Goal: Task Accomplishment & Management: Manage account settings

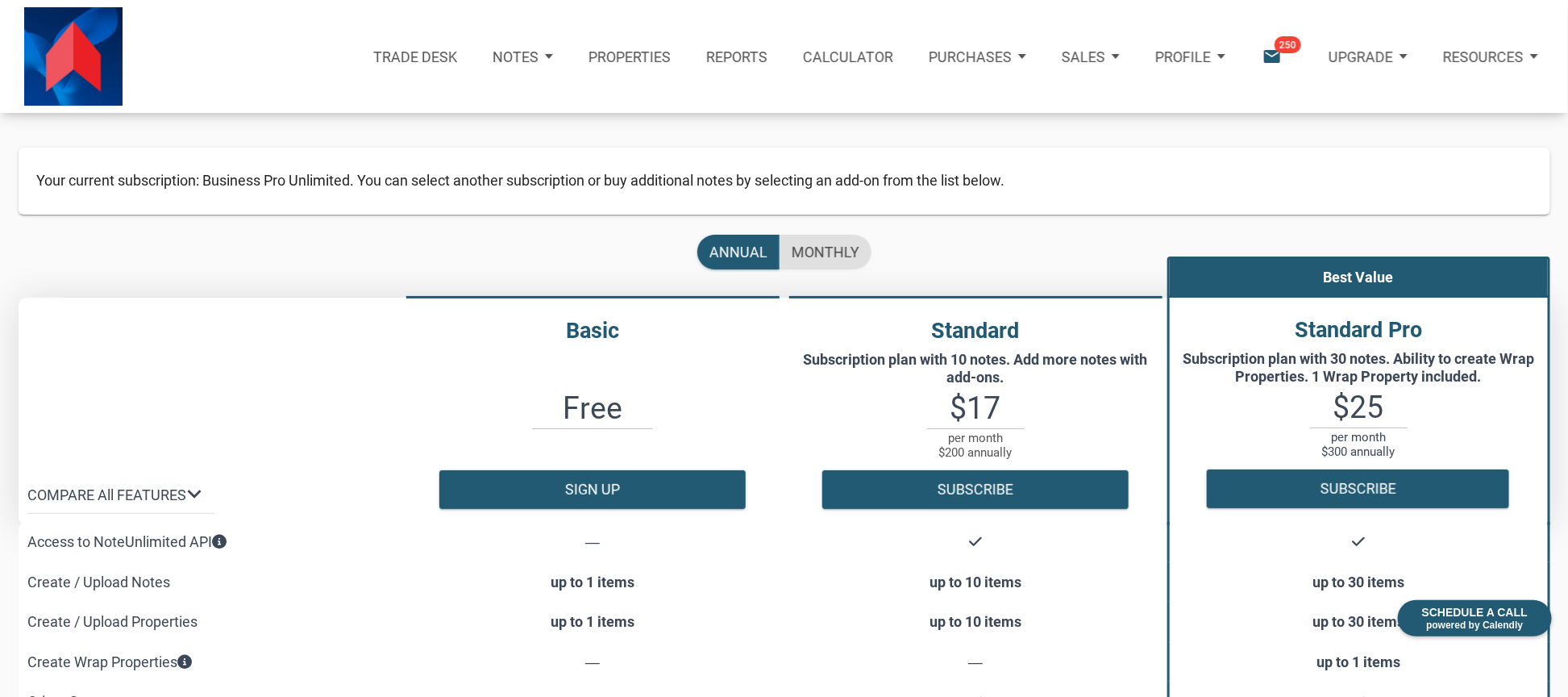
click at [1197, 57] on p "Profile" at bounding box center [1183, 57] width 56 height 17
click at [1108, 94] on link "Settings" at bounding box center [1147, 106] width 185 height 37
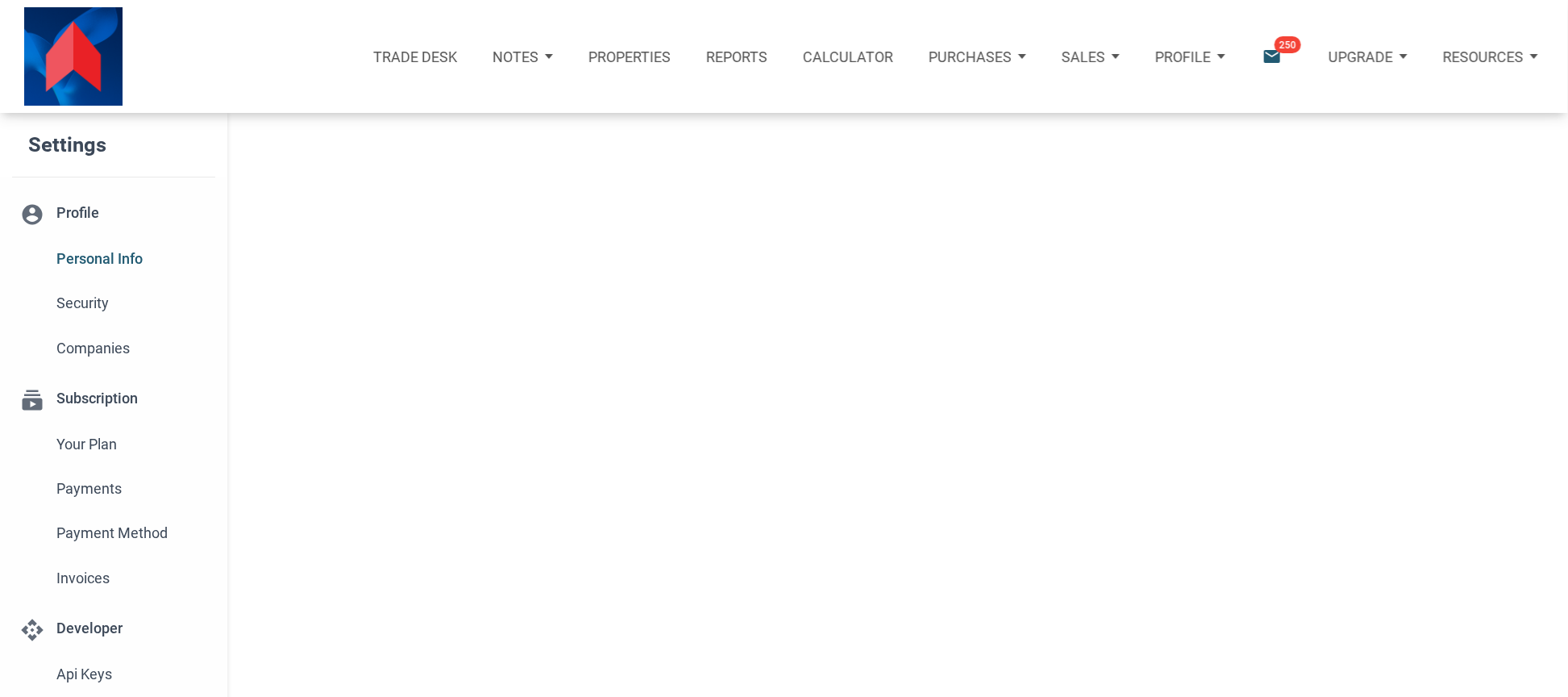
select select
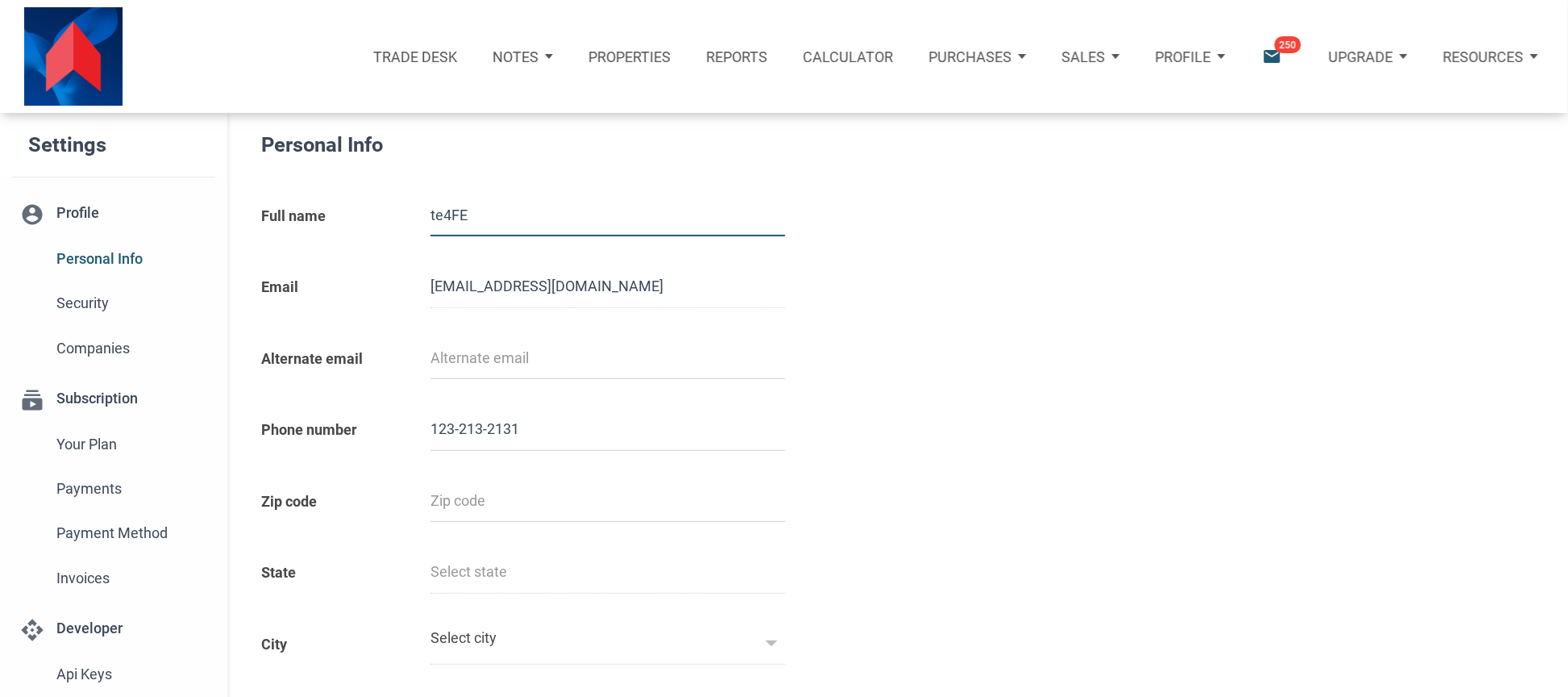
type input "12321321312"
select select
click at [1227, 56] on div "Profile" at bounding box center [1190, 56] width 106 height 58
click at [539, 53] on p "Notes" at bounding box center [516, 57] width 46 height 17
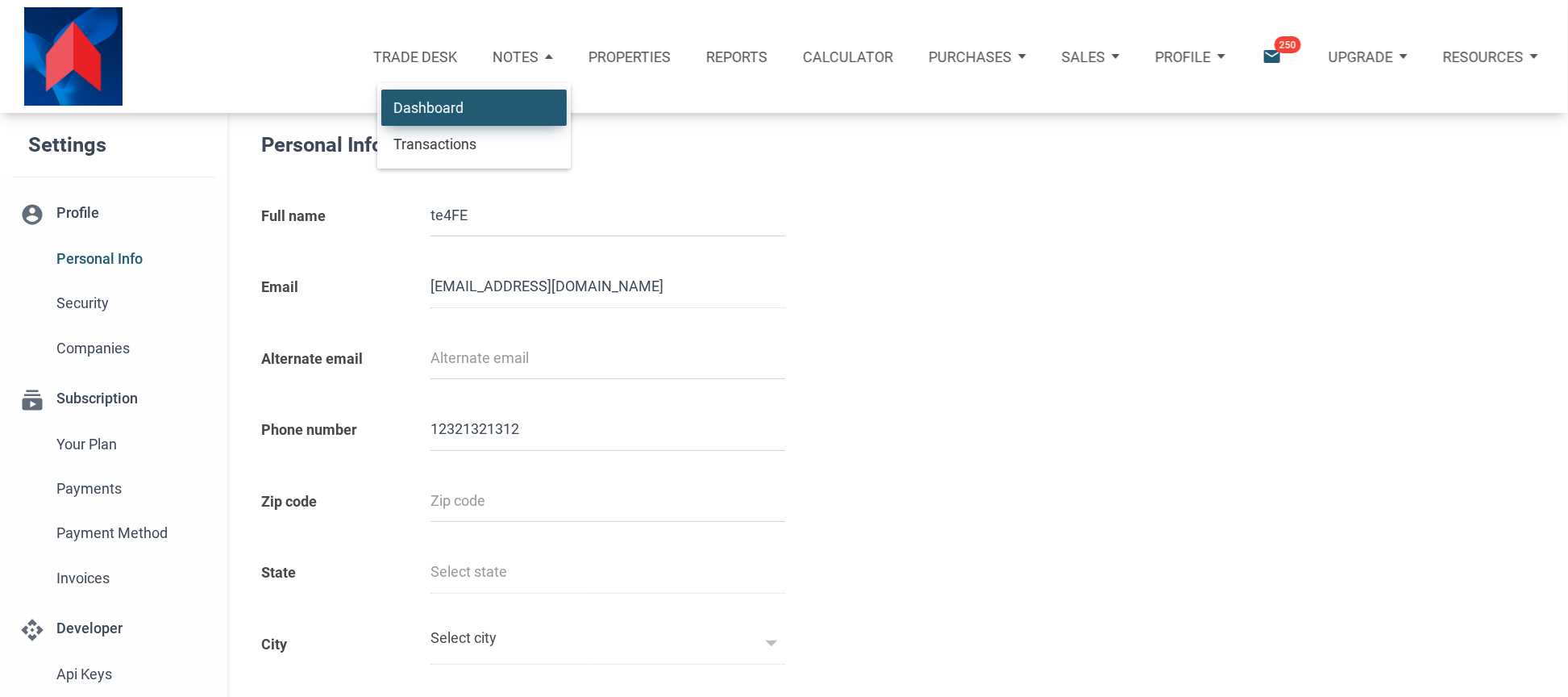
click at [469, 100] on link "Dashboard" at bounding box center [474, 106] width 185 height 37
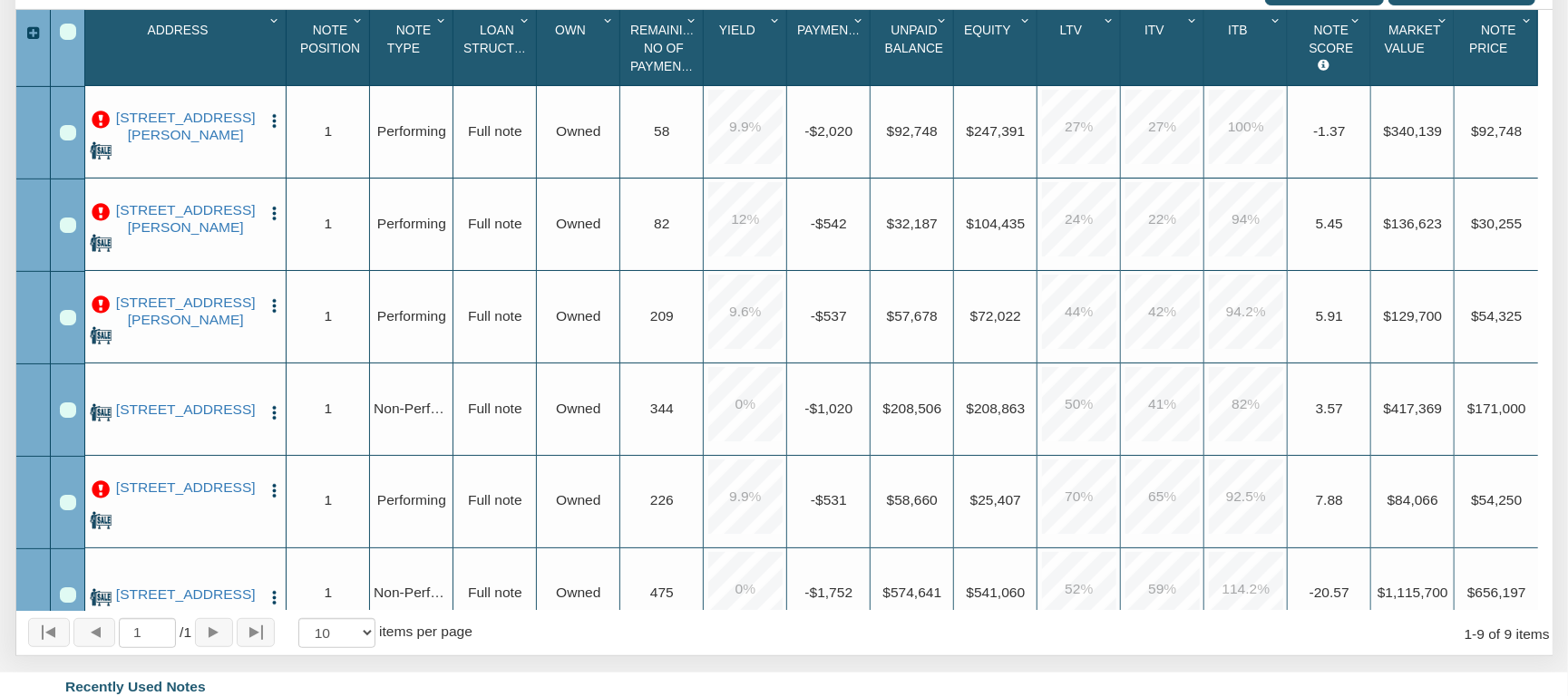
scroll to position [435, 0]
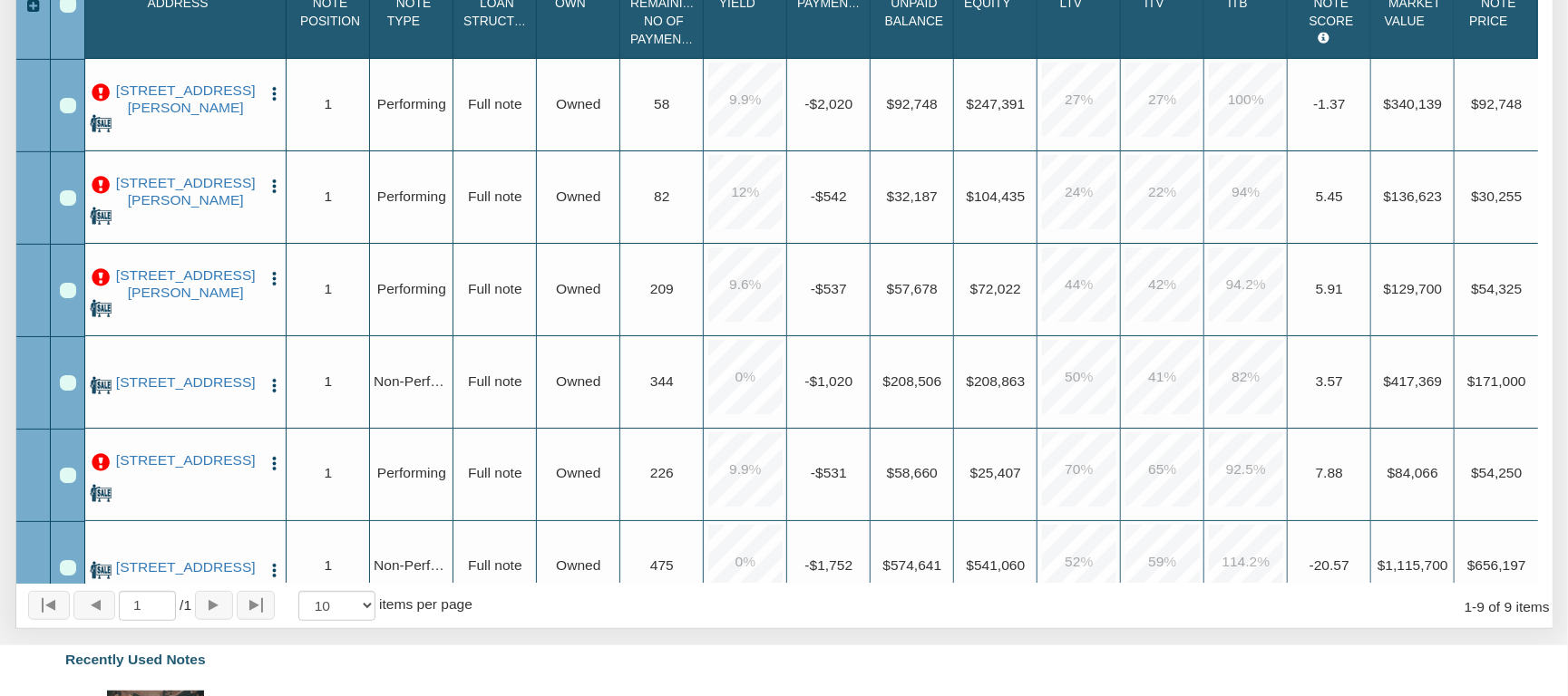
click at [275, 190] on img "button" at bounding box center [274, 186] width 18 height 17
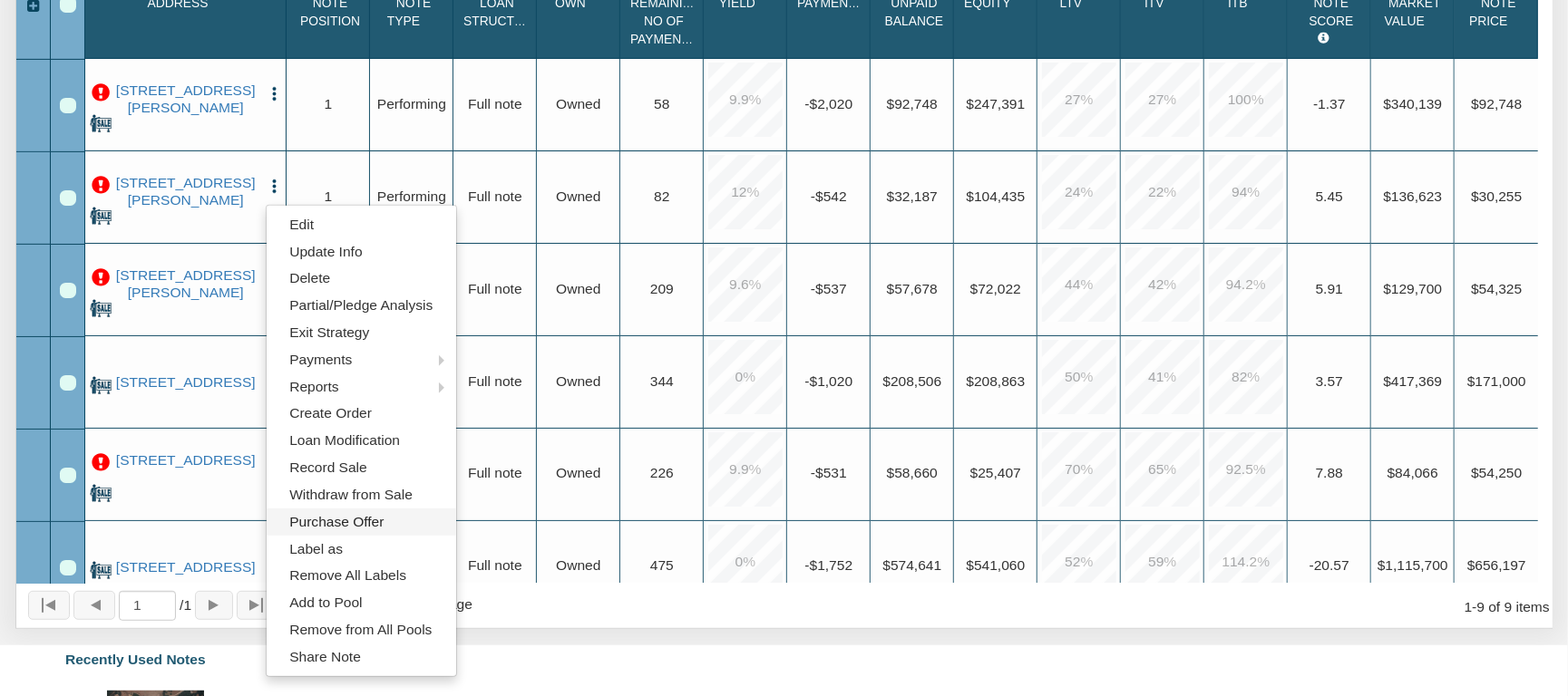
click at [316, 530] on link "Purchase Offer" at bounding box center [361, 522] width 190 height 28
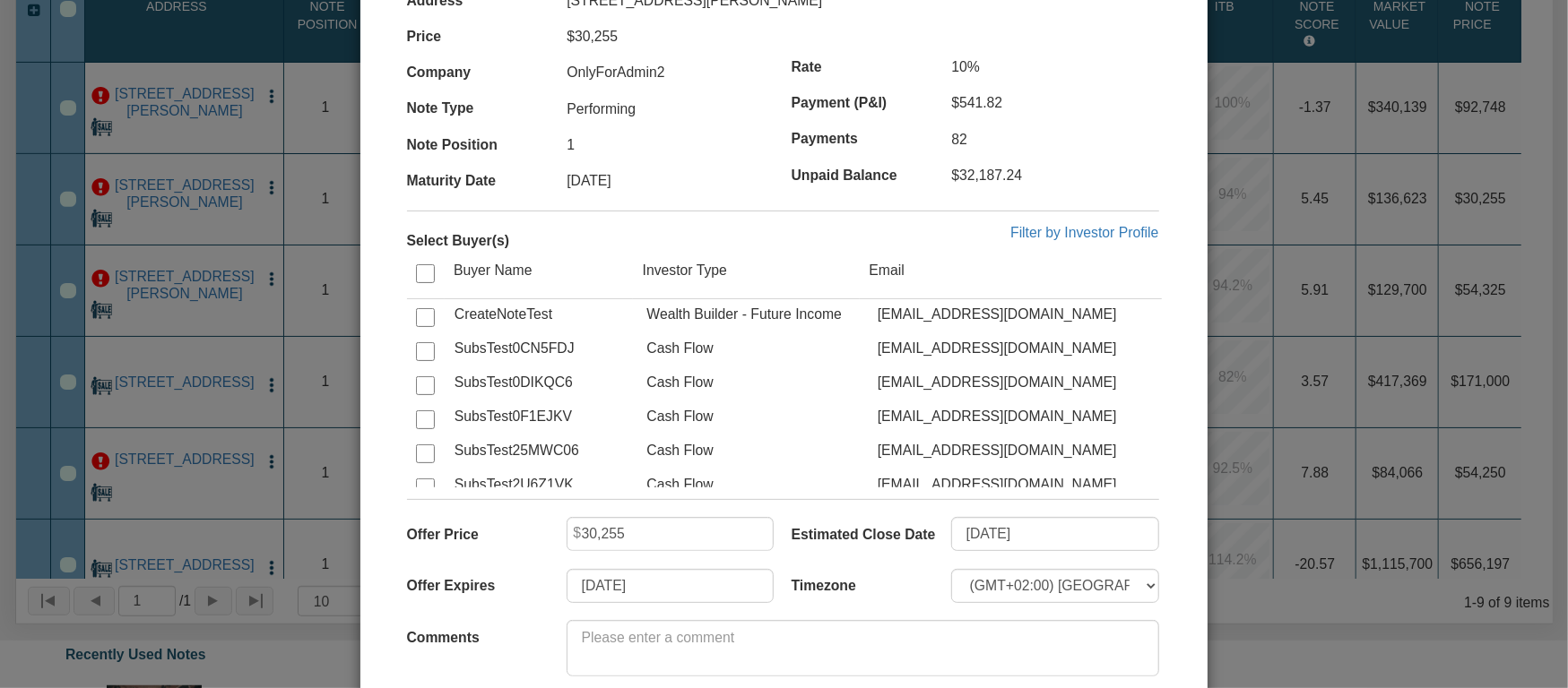
scroll to position [287, 0]
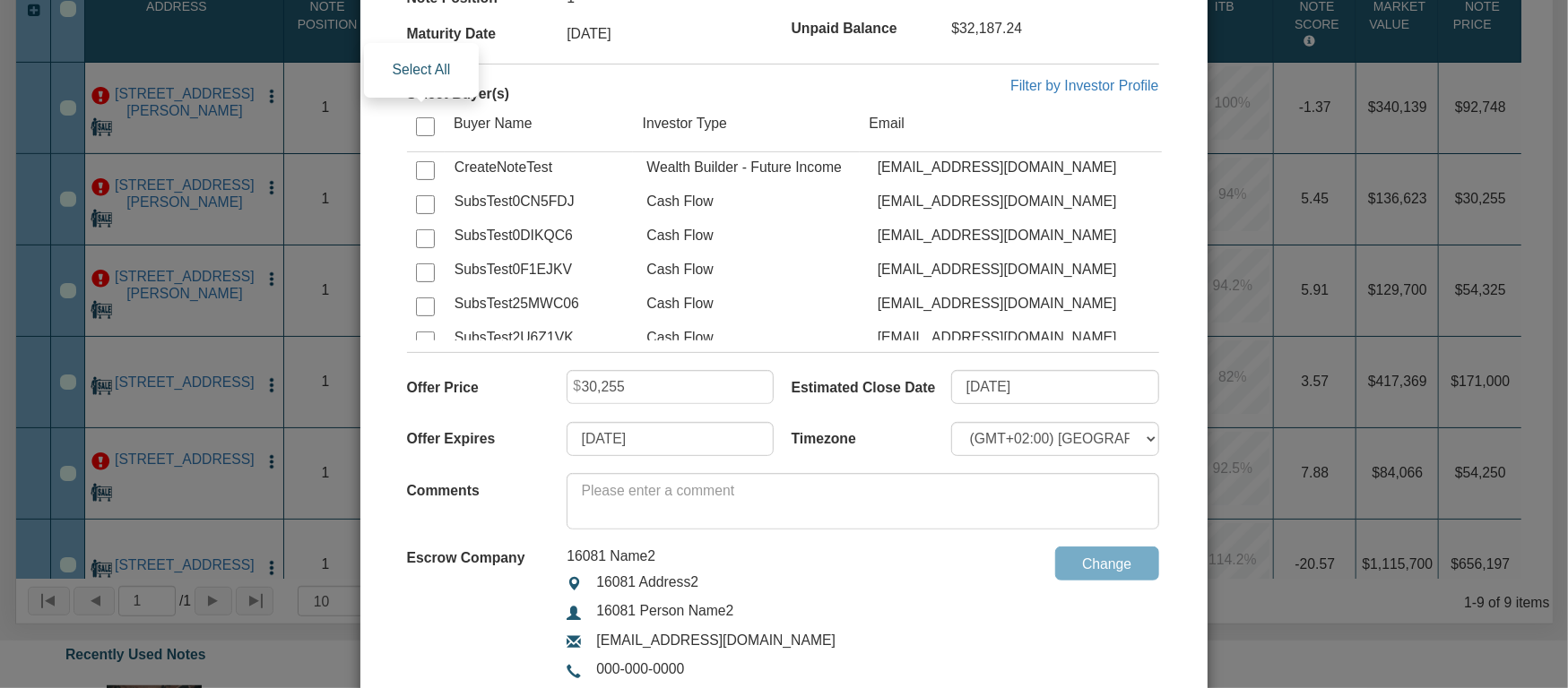
click at [424, 123] on input "checkbox" at bounding box center [425, 126] width 19 height 19
checkbox input "true"
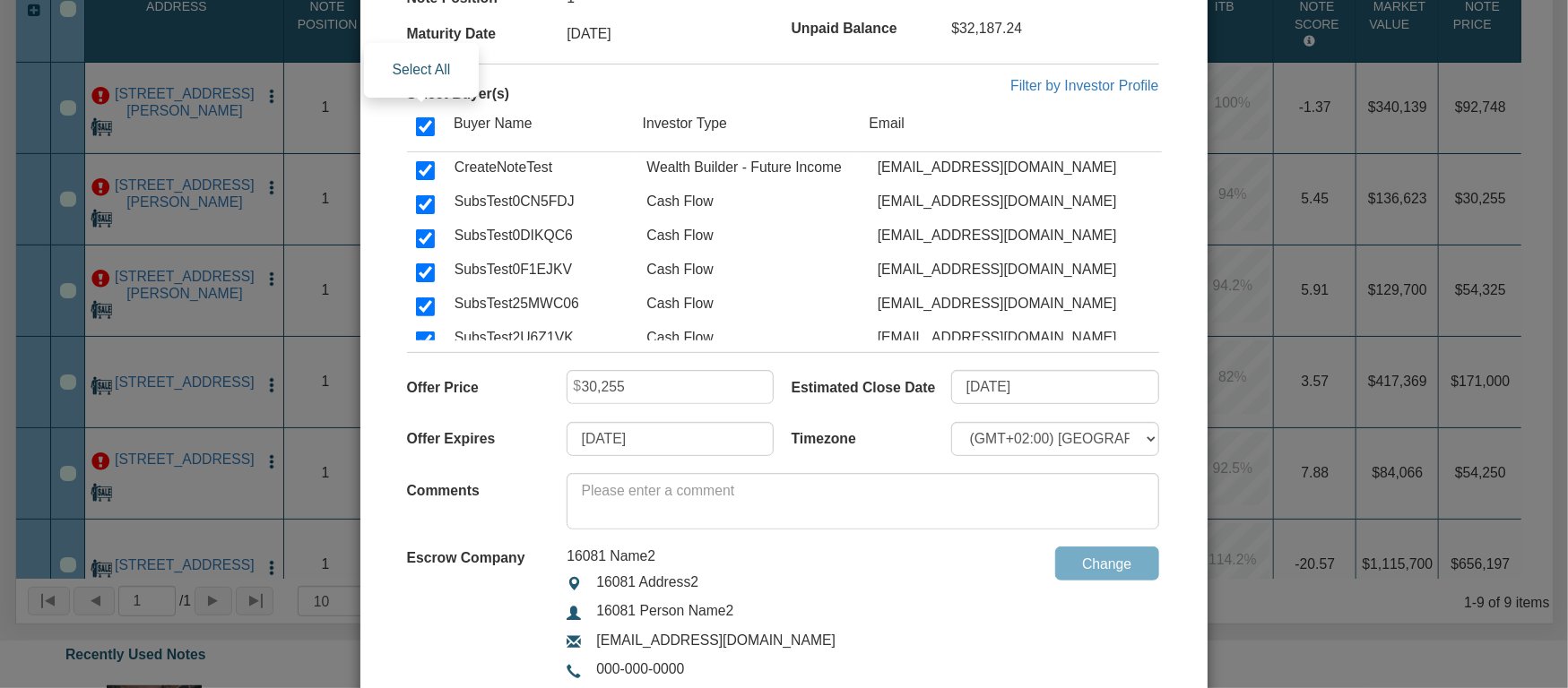
checkbox input "true"
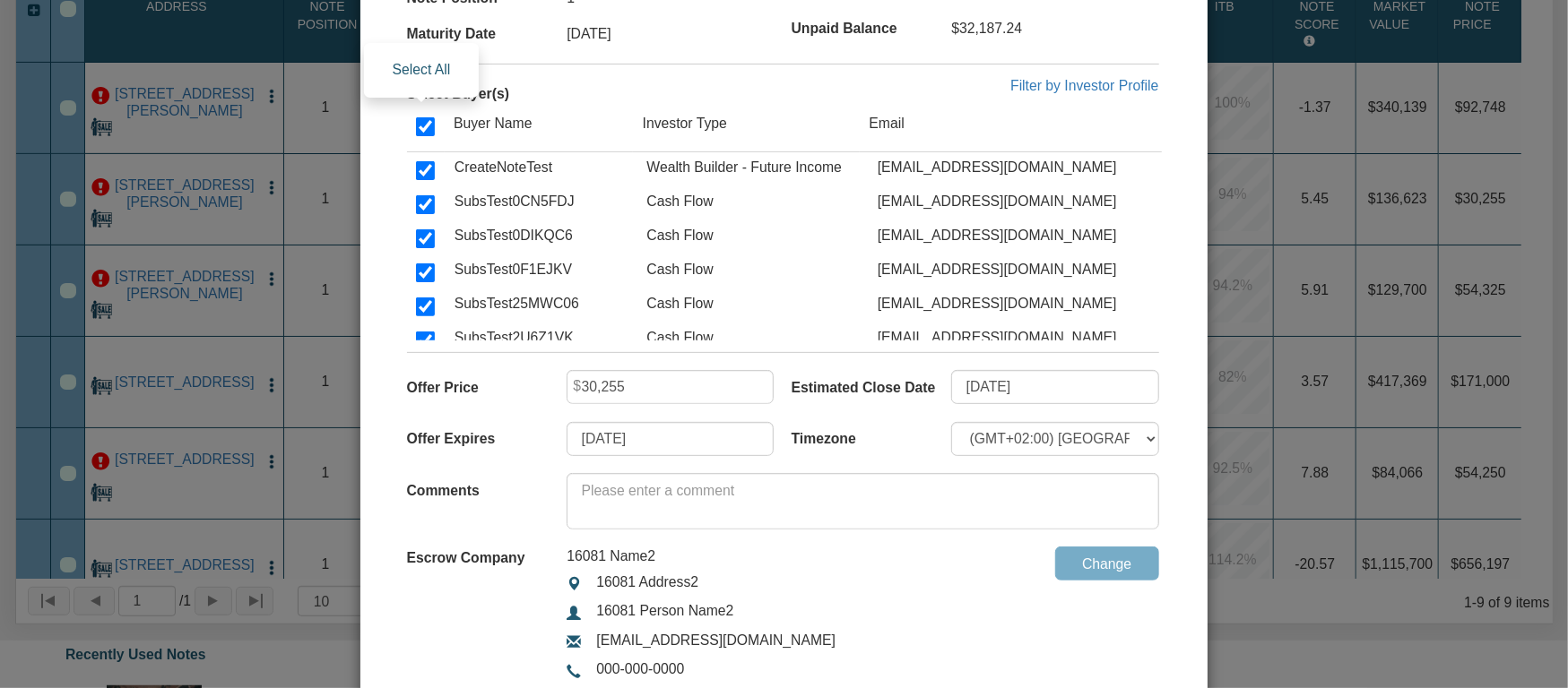
checkbox input "true"
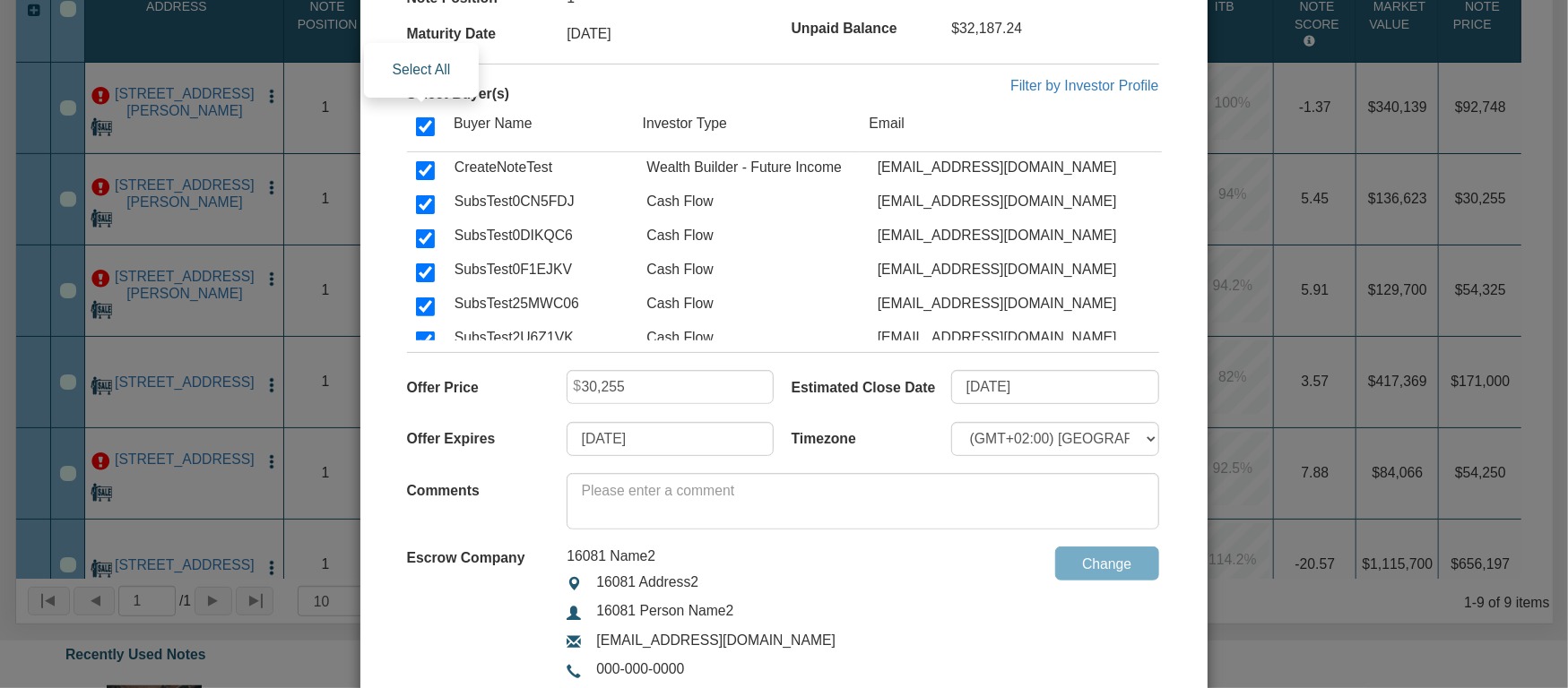
checkbox input "true"
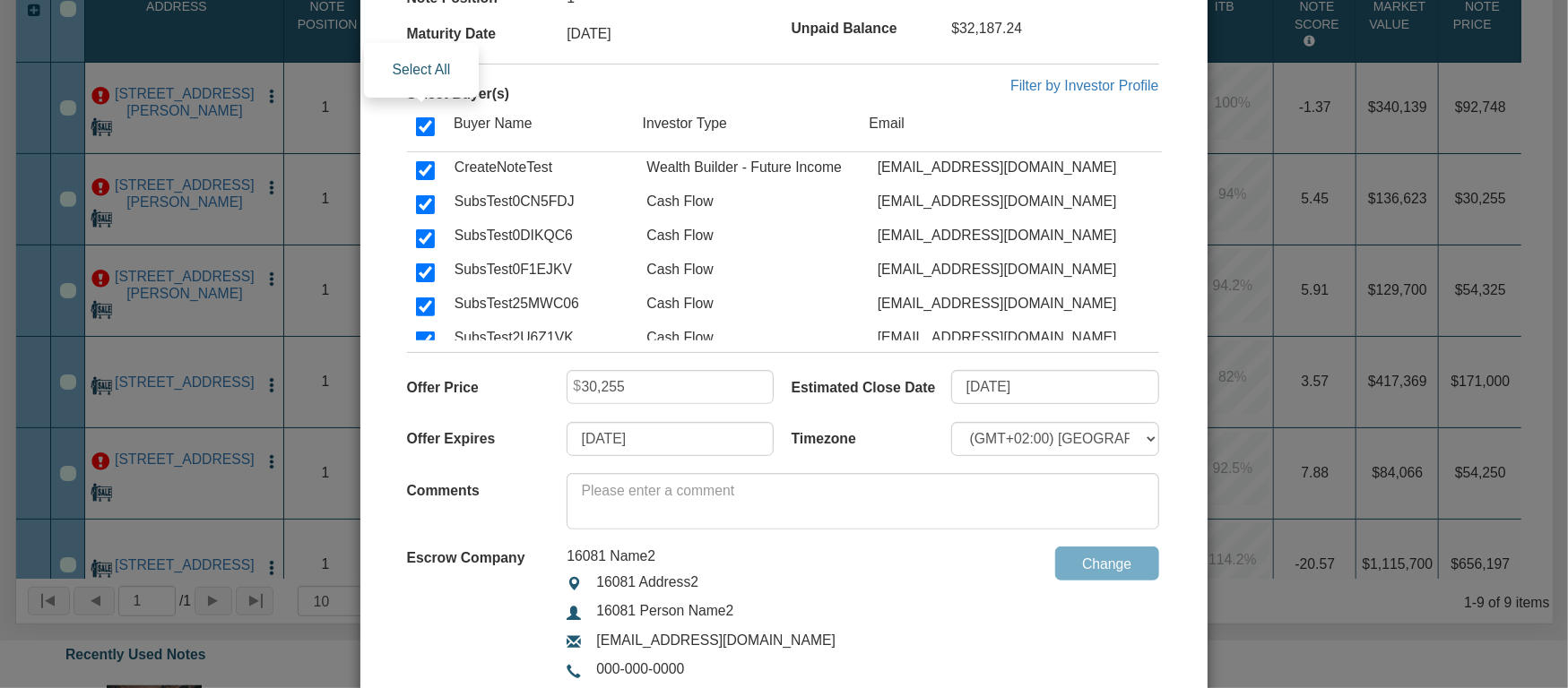
checkbox input "true"
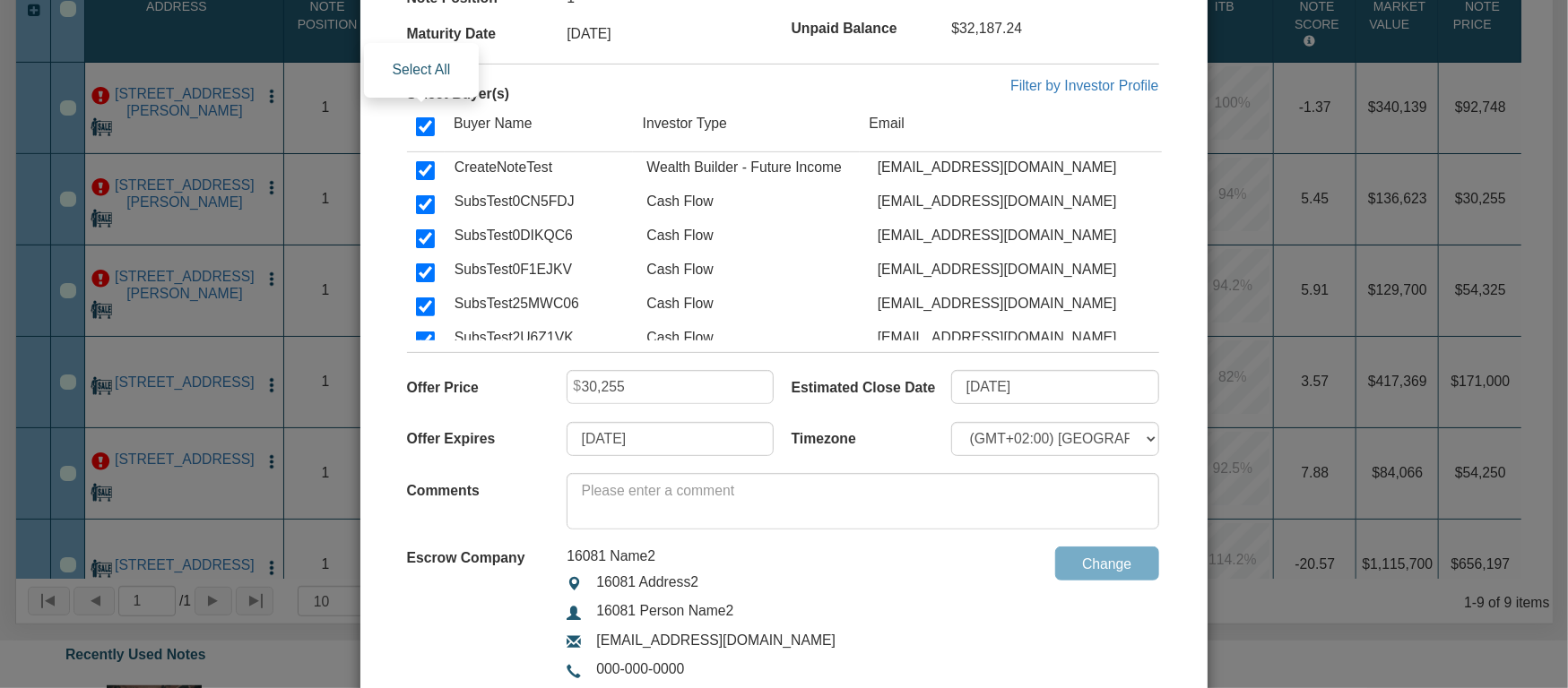
checkbox input "true"
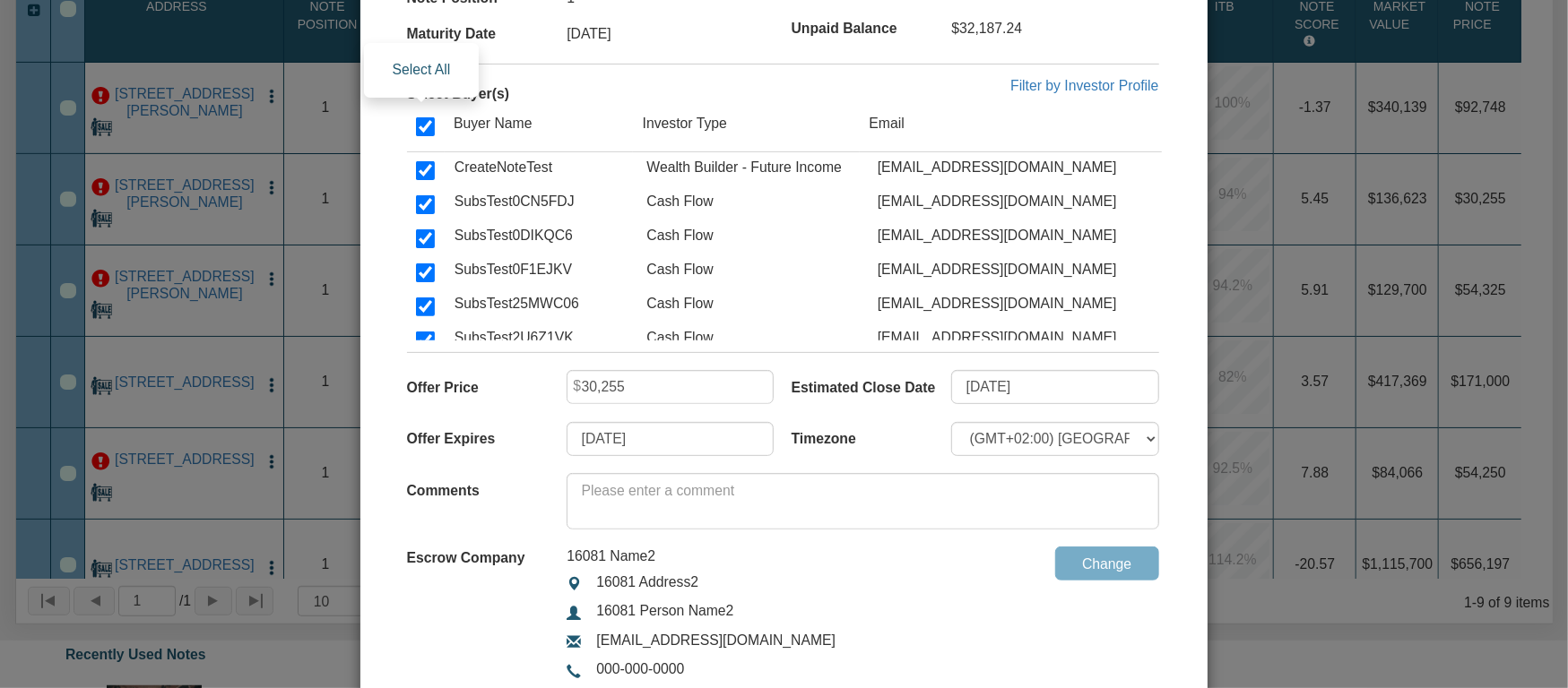
checkbox input "true"
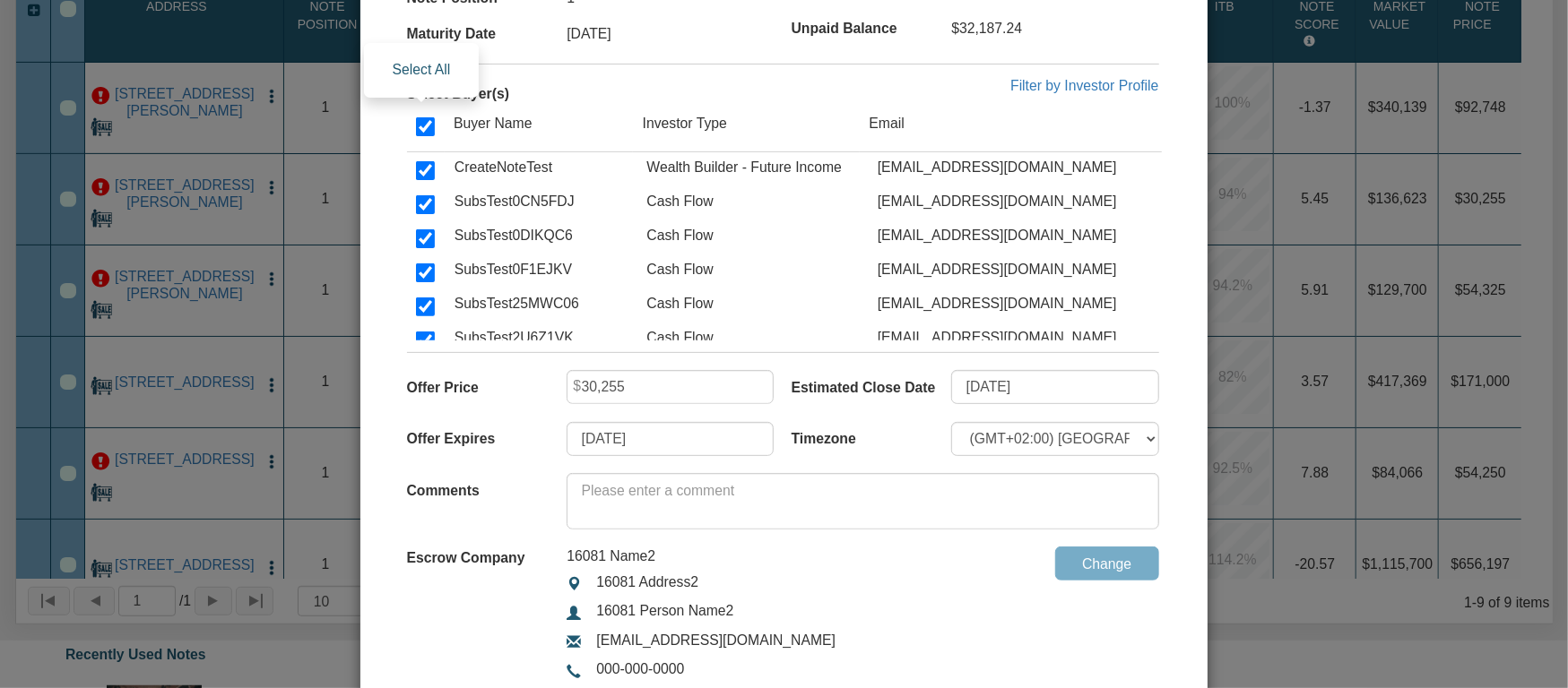
checkbox input "true"
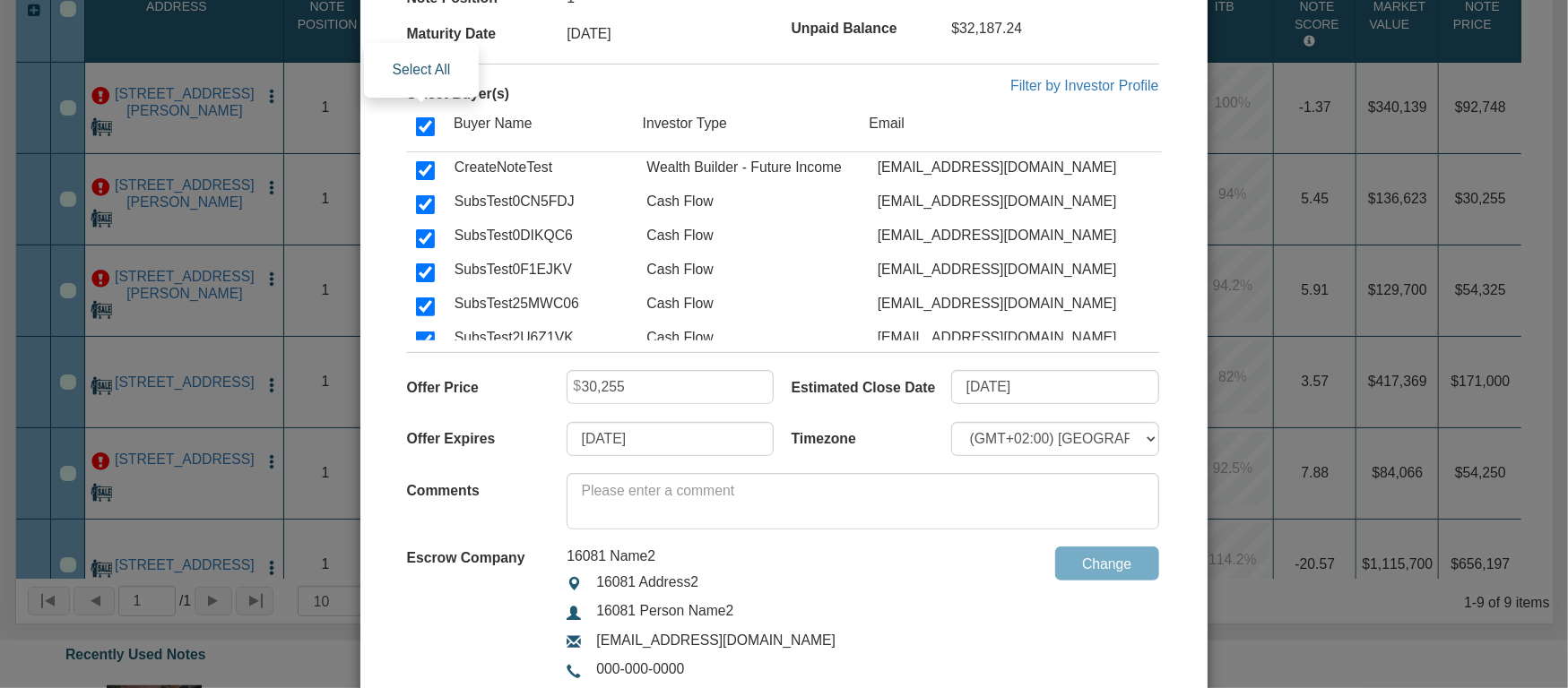
checkbox input "true"
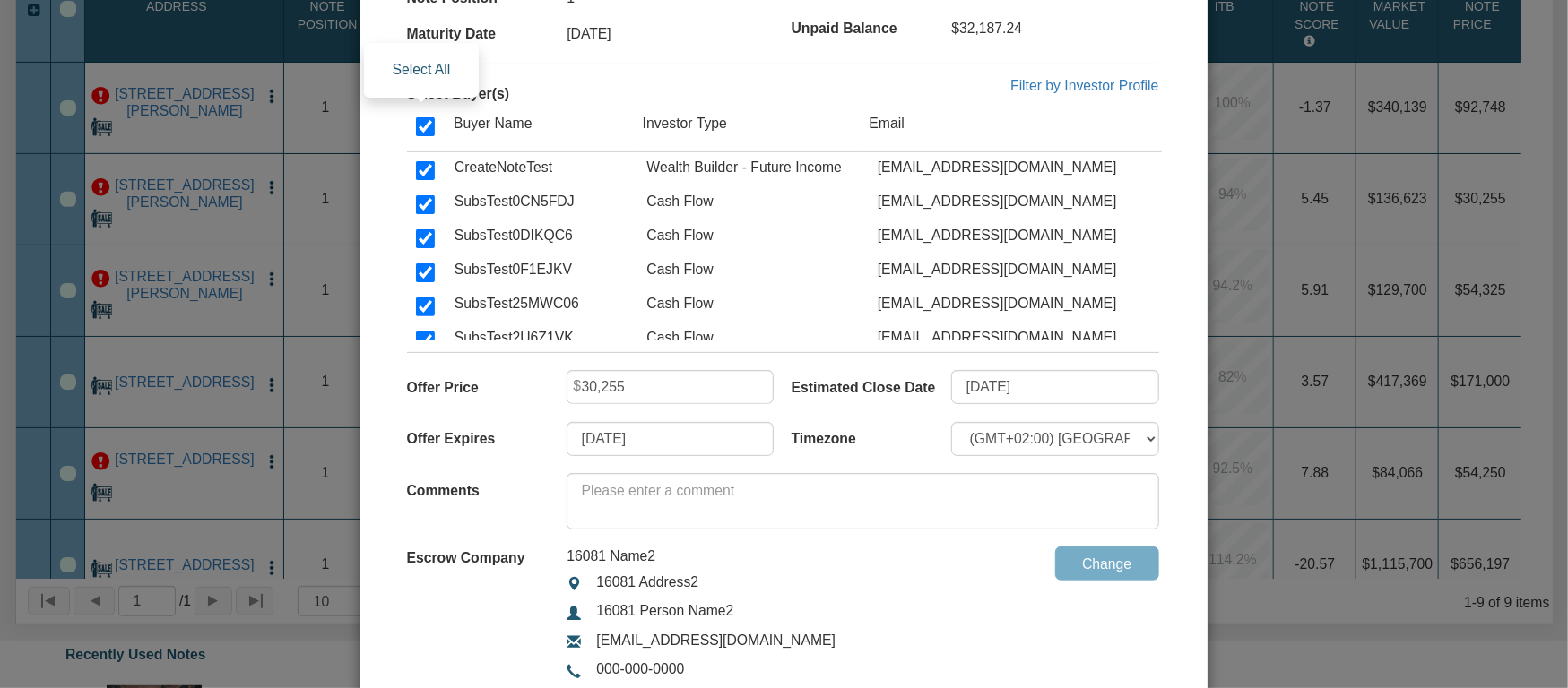
checkbox input "true"
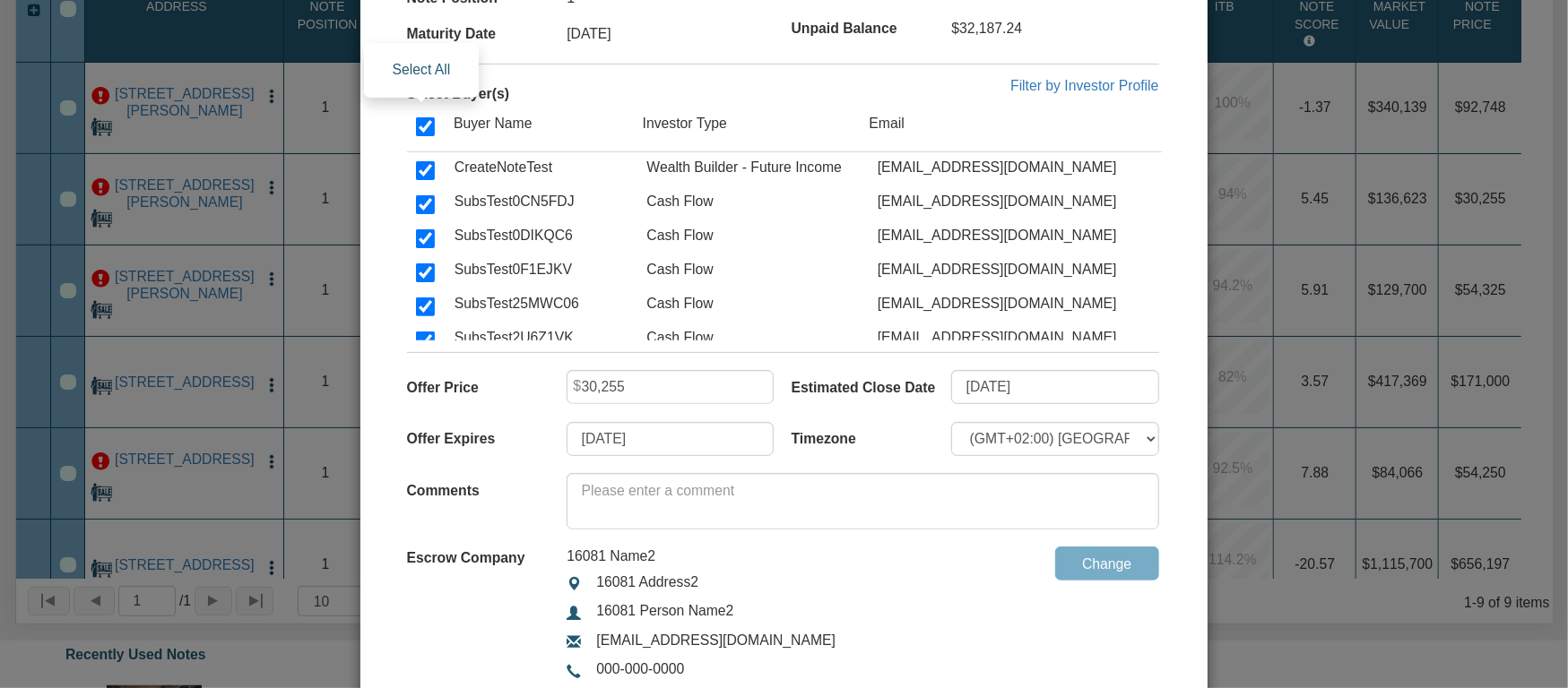
checkbox input "true"
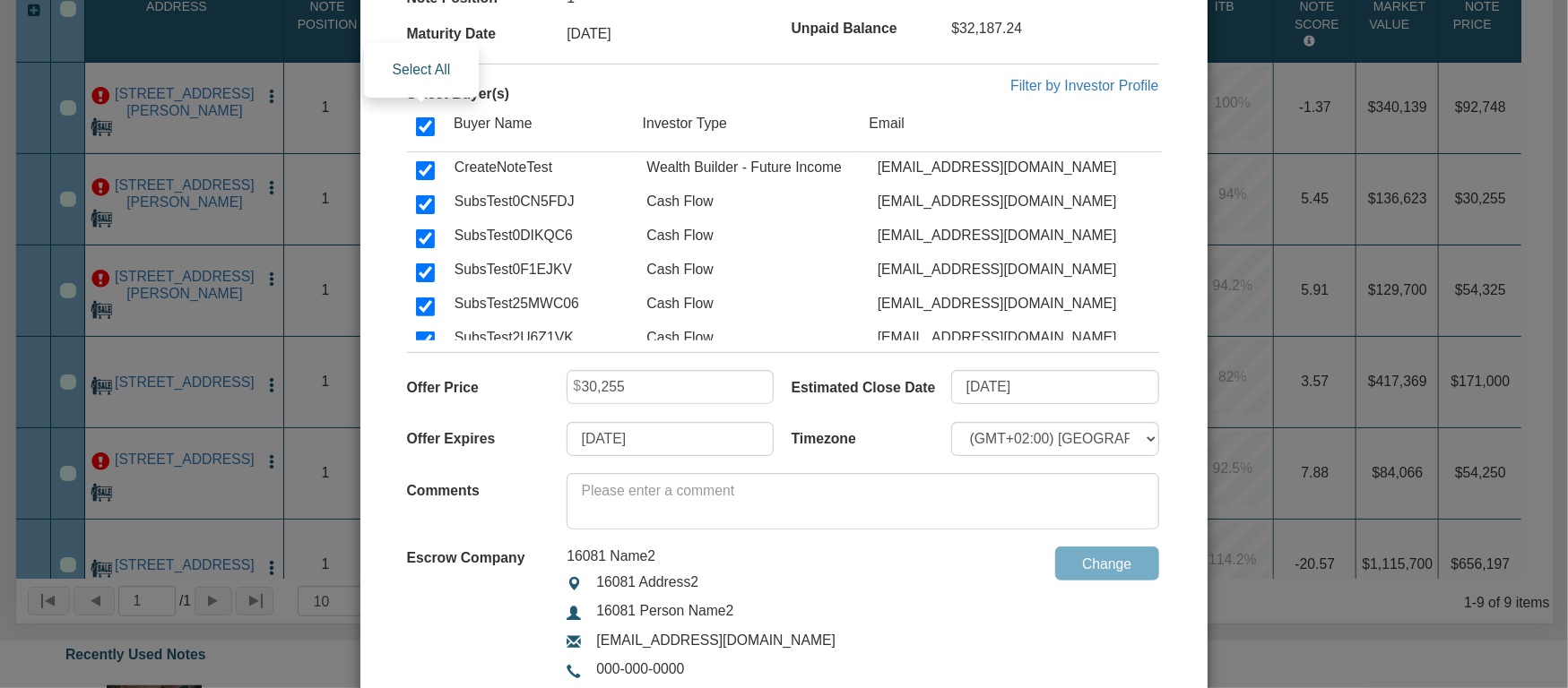
checkbox input "true"
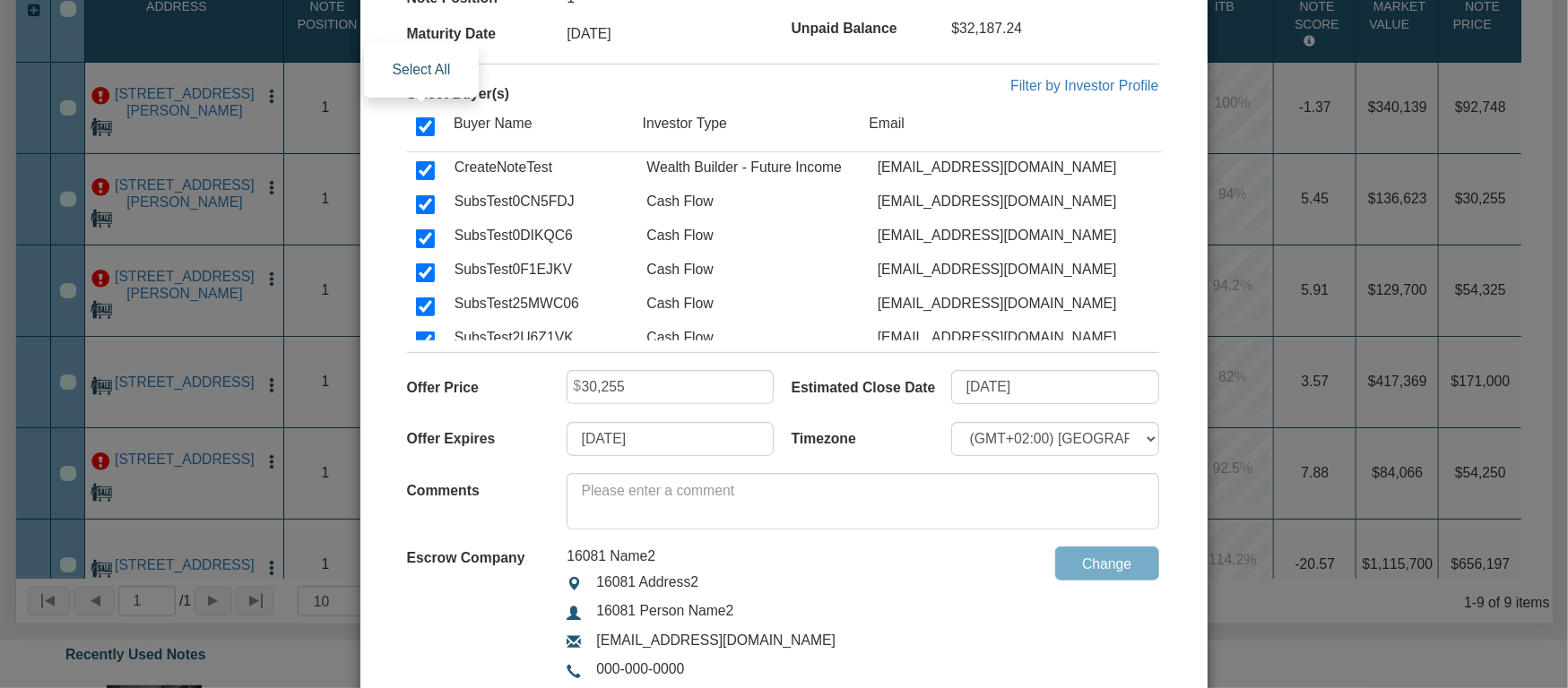
checkbox input "true"
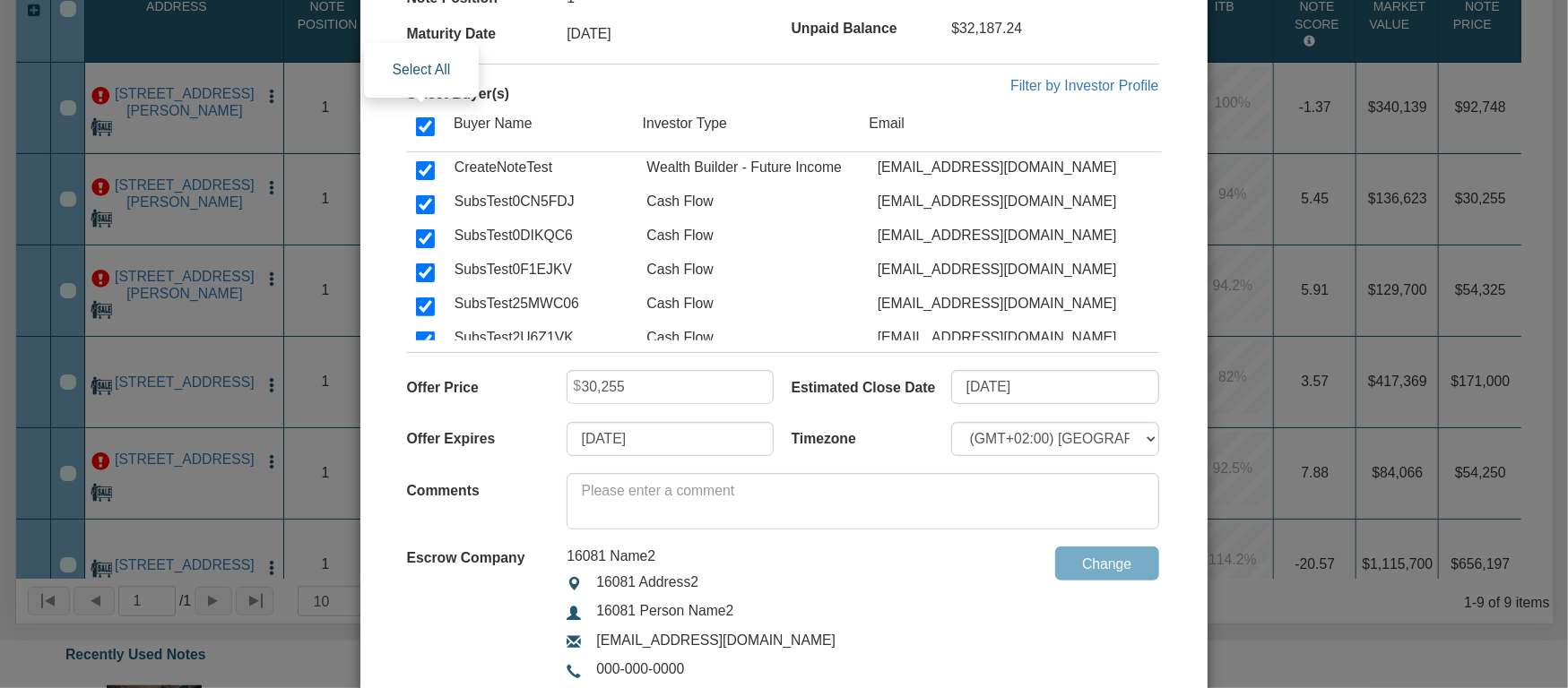
checkbox input "true"
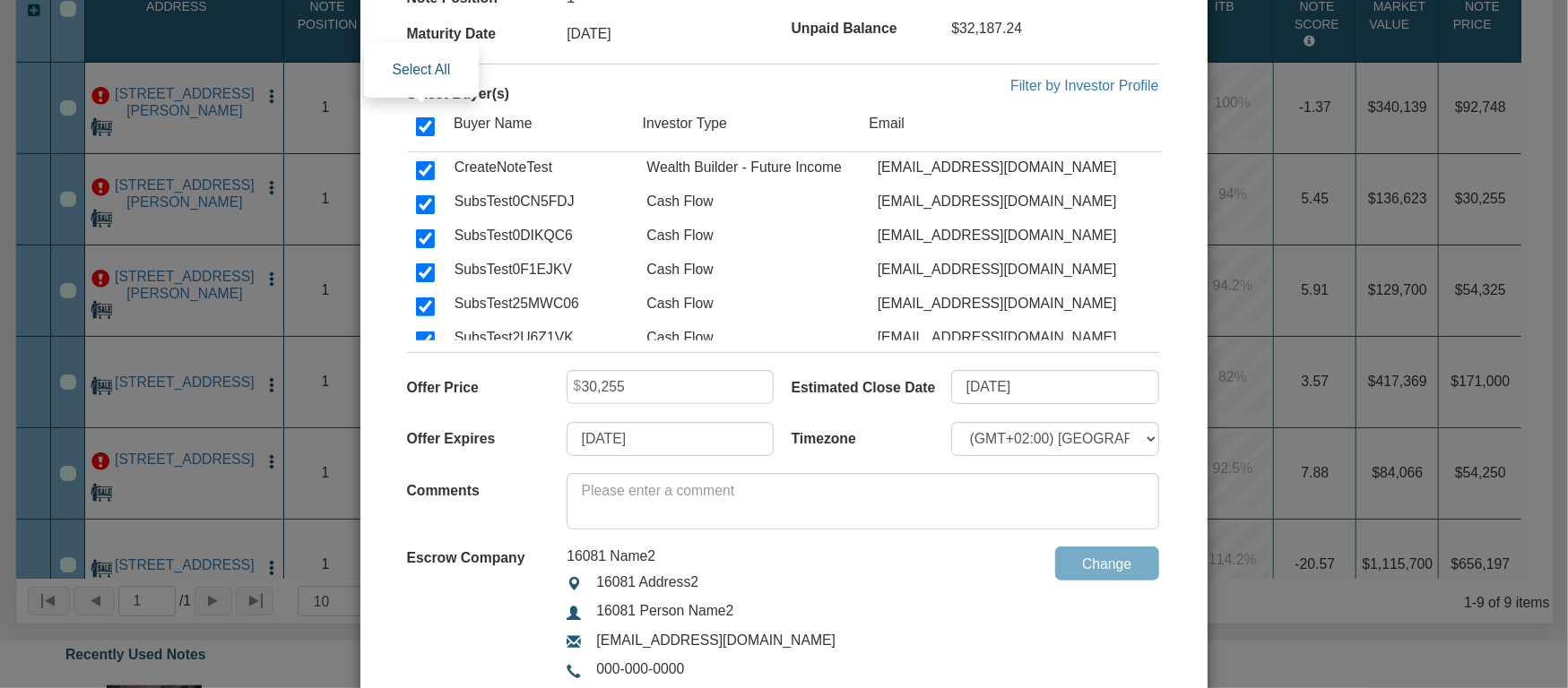
checkbox input "true"
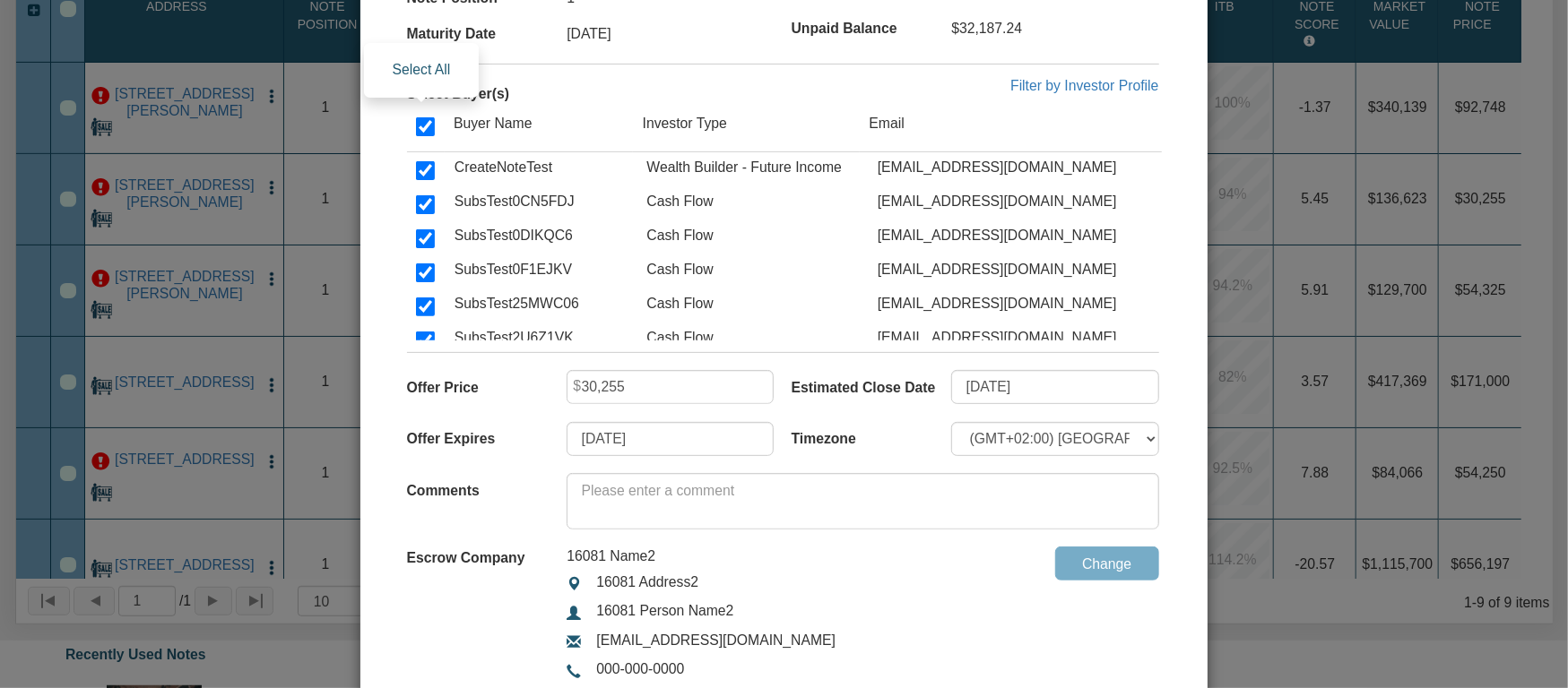
checkbox input "true"
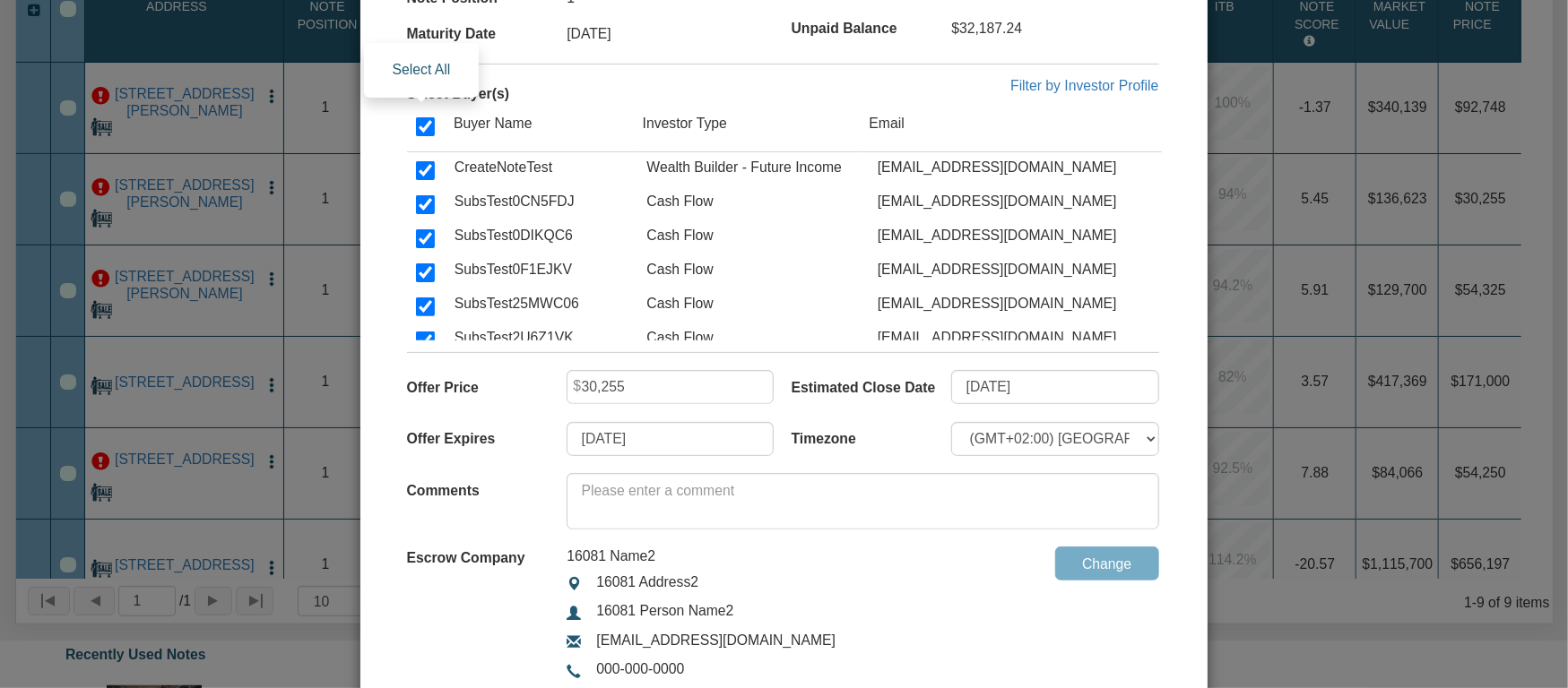
checkbox input "true"
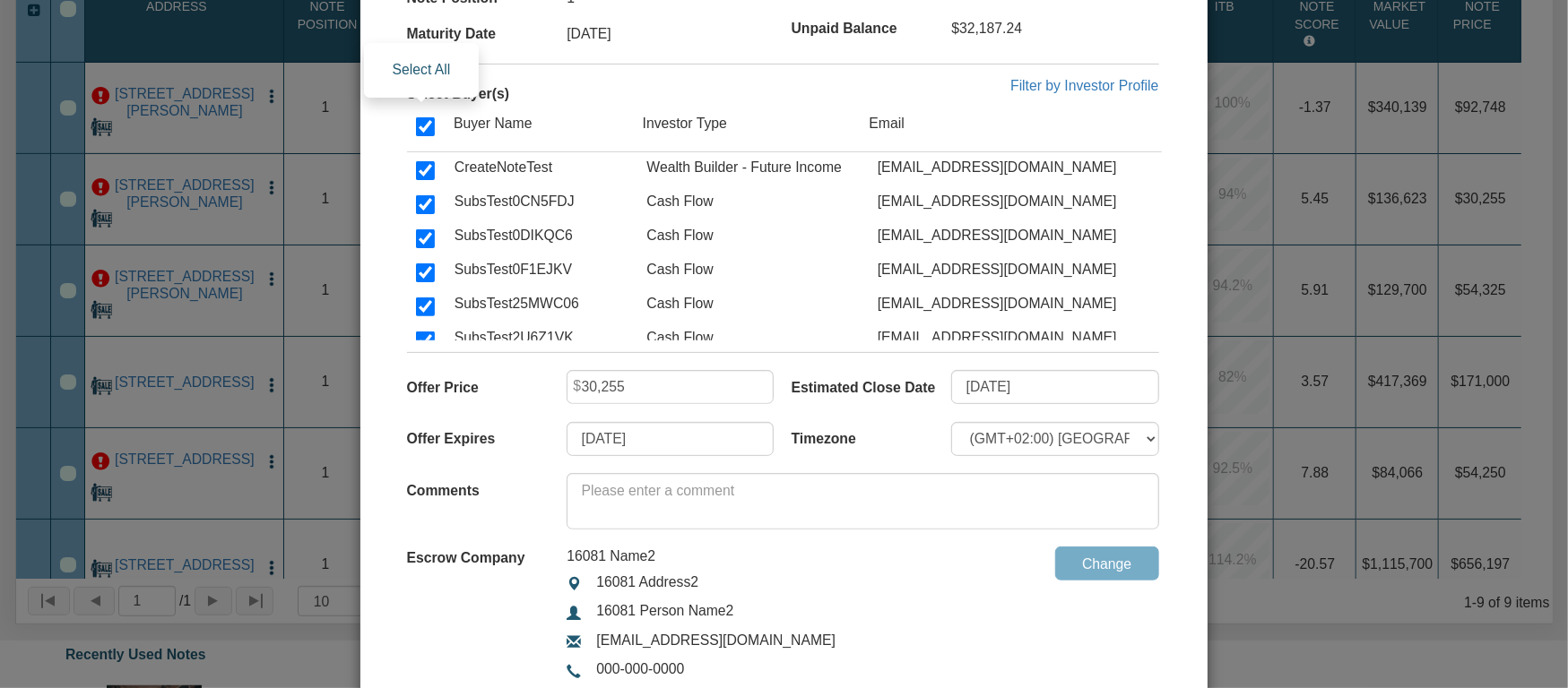
checkbox input "true"
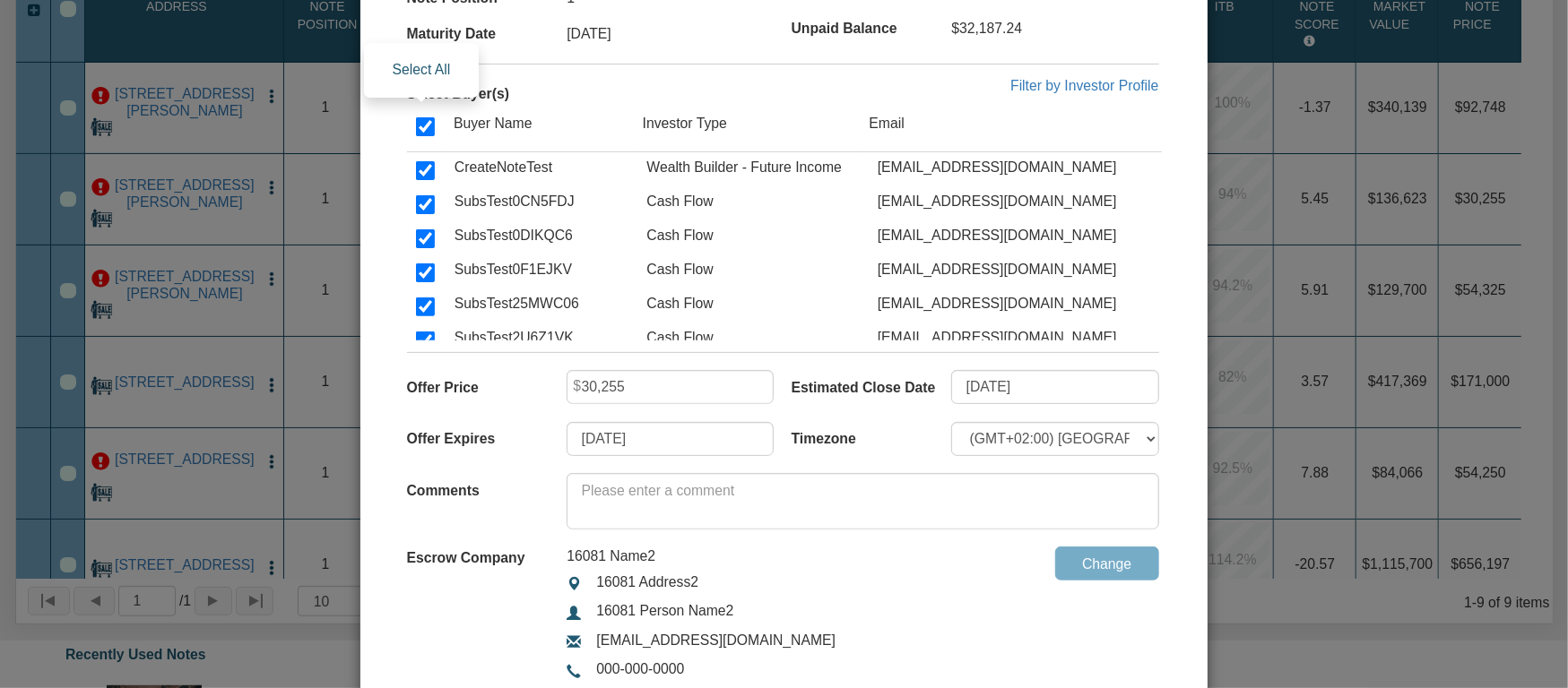
checkbox input "true"
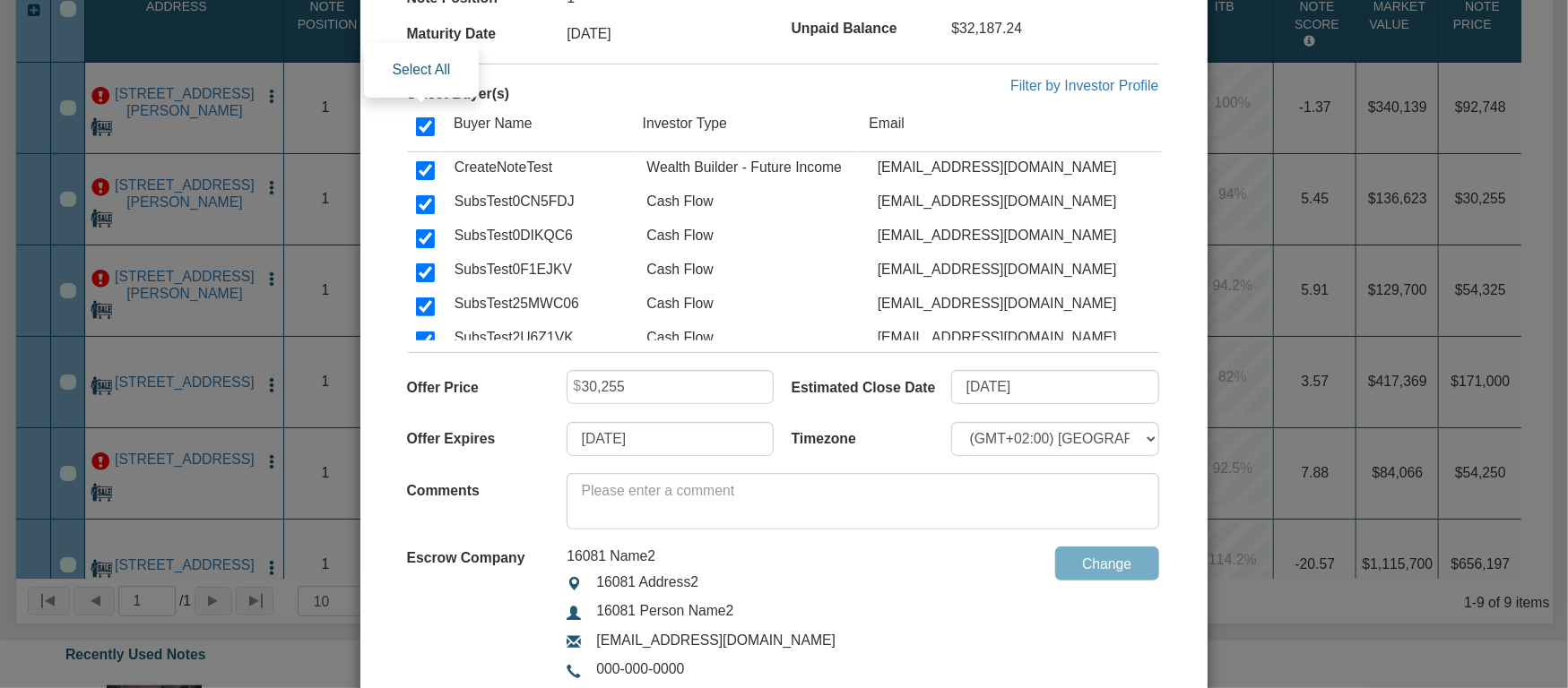
checkbox input "true"
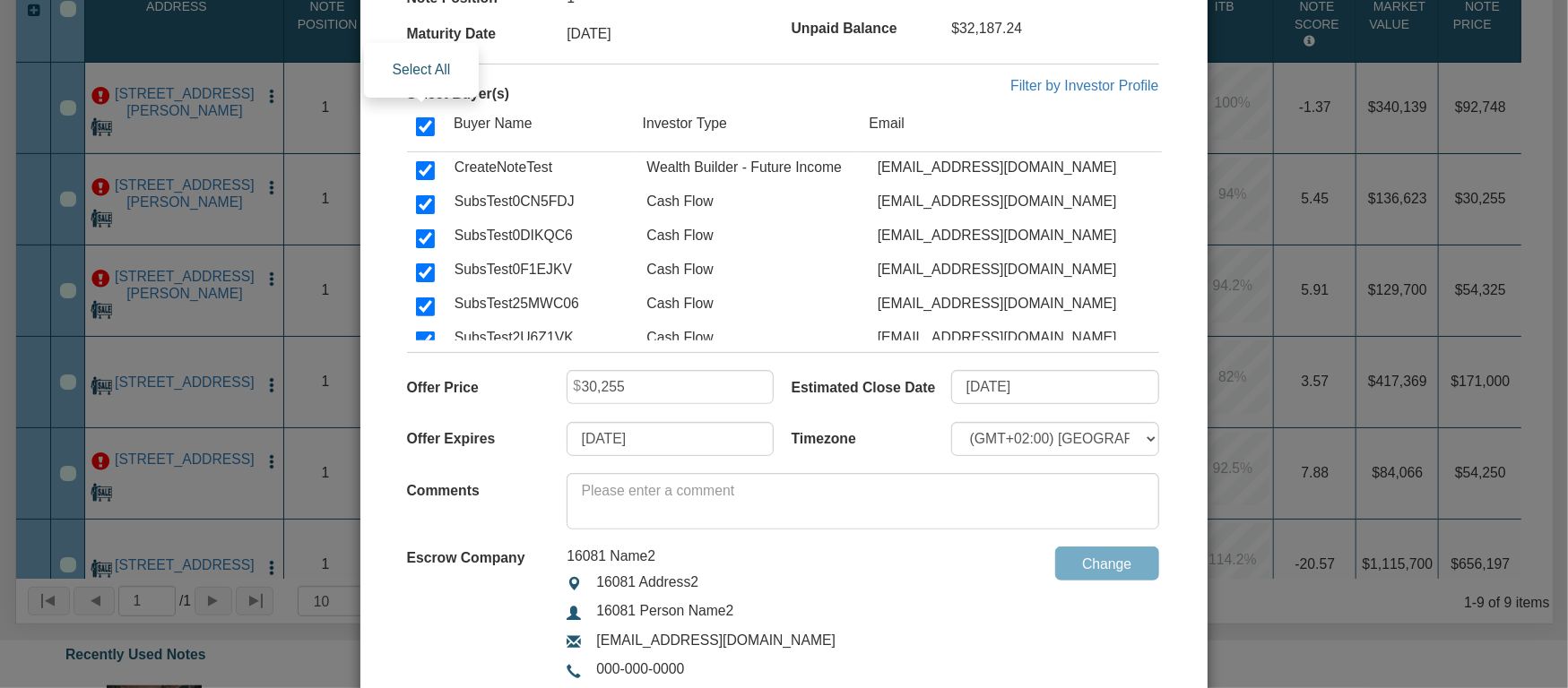
checkbox input "true"
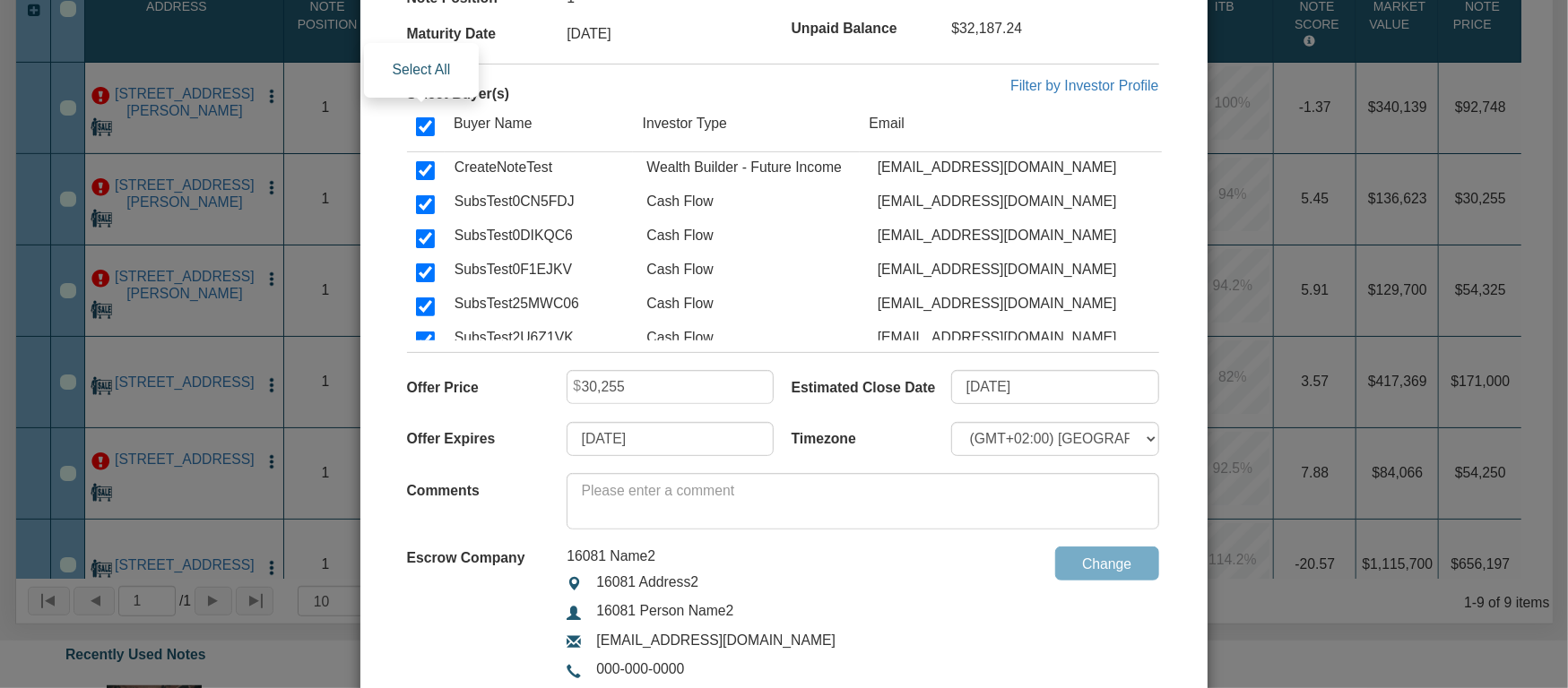
checkbox input "true"
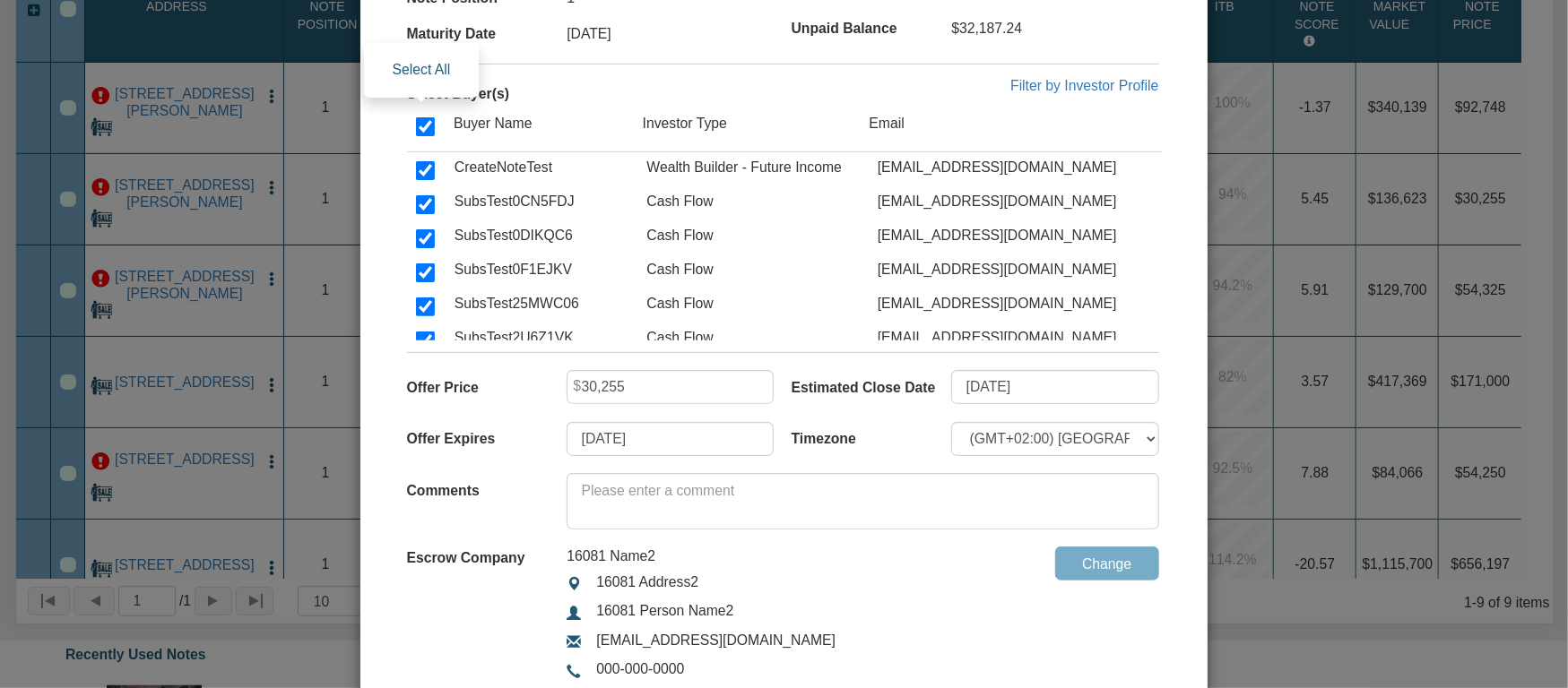
checkbox input "true"
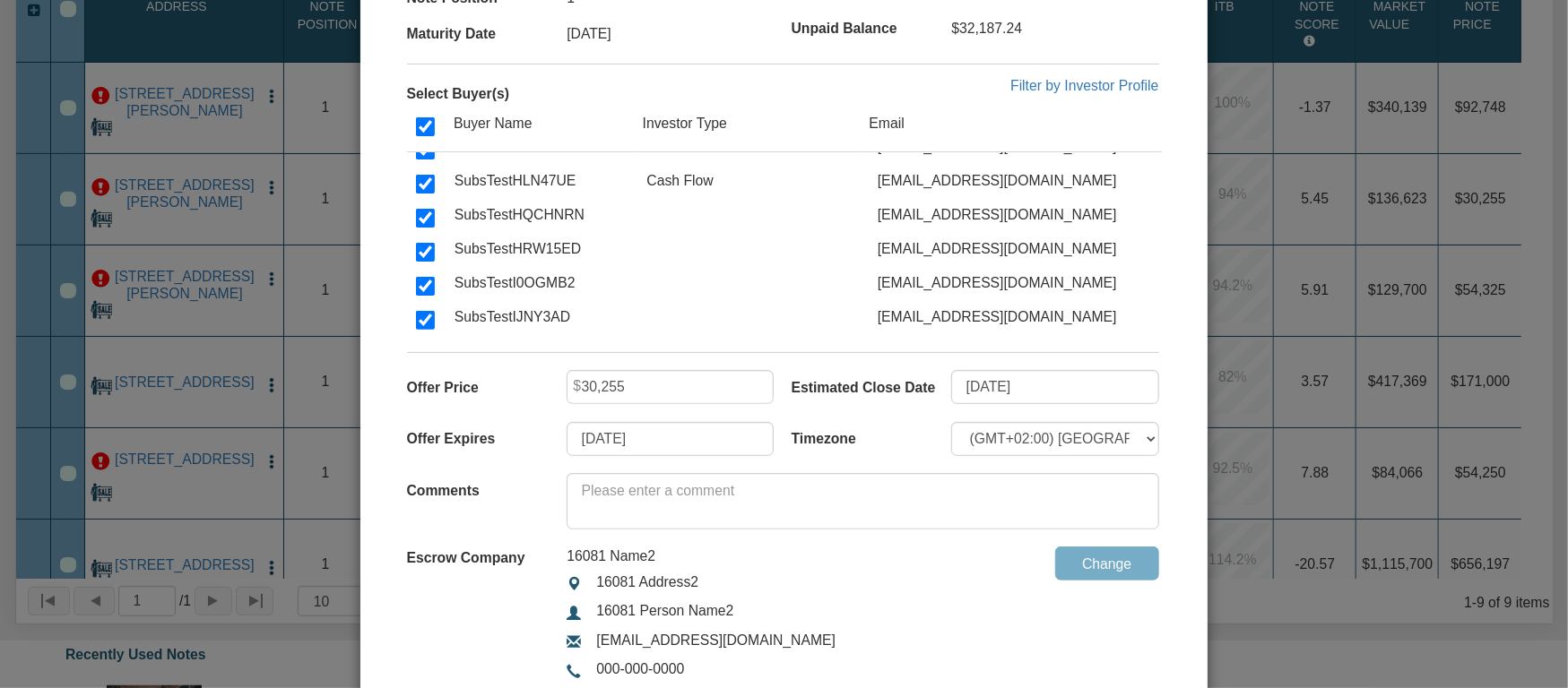
scroll to position [1720, 0]
click at [708, 72] on div at bounding box center [791, 208] width 769 height 288
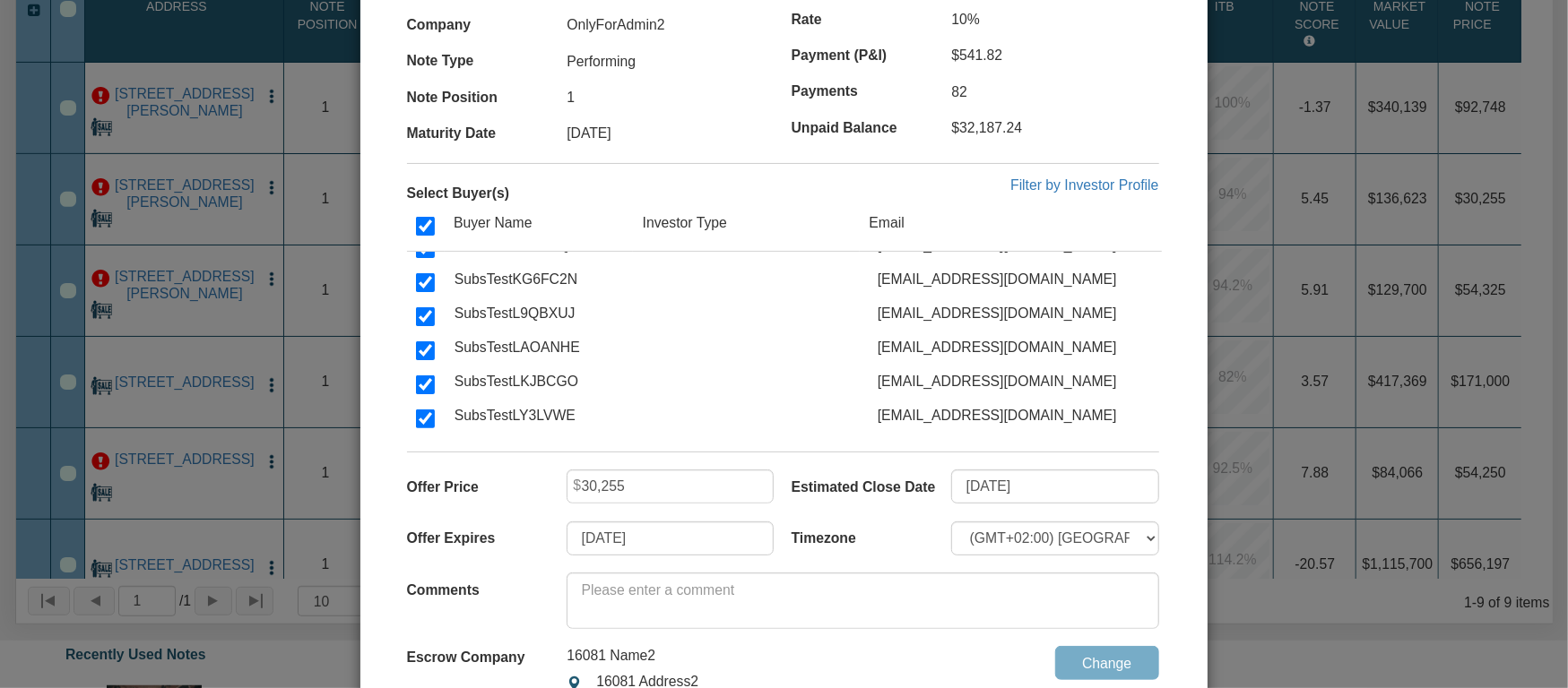
scroll to position [0, 0]
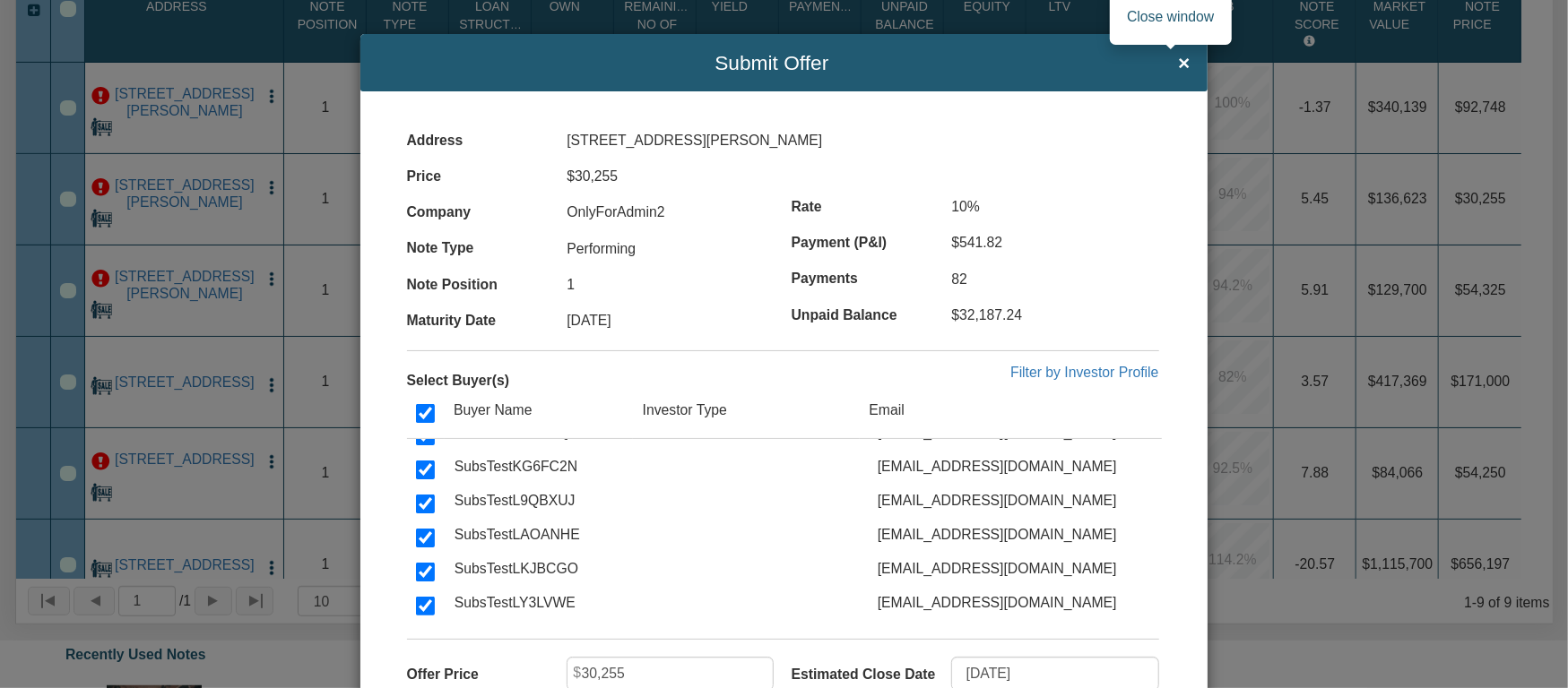
click at [1178, 56] on span "×" at bounding box center [1184, 63] width 12 height 23
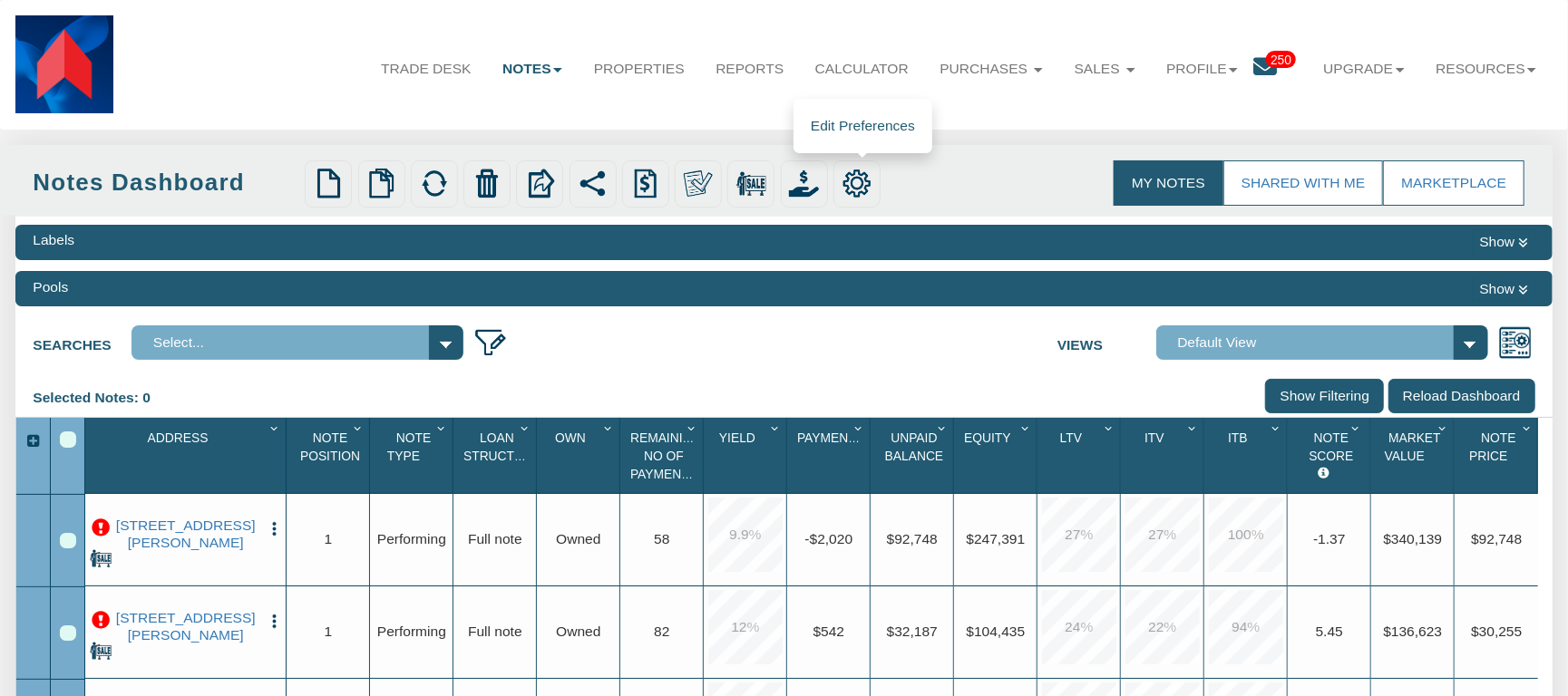
click at [860, 181] on img at bounding box center [858, 183] width 29 height 29
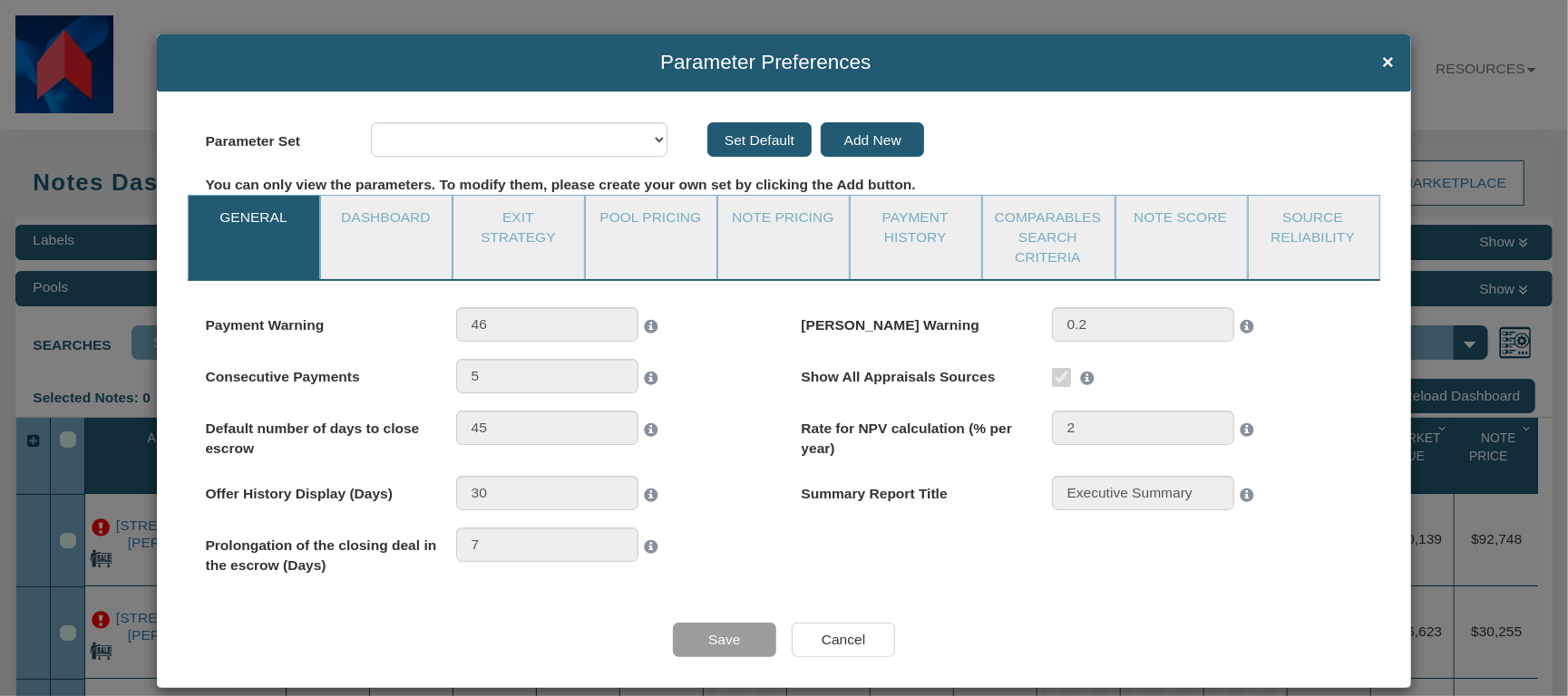
select select "object:2921"
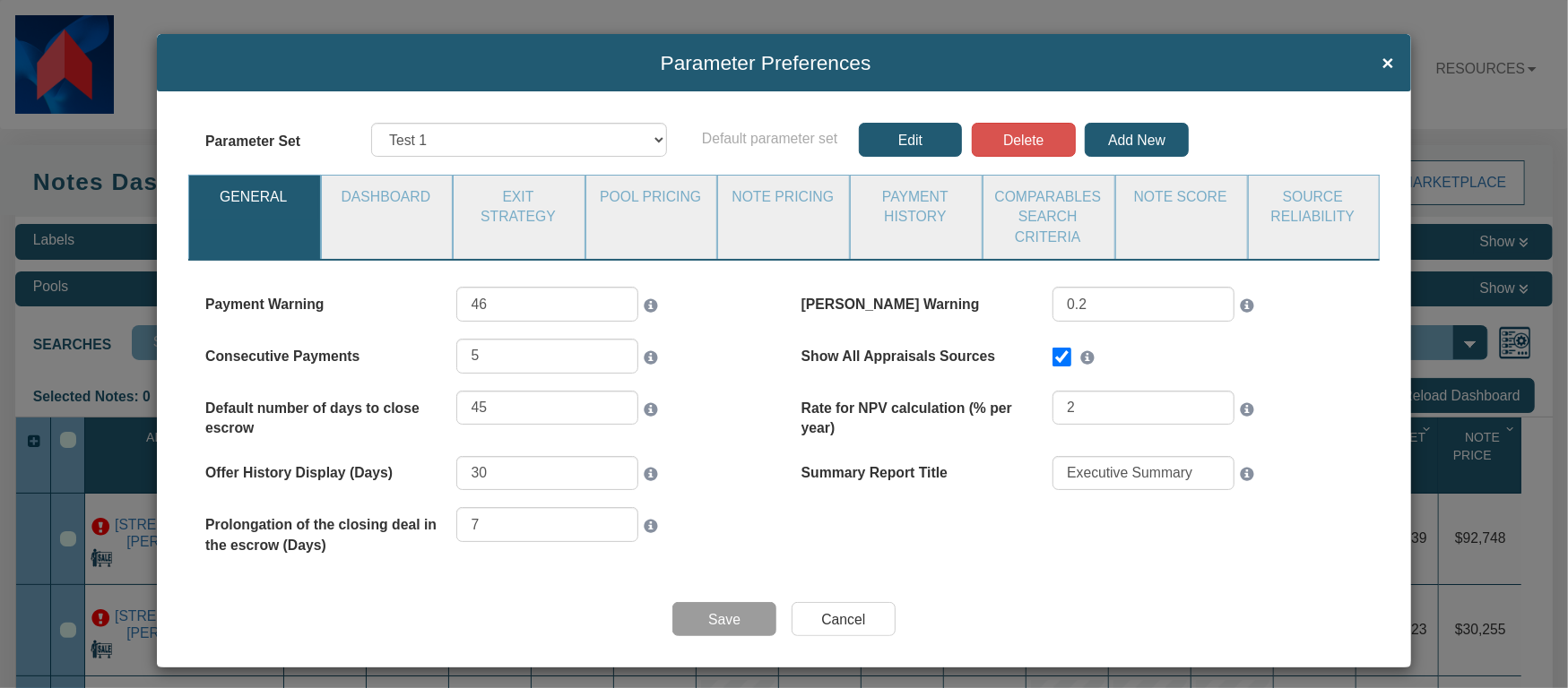
click at [18, 369] on div "Parameter Preferences × Parameter Set Defaults My new parameter set Test 1 Defa…" at bounding box center [784, 344] width 1568 height 688
click at [1382, 54] on span "×" at bounding box center [1388, 63] width 12 height 23
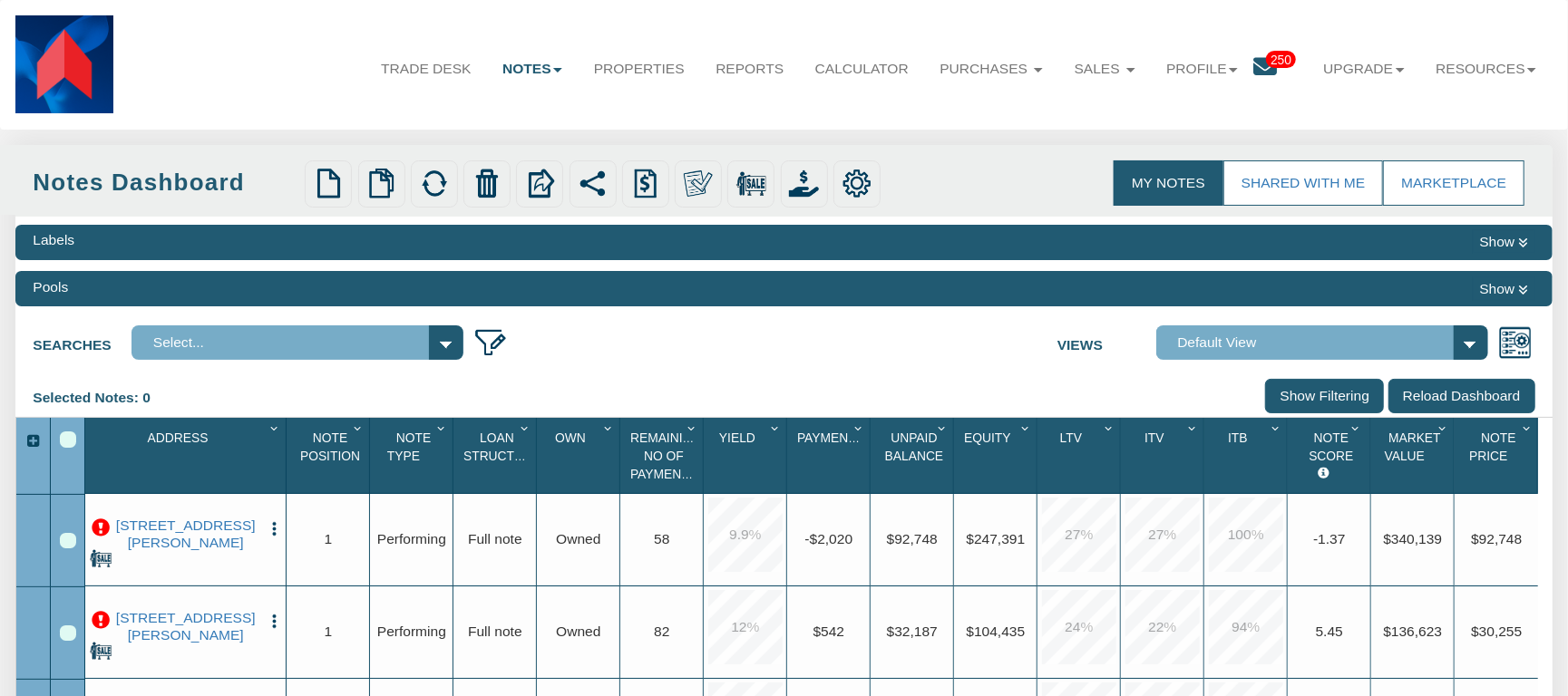
click at [66, 544] on div "Row 1, Row Selection Checkbox" at bounding box center [68, 541] width 17 height 17
click at [66, 549] on div "Row 1, Row Selection Checkbox" at bounding box center [68, 541] width 17 height 17
click at [244, 400] on div "Selected Notes: 0 Clear Filters Clear Sorting Show Filtering Reload Dashboard" at bounding box center [784, 398] width 1537 height 38
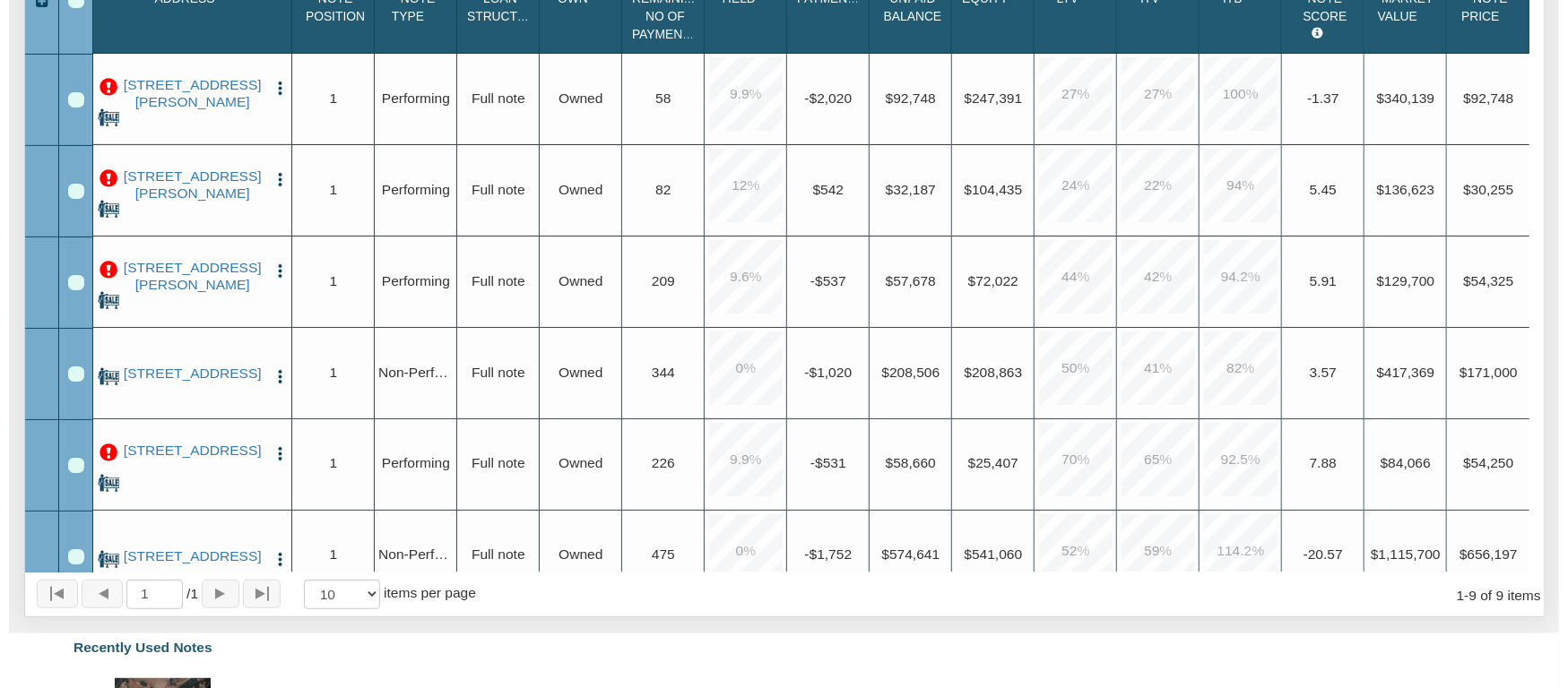
scroll to position [287, 0]
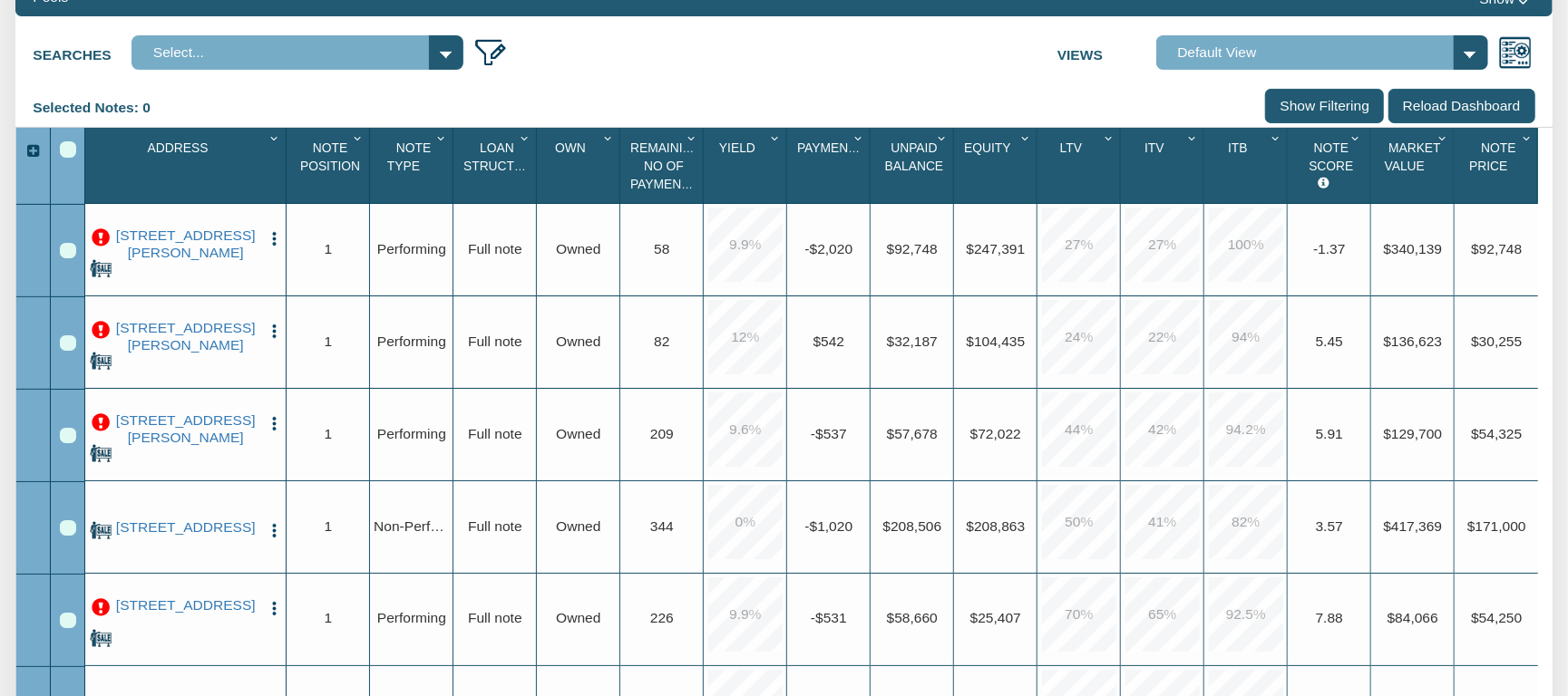
click at [66, 157] on div "Select All" at bounding box center [68, 150] width 17 height 17
click at [273, 243] on img "button" at bounding box center [274, 238] width 18 height 17
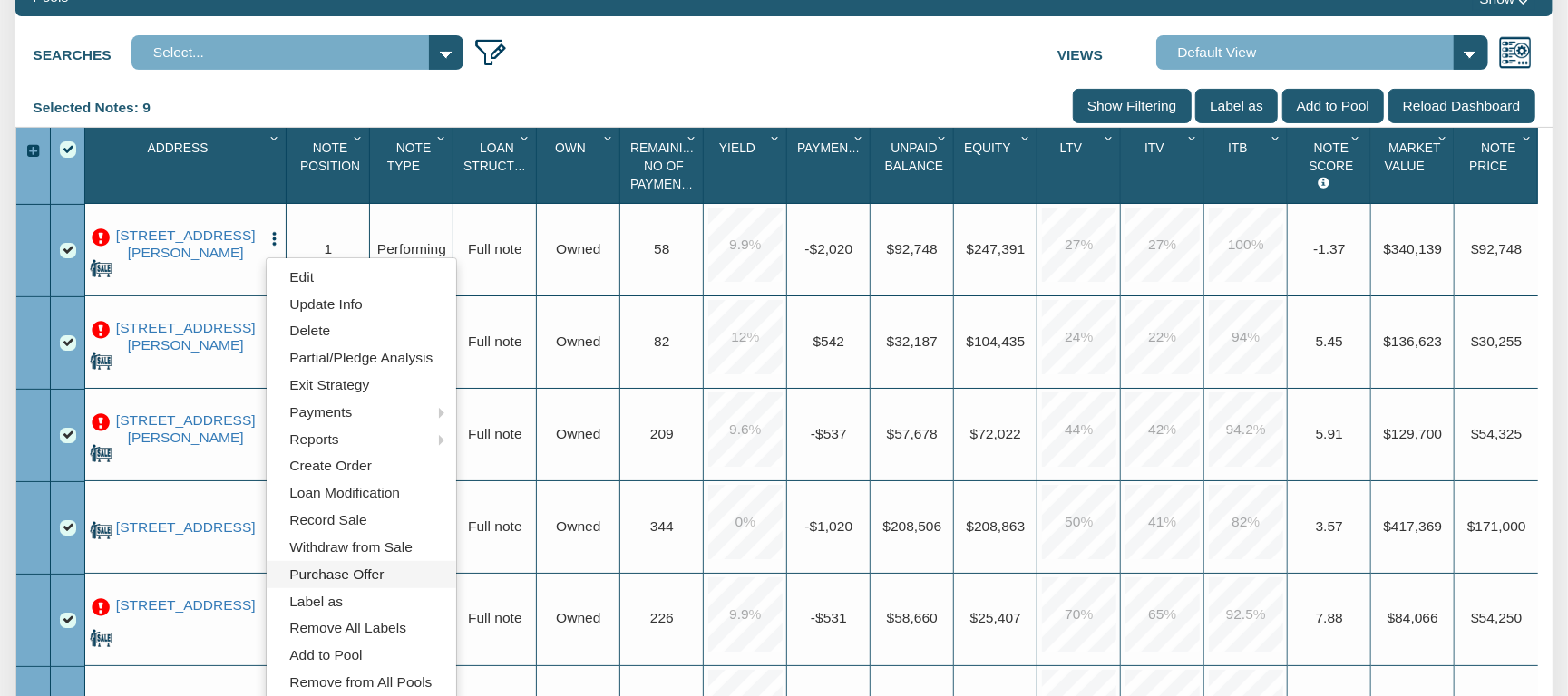
click at [384, 574] on link "Purchase Offer" at bounding box center [361, 574] width 190 height 28
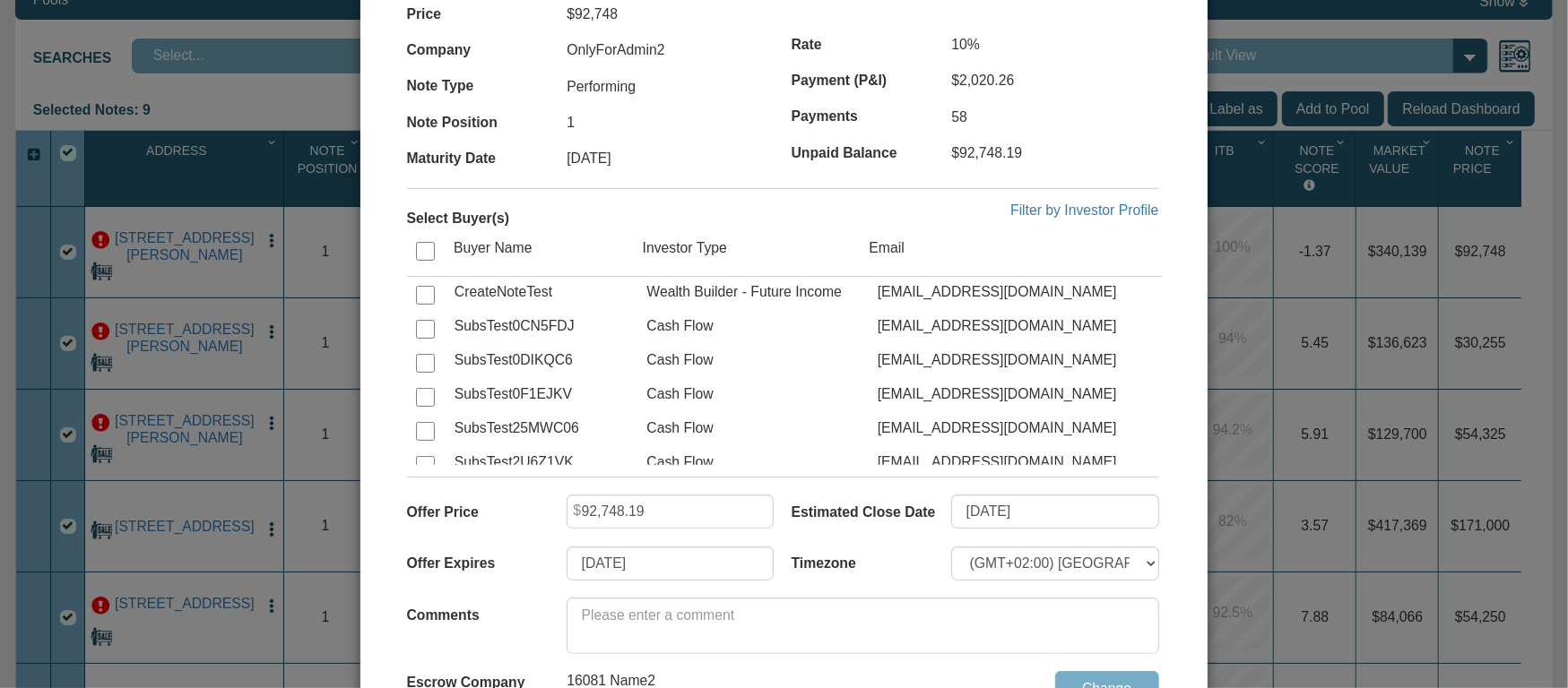
scroll to position [177, 0]
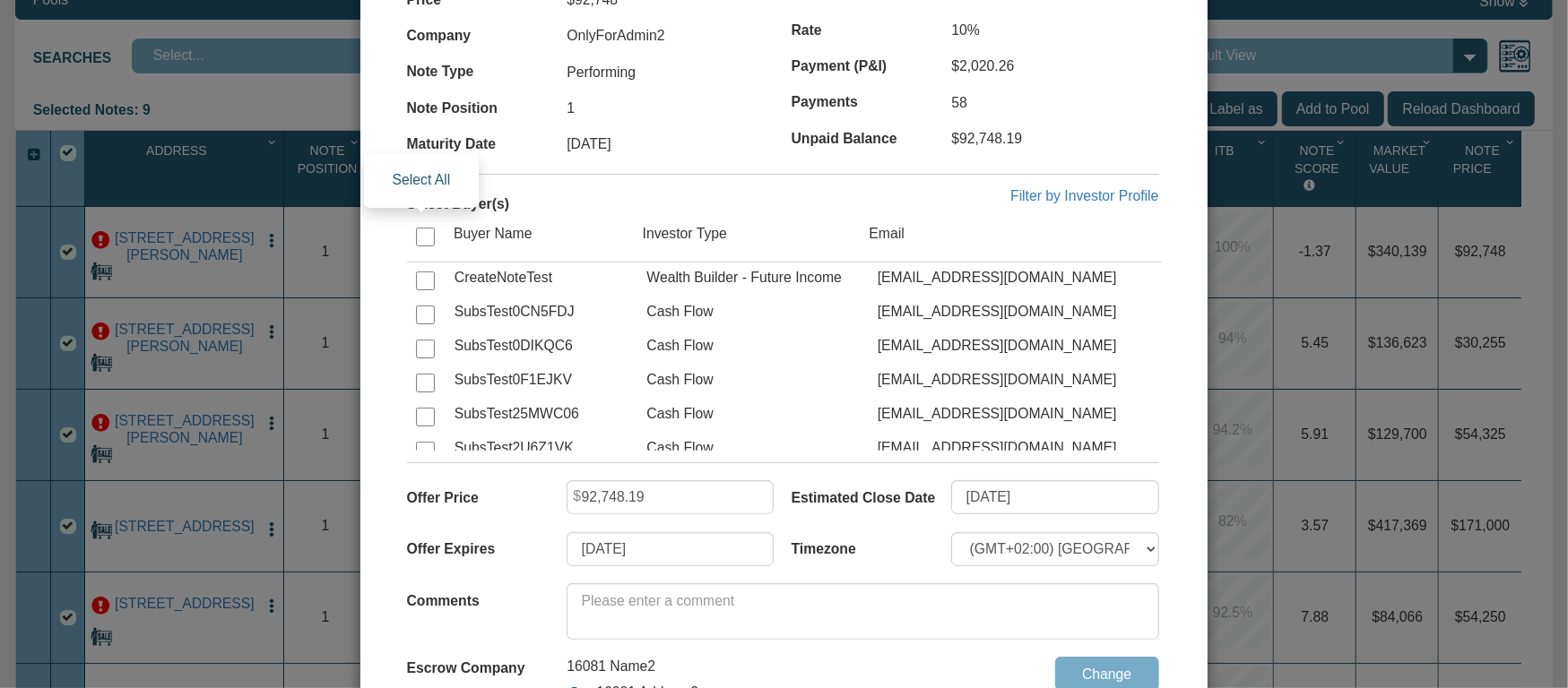
click at [423, 241] on input "checkbox" at bounding box center [425, 237] width 19 height 19
checkbox input "true"
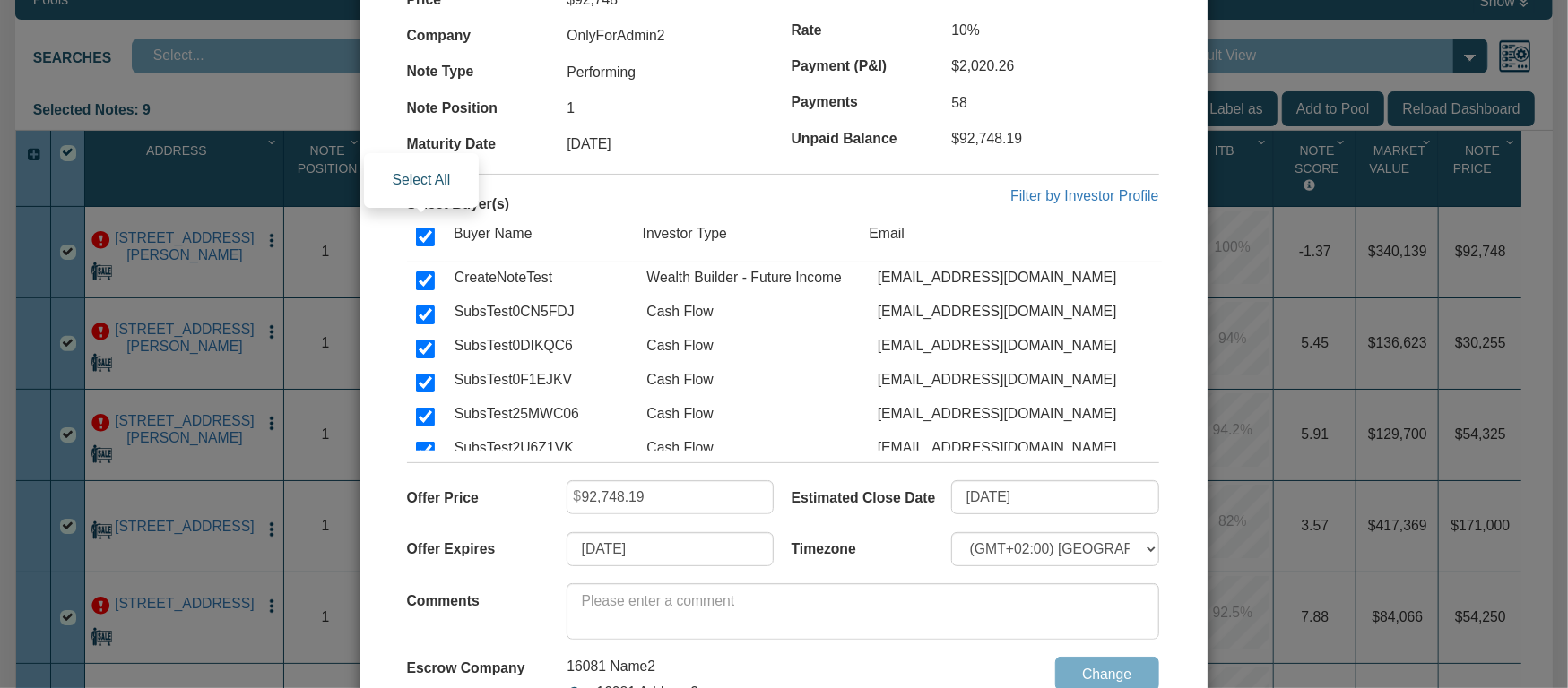
checkbox input "true"
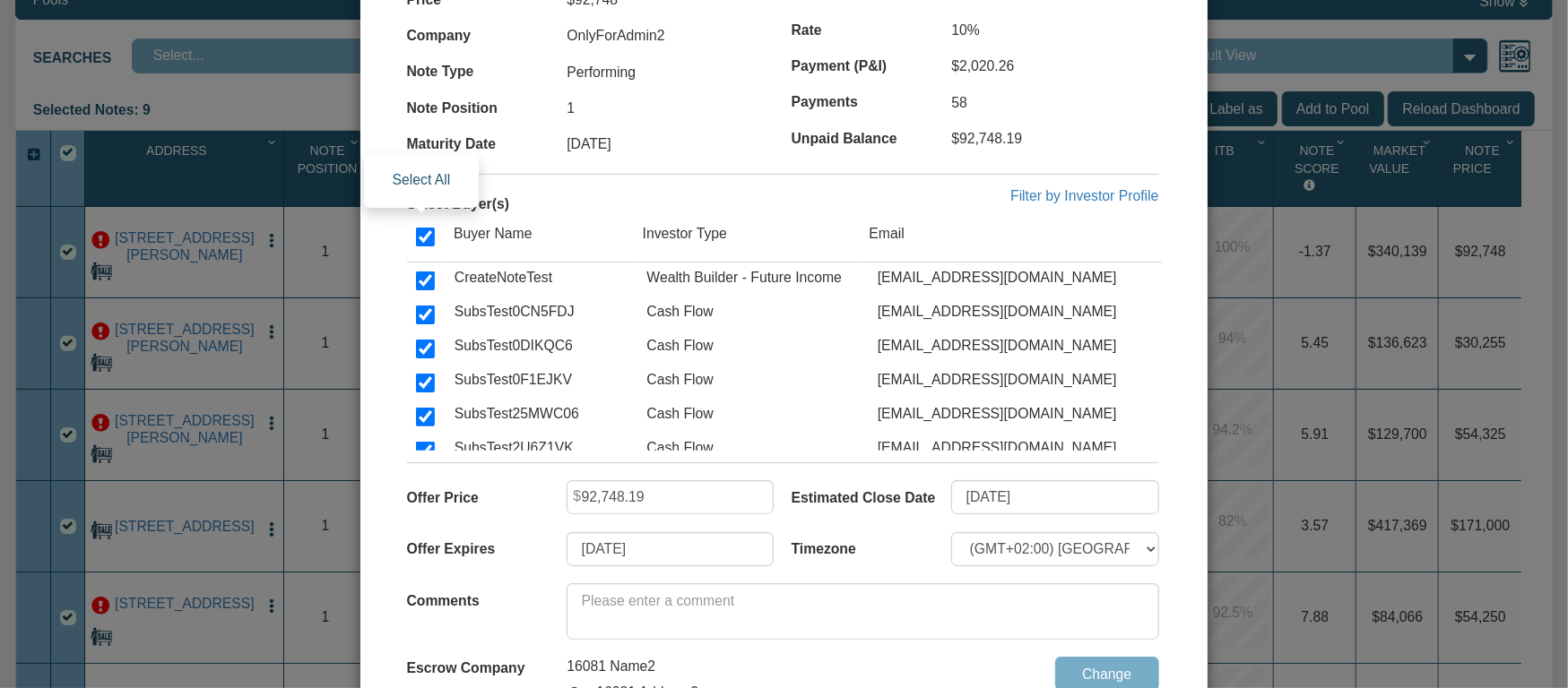
checkbox input "true"
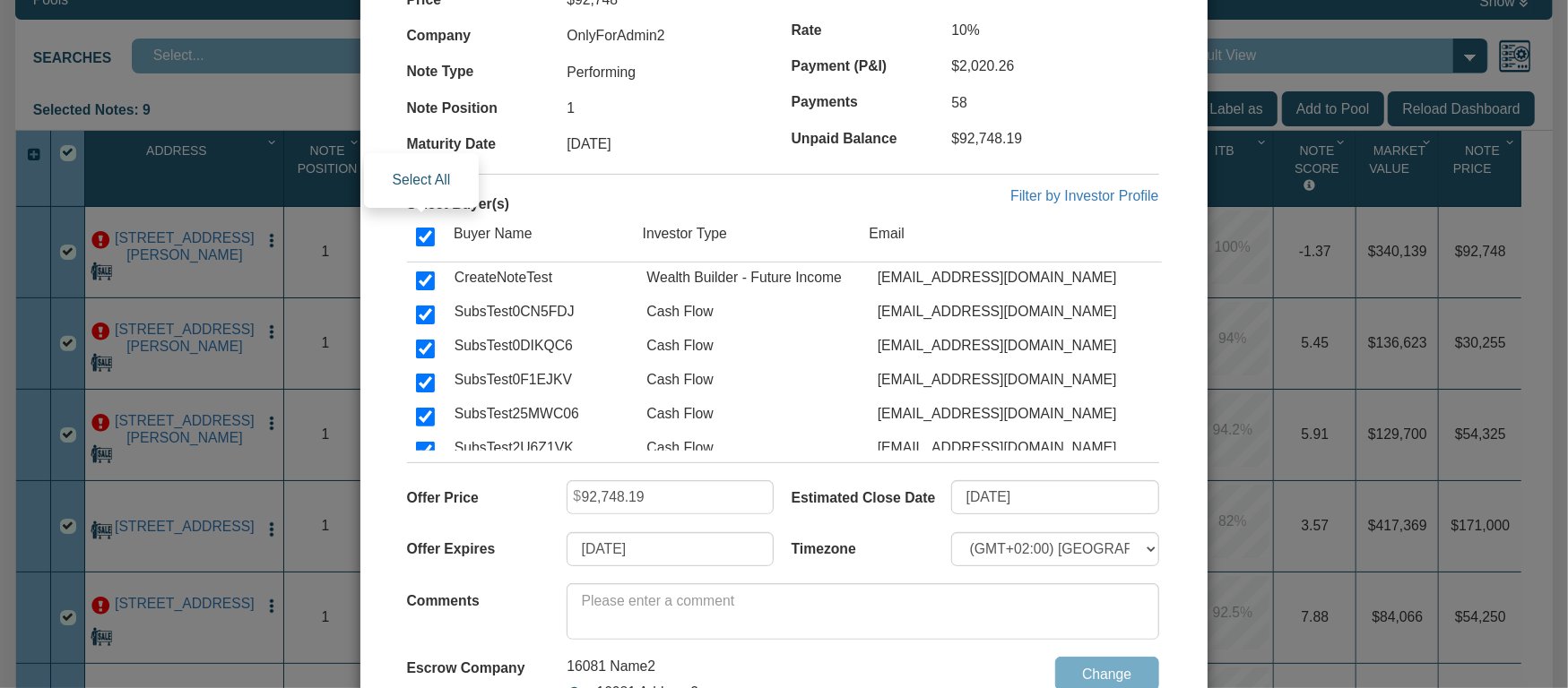
checkbox input "true"
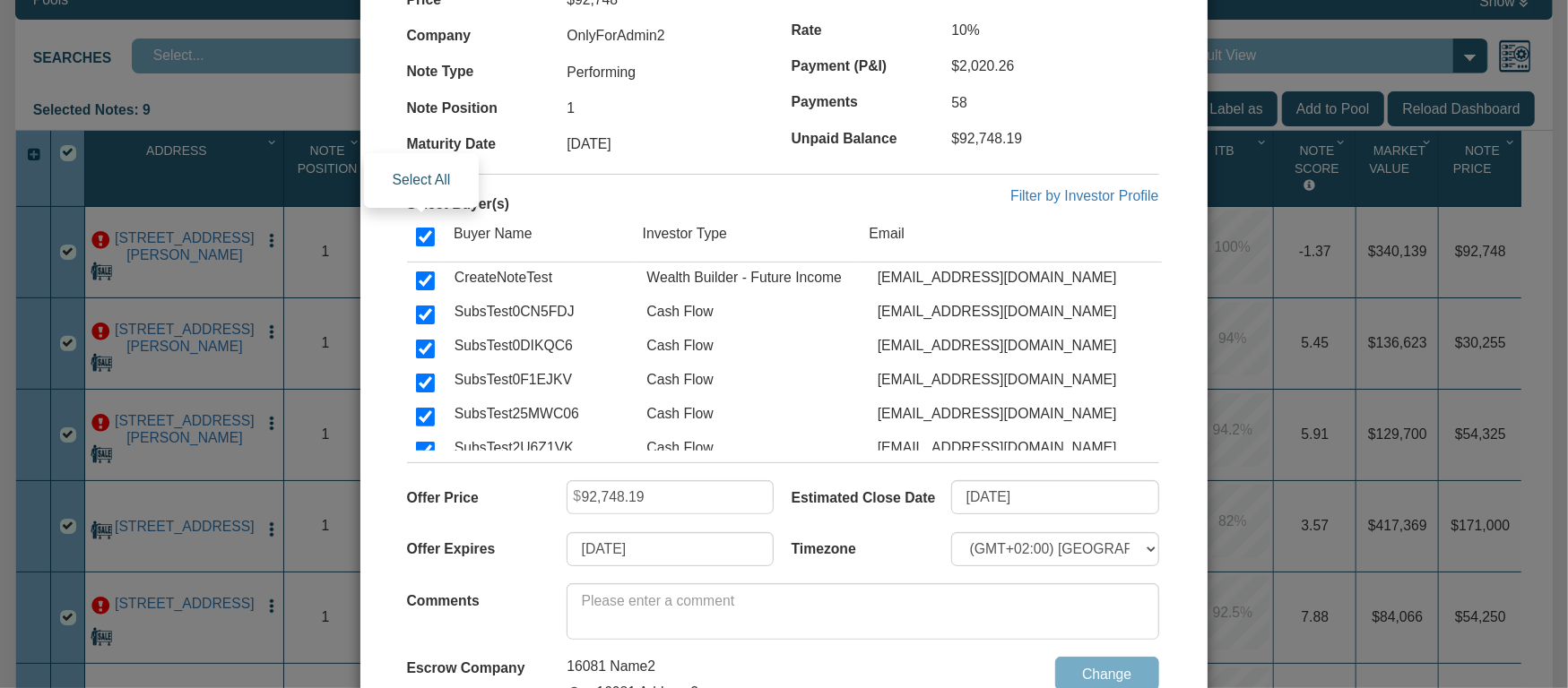
checkbox input "true"
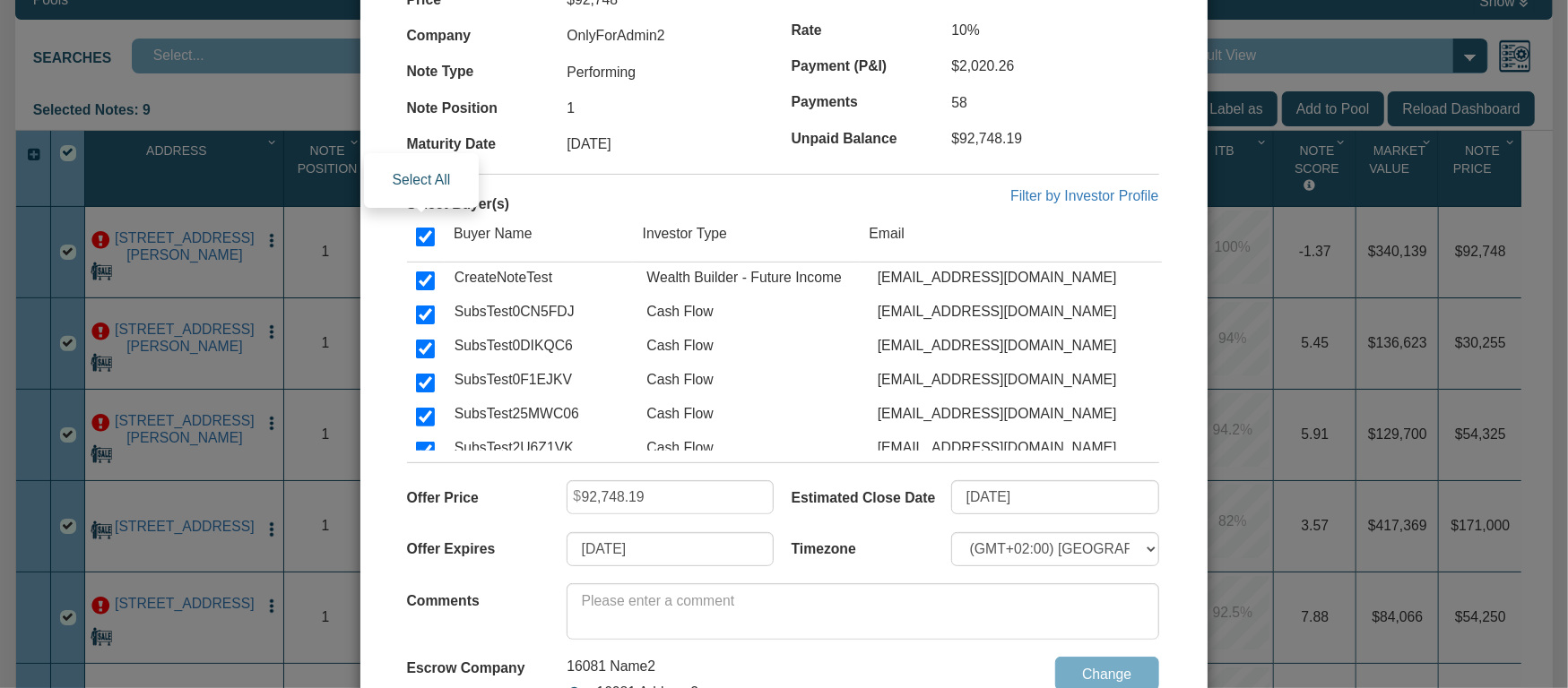
checkbox input "true"
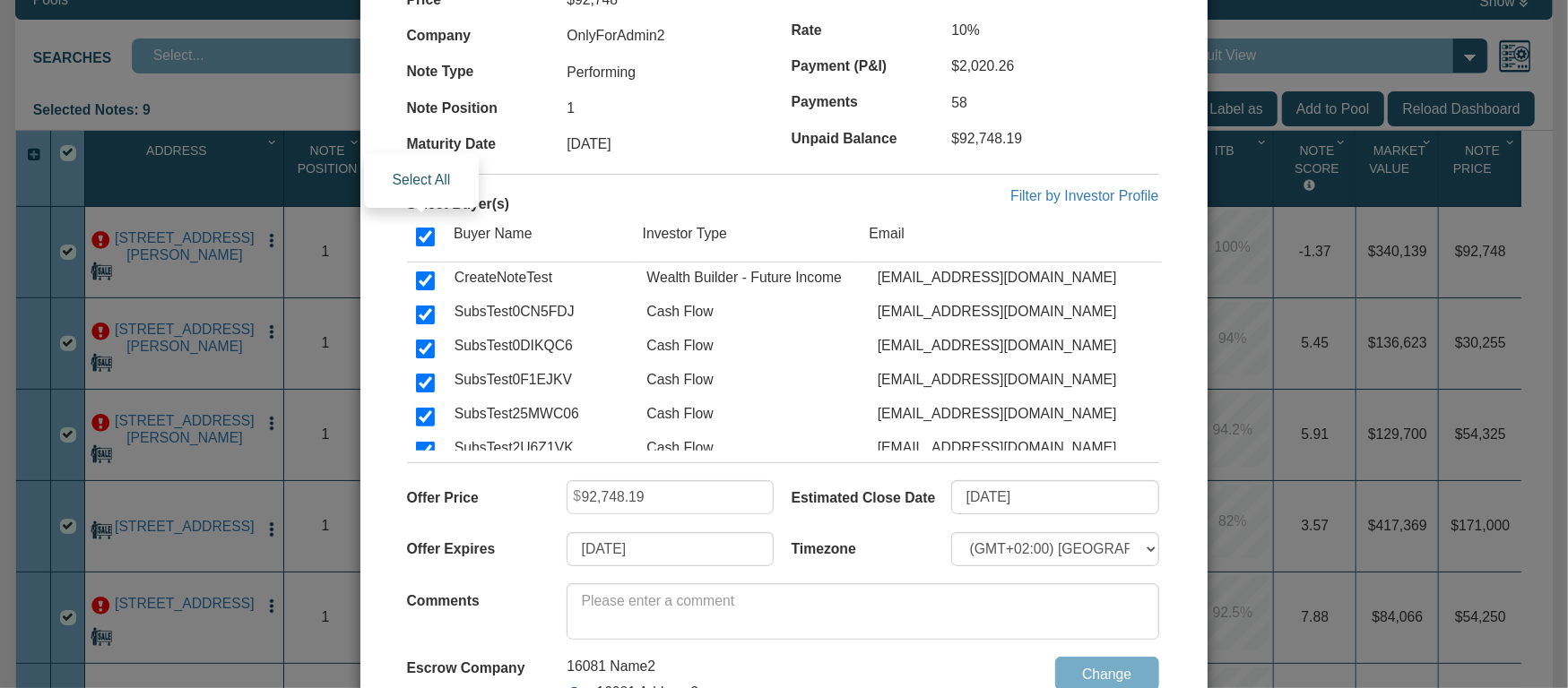
checkbox input "true"
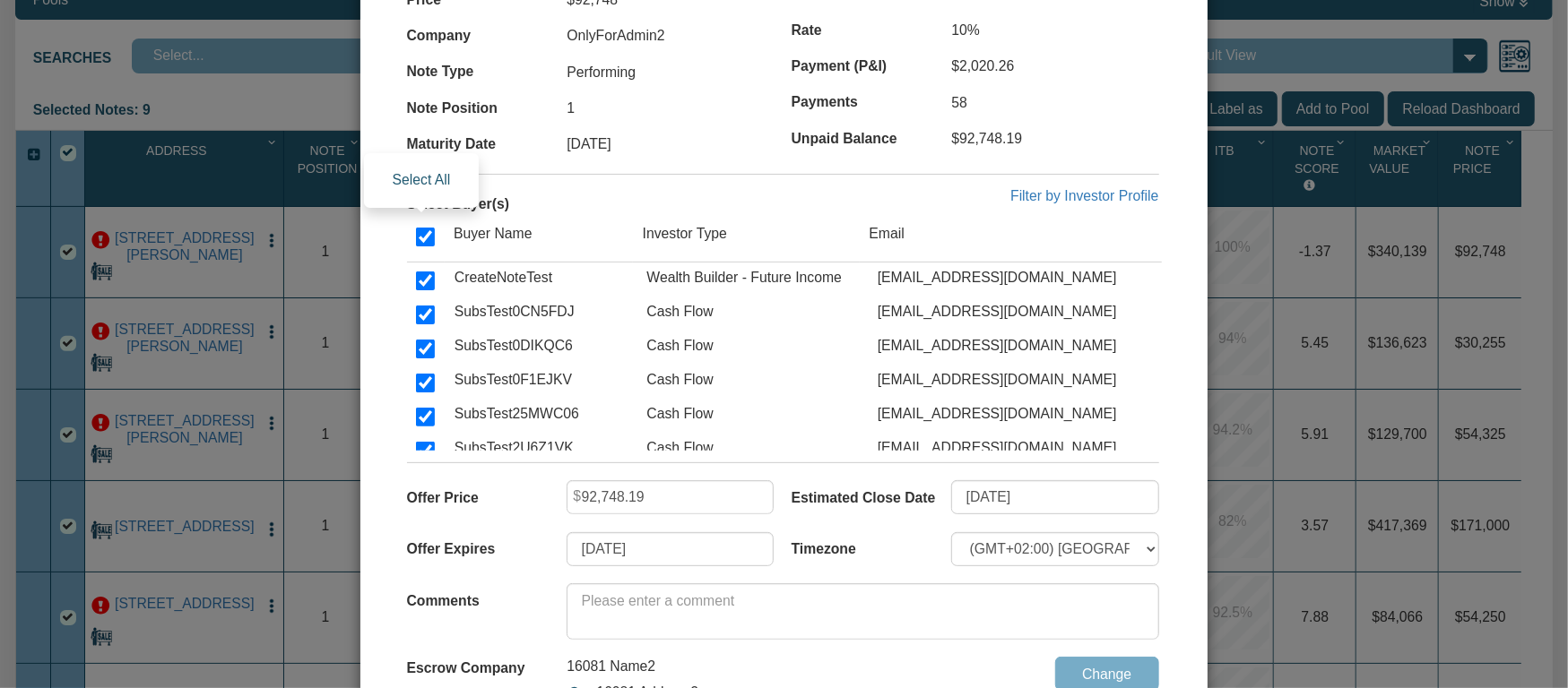
checkbox input "true"
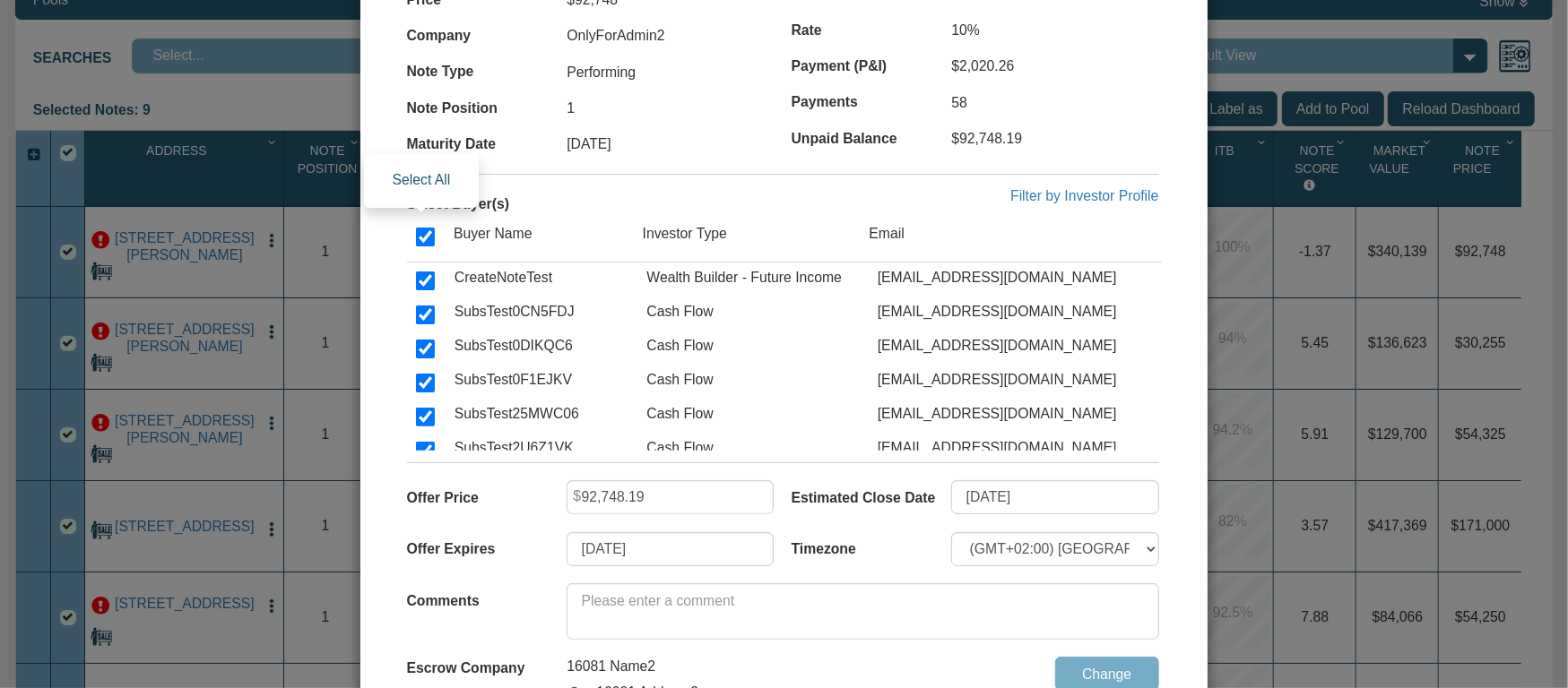
checkbox input "true"
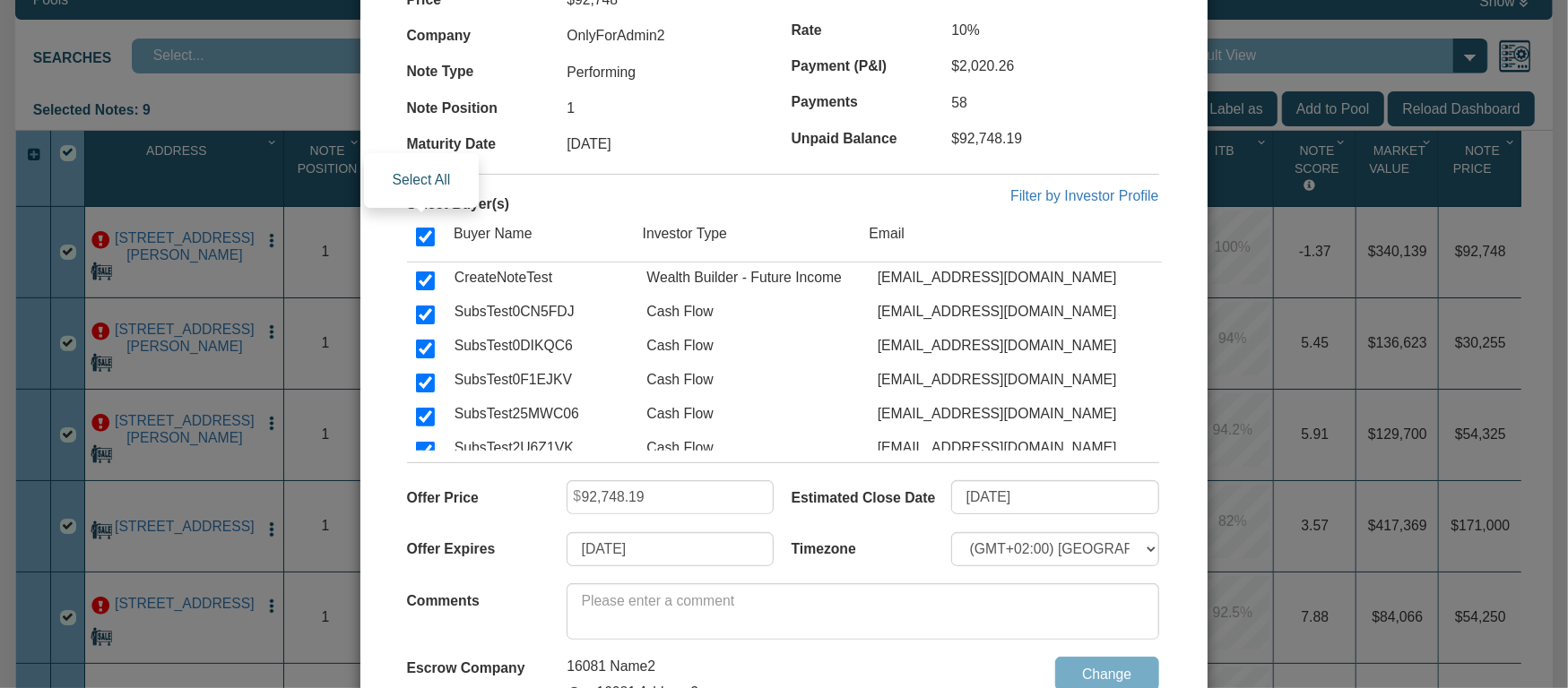
checkbox input "true"
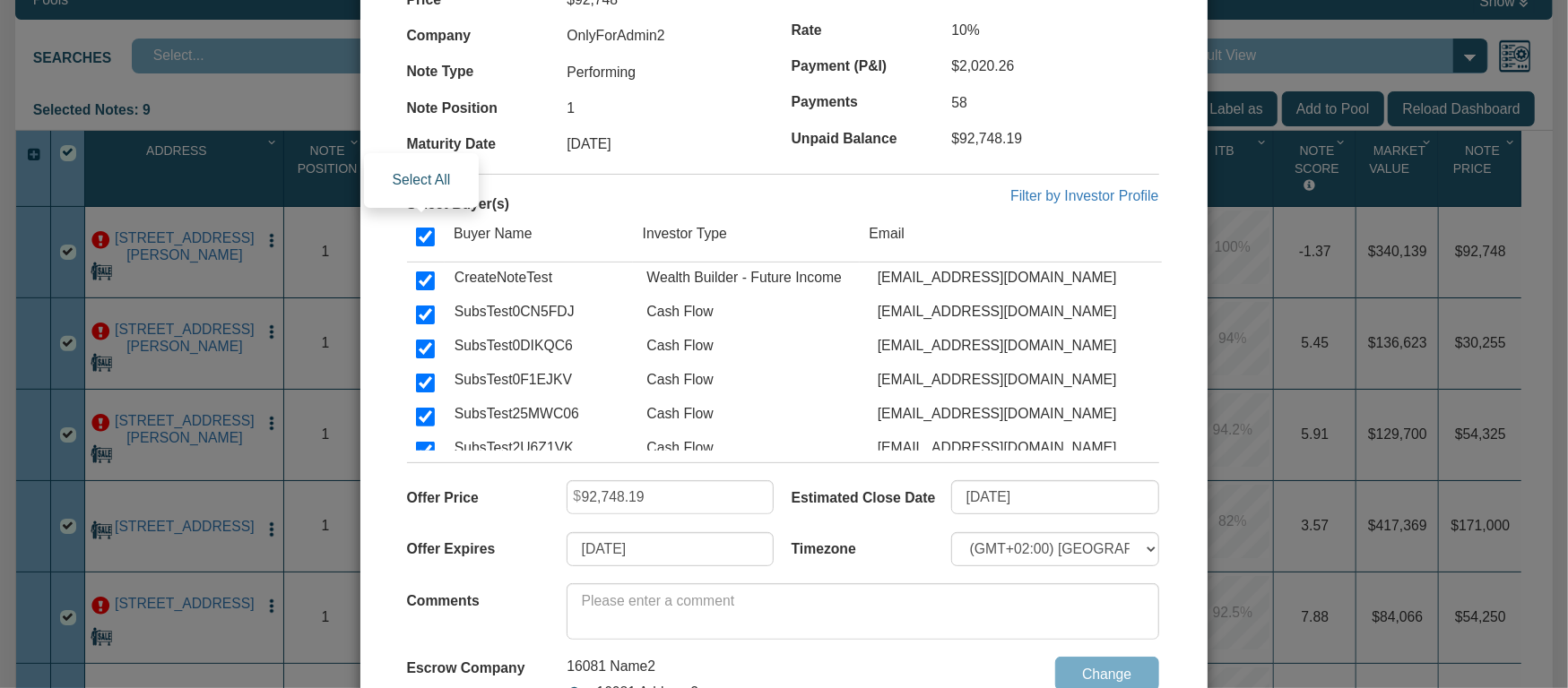
checkbox input "true"
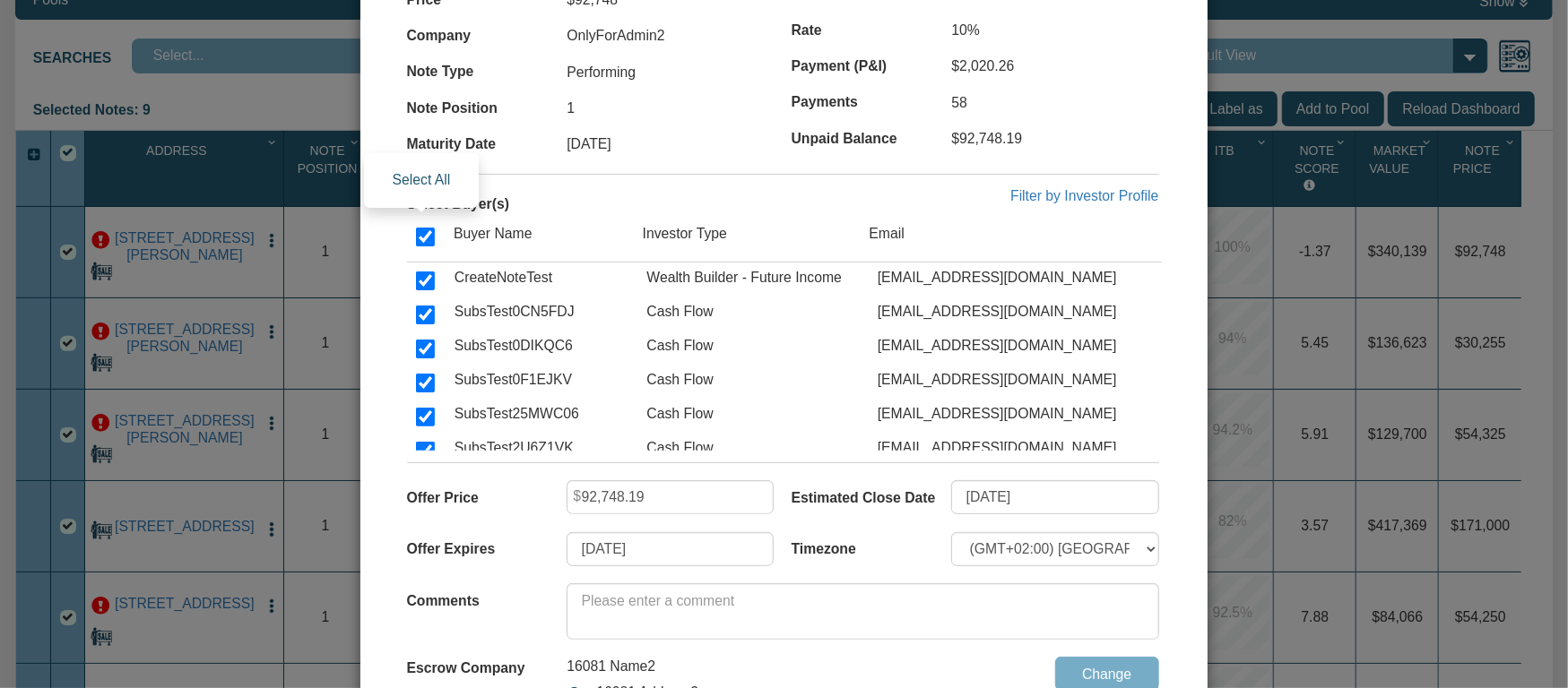
checkbox input "true"
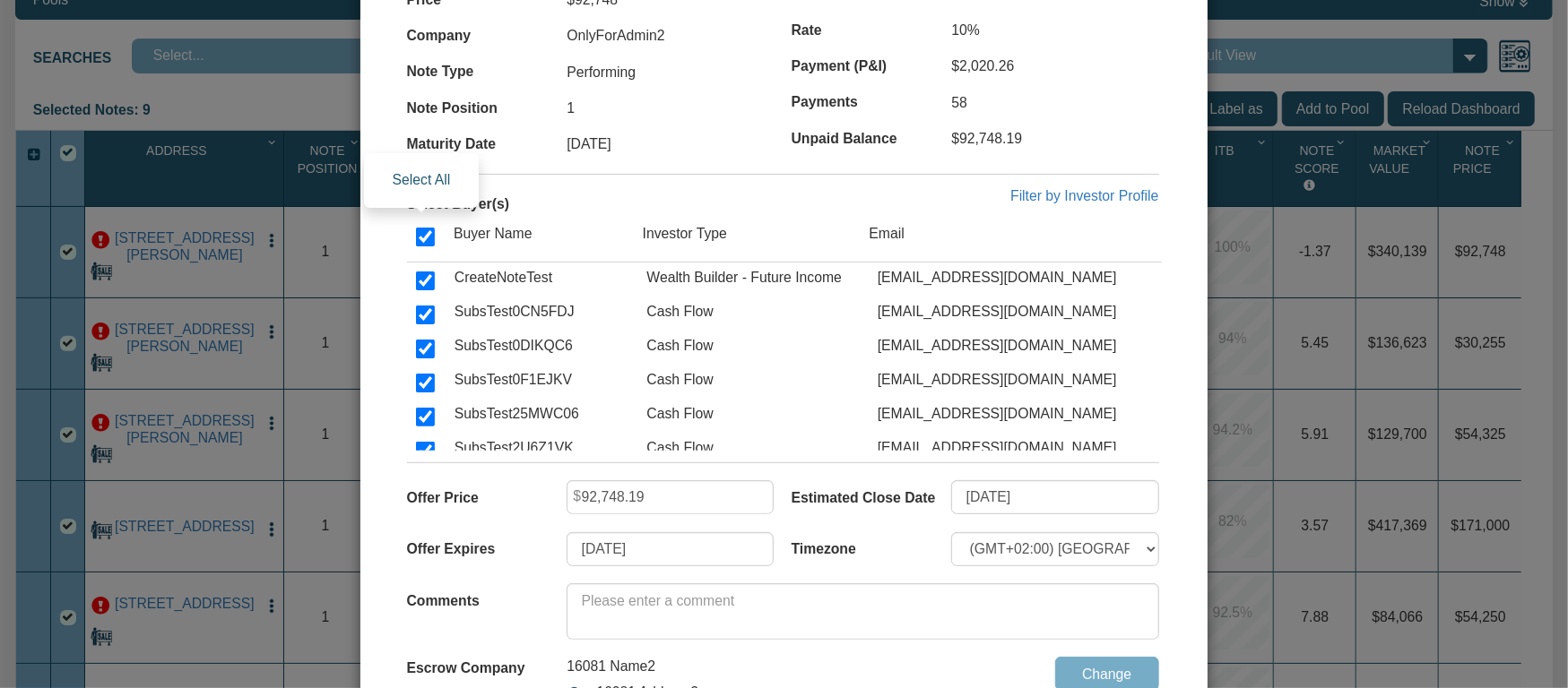
checkbox input "true"
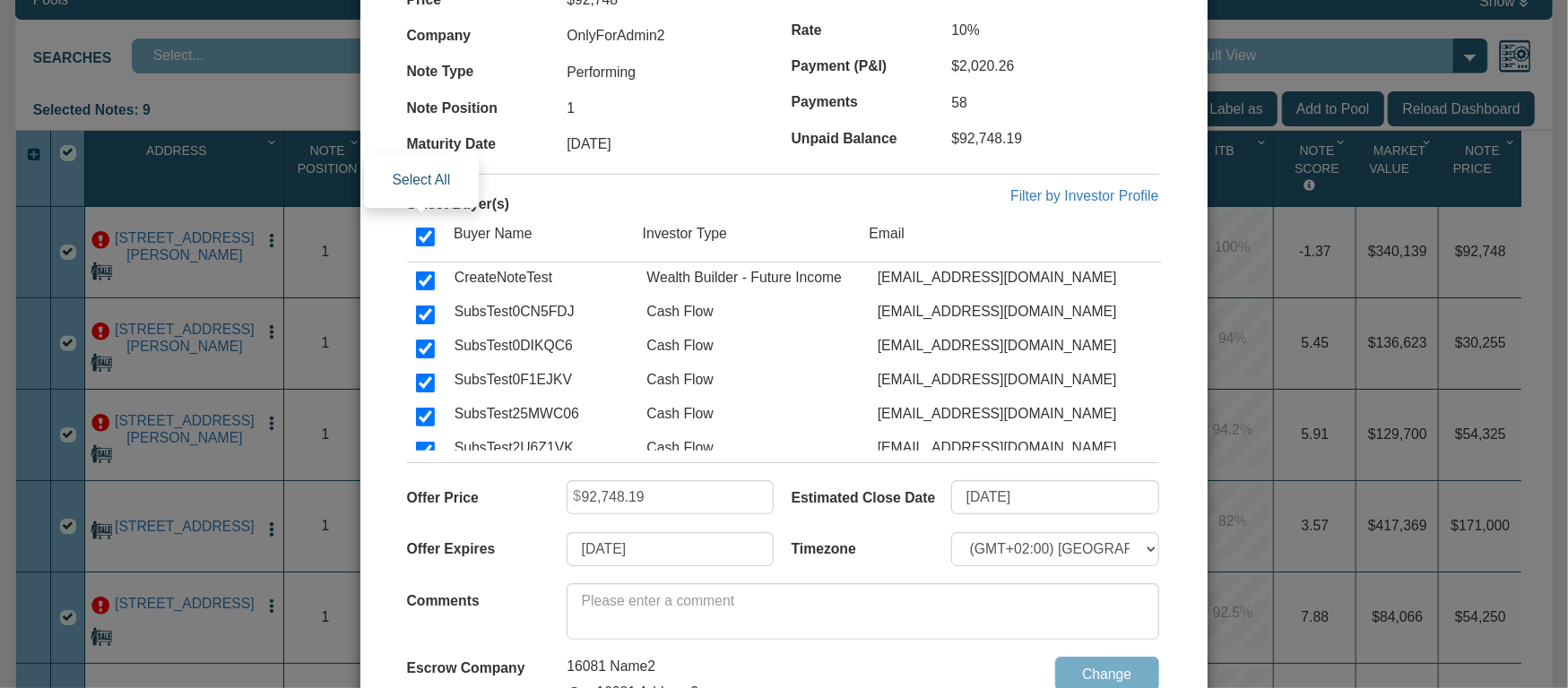
checkbox input "true"
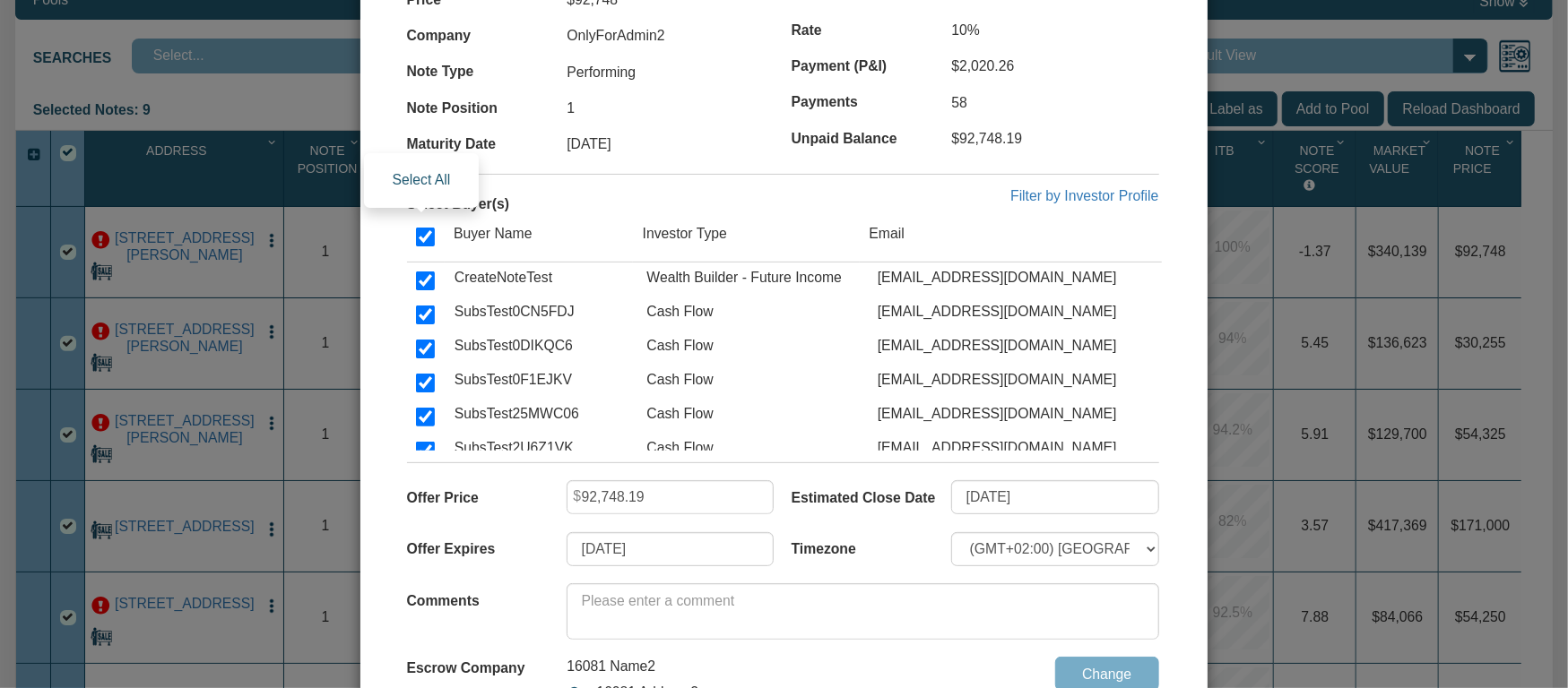
checkbox input "true"
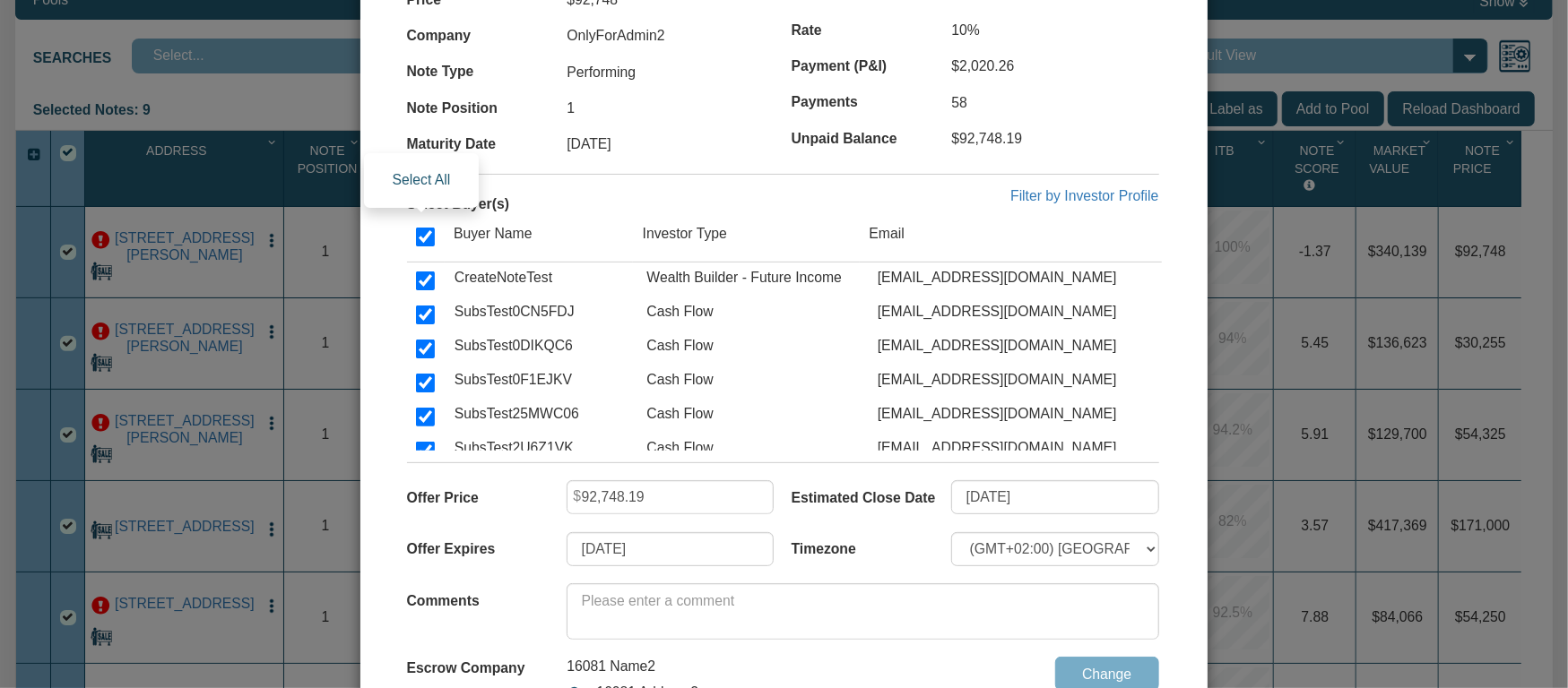
checkbox input "true"
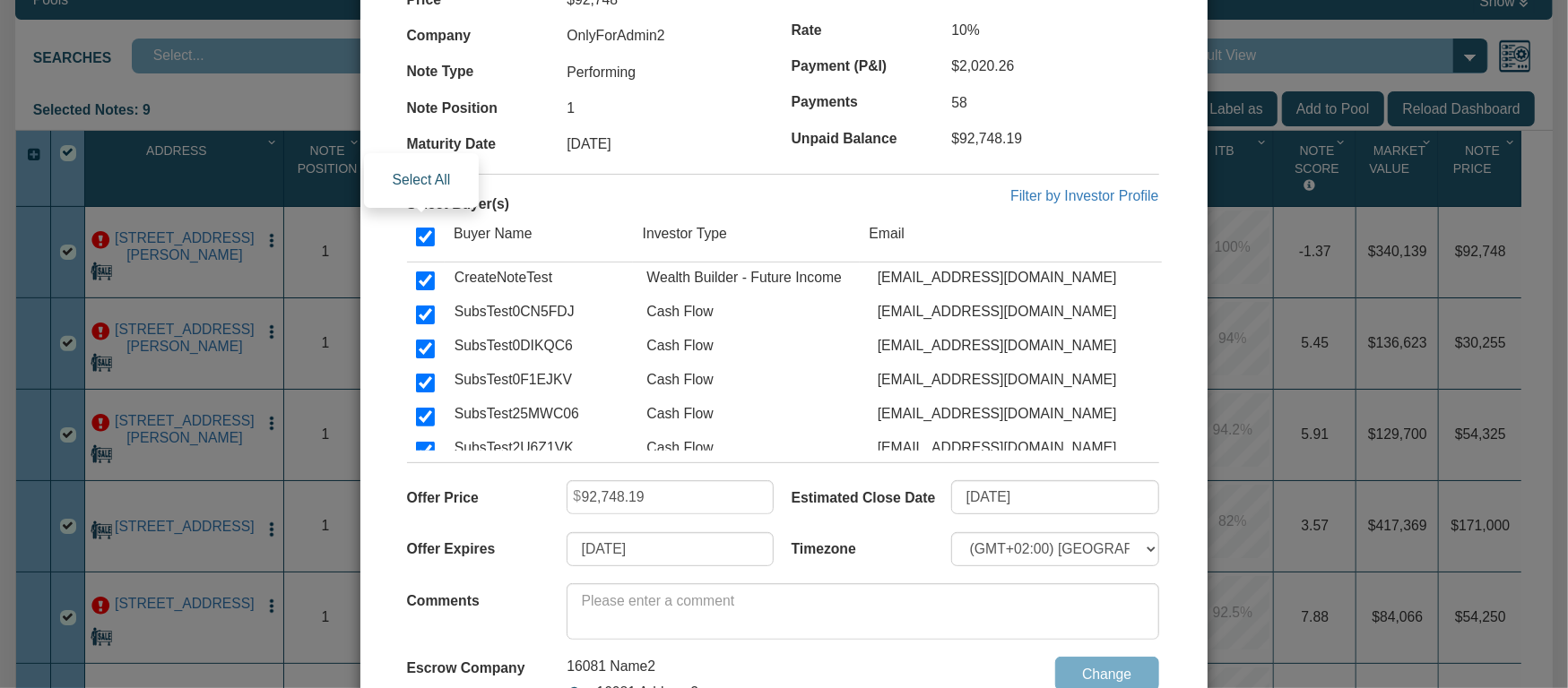
checkbox input "true"
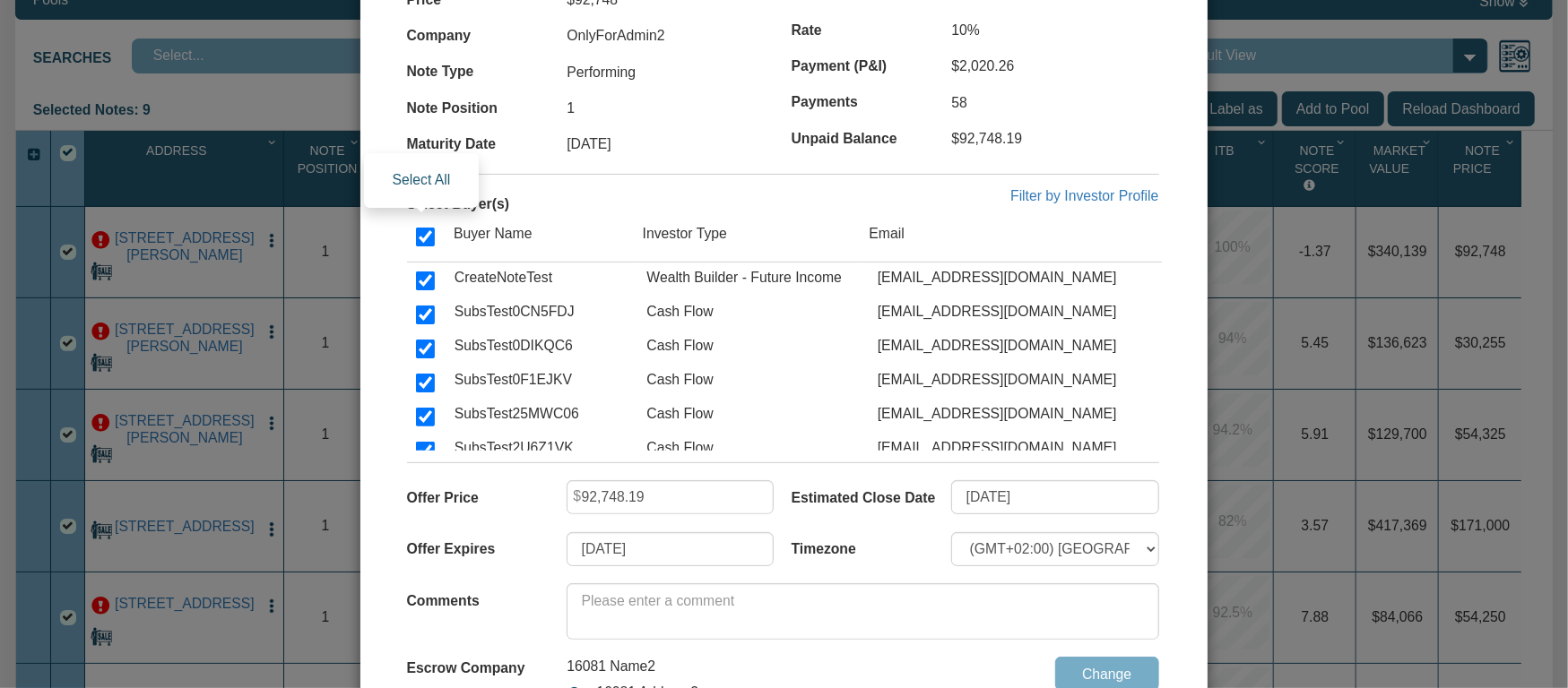
checkbox input "true"
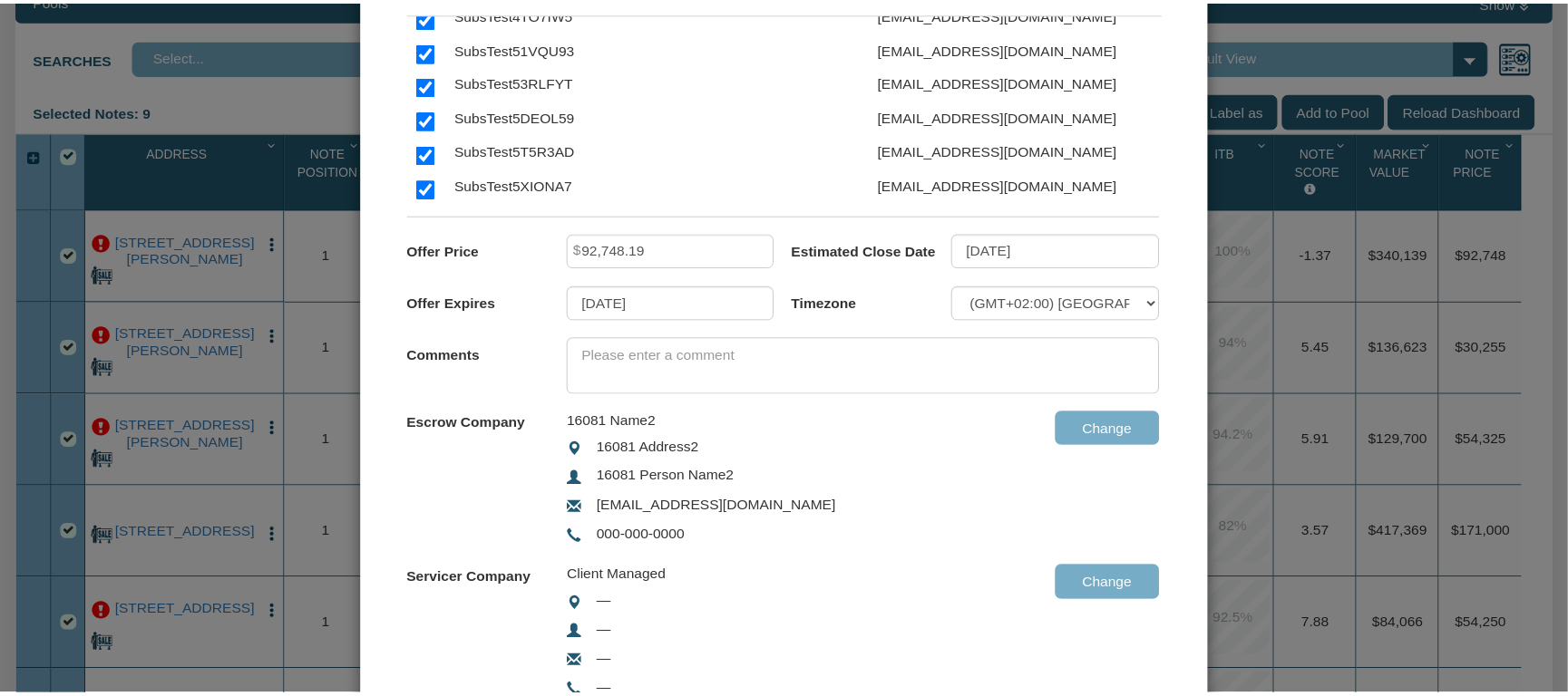
scroll to position [555, 0]
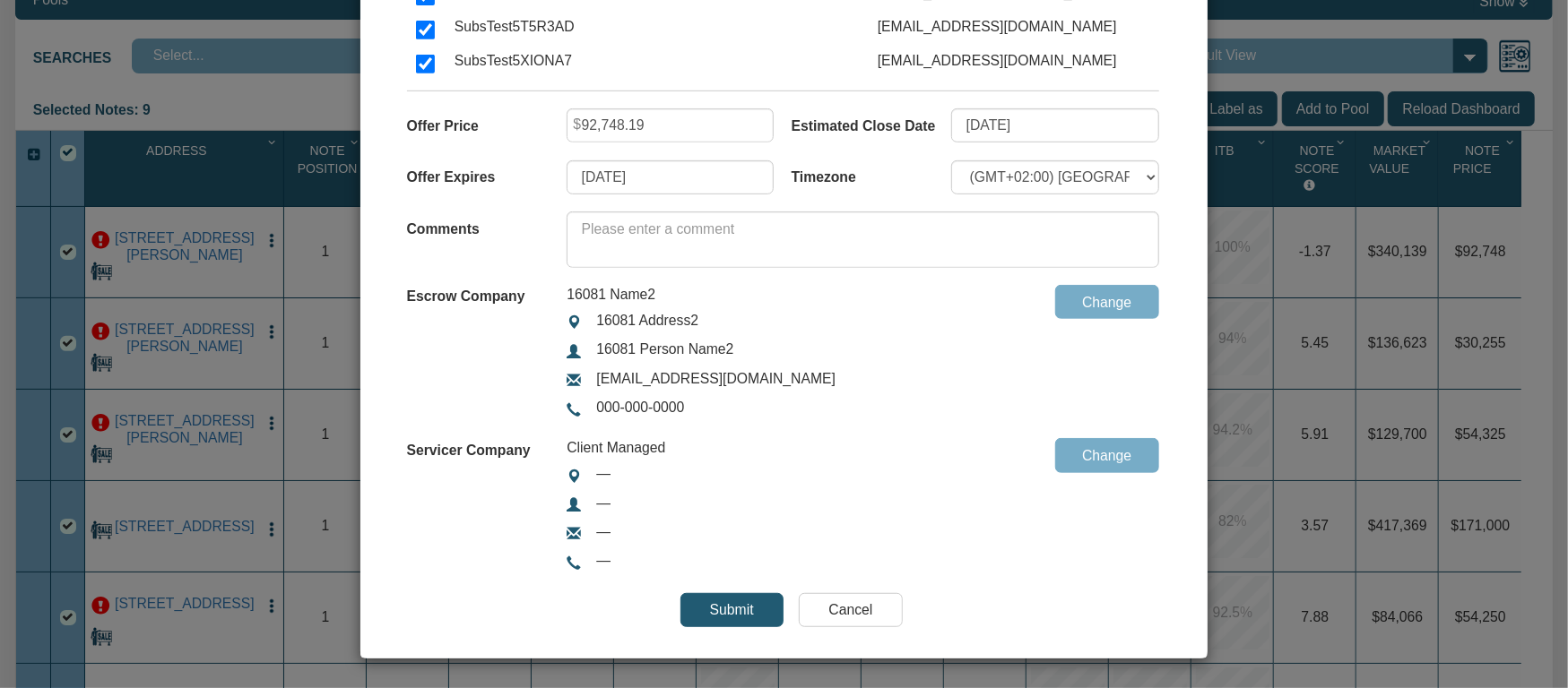
click at [855, 607] on input "Cancel" at bounding box center [850, 610] width 103 height 34
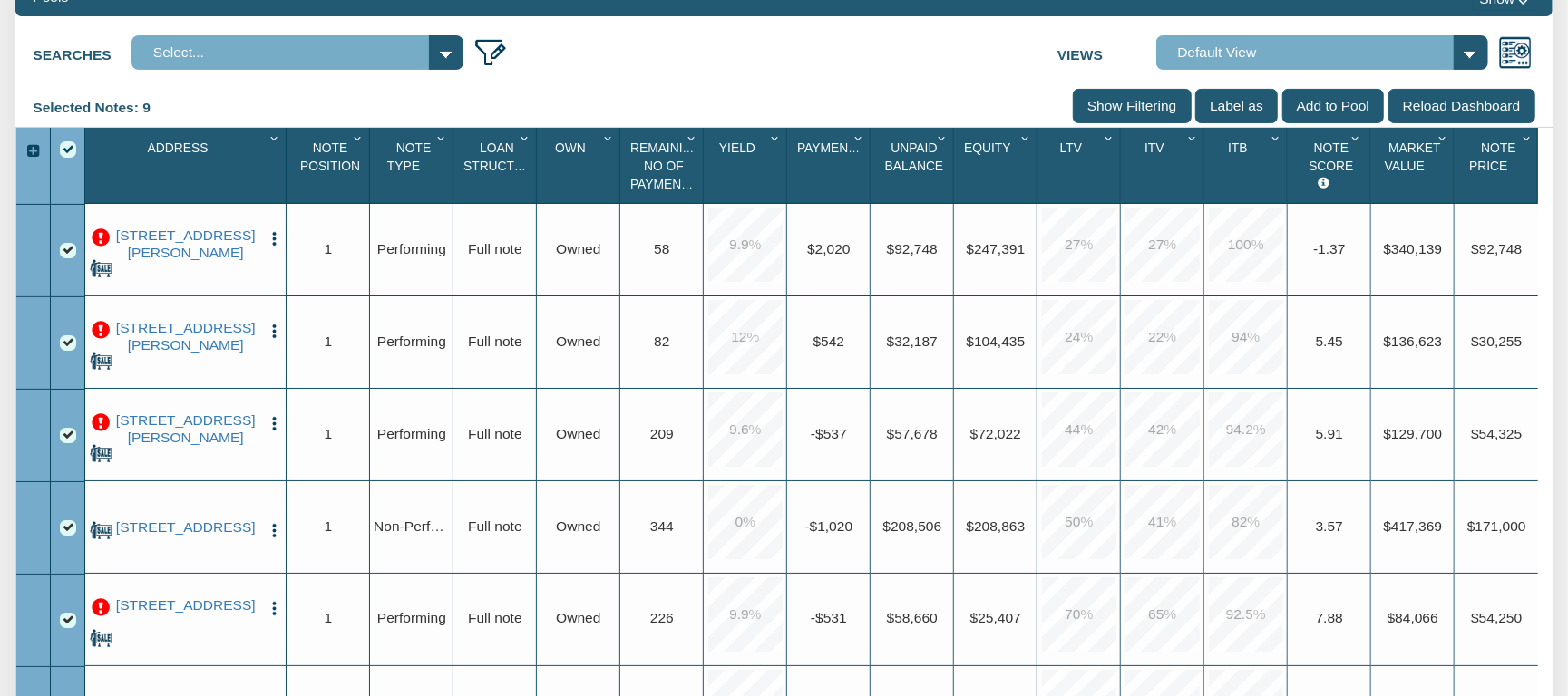
scroll to position [0, 0]
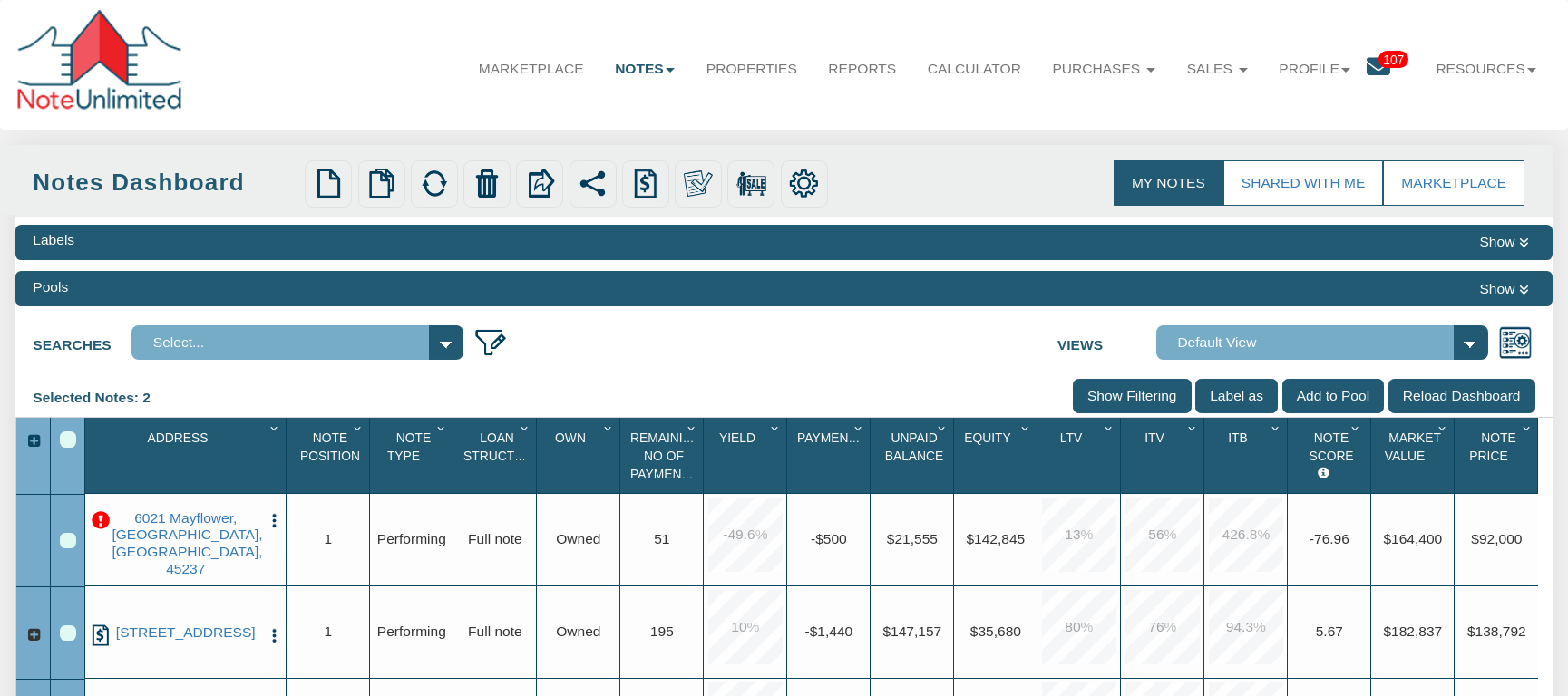
scroll to position [762, 0]
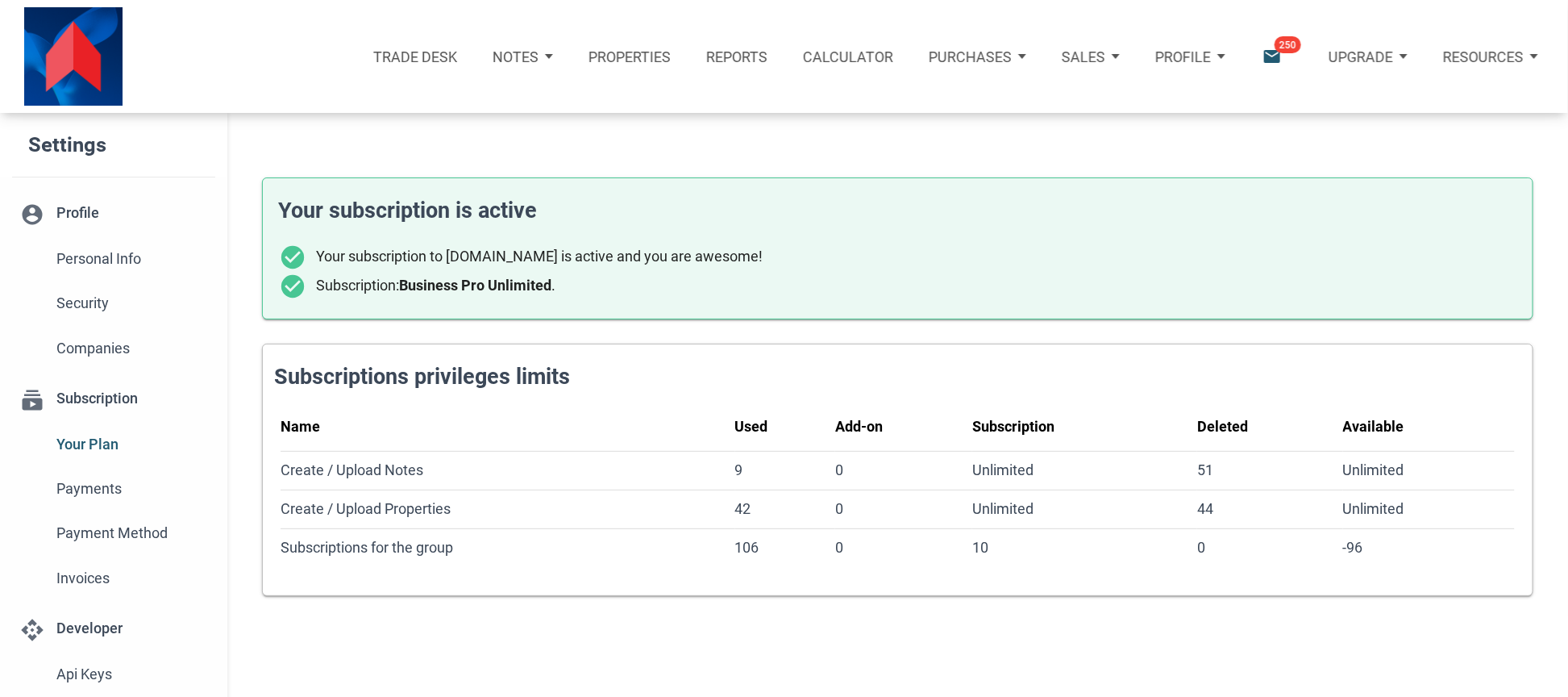
click at [1222, 58] on div "Profile" at bounding box center [1190, 56] width 106 height 58
drag, startPoint x: 1271, startPoint y: 120, endPoint x: 1272, endPoint y: 111, distance: 9.1
click at [1272, 120] on div "Your subscription is active check_circle Your subscription to [DOMAIN_NAME] is …" at bounding box center [897, 366] width 1340 height 507
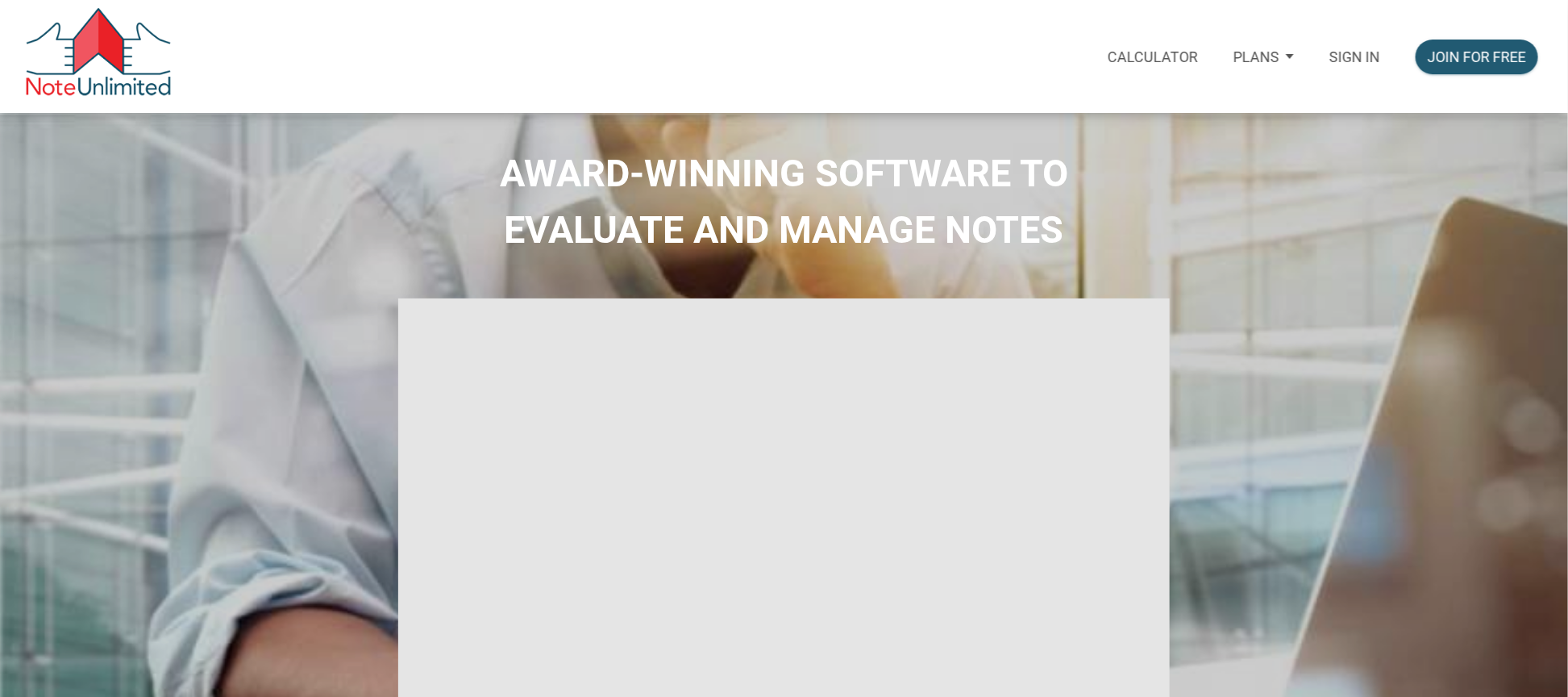
click at [1349, 59] on p "Sign in" at bounding box center [1355, 57] width 51 height 17
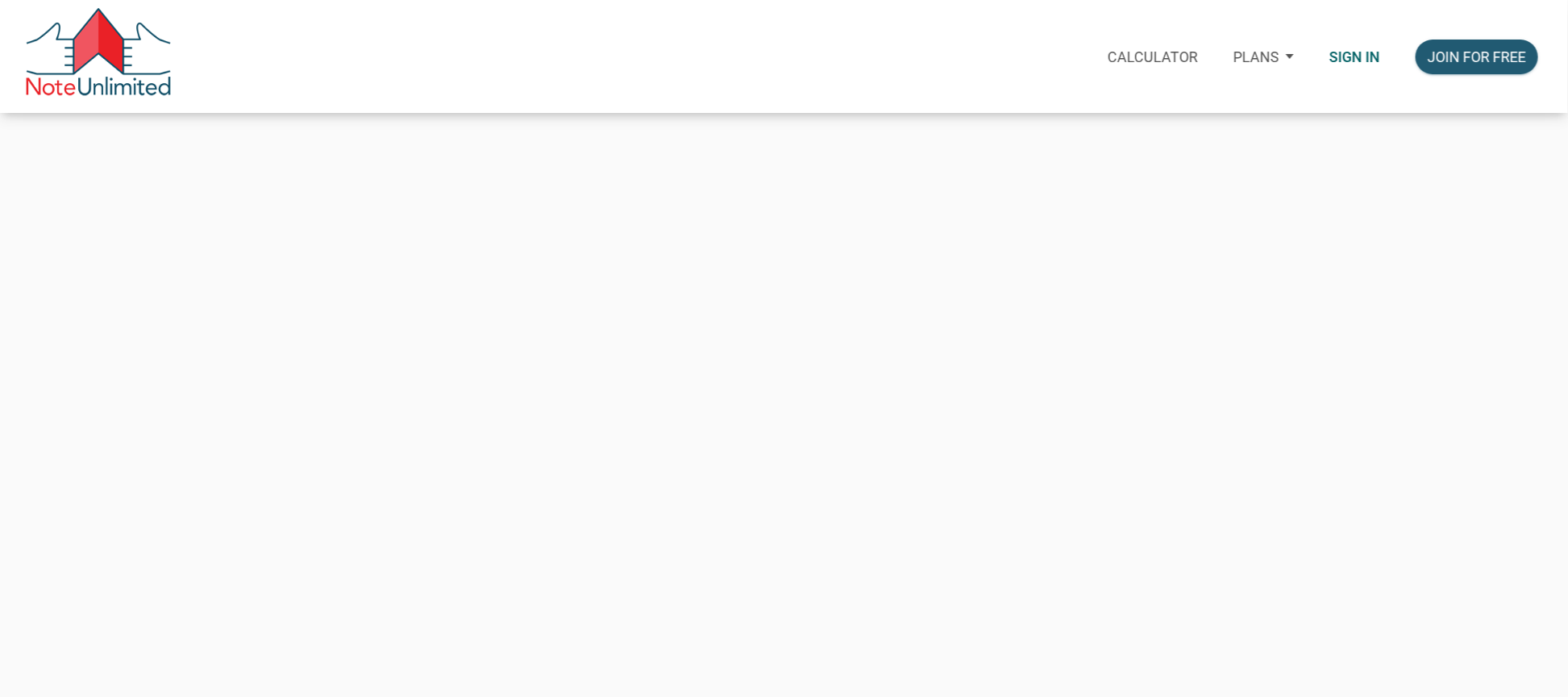
type input "vlad@noteunlimited.com"
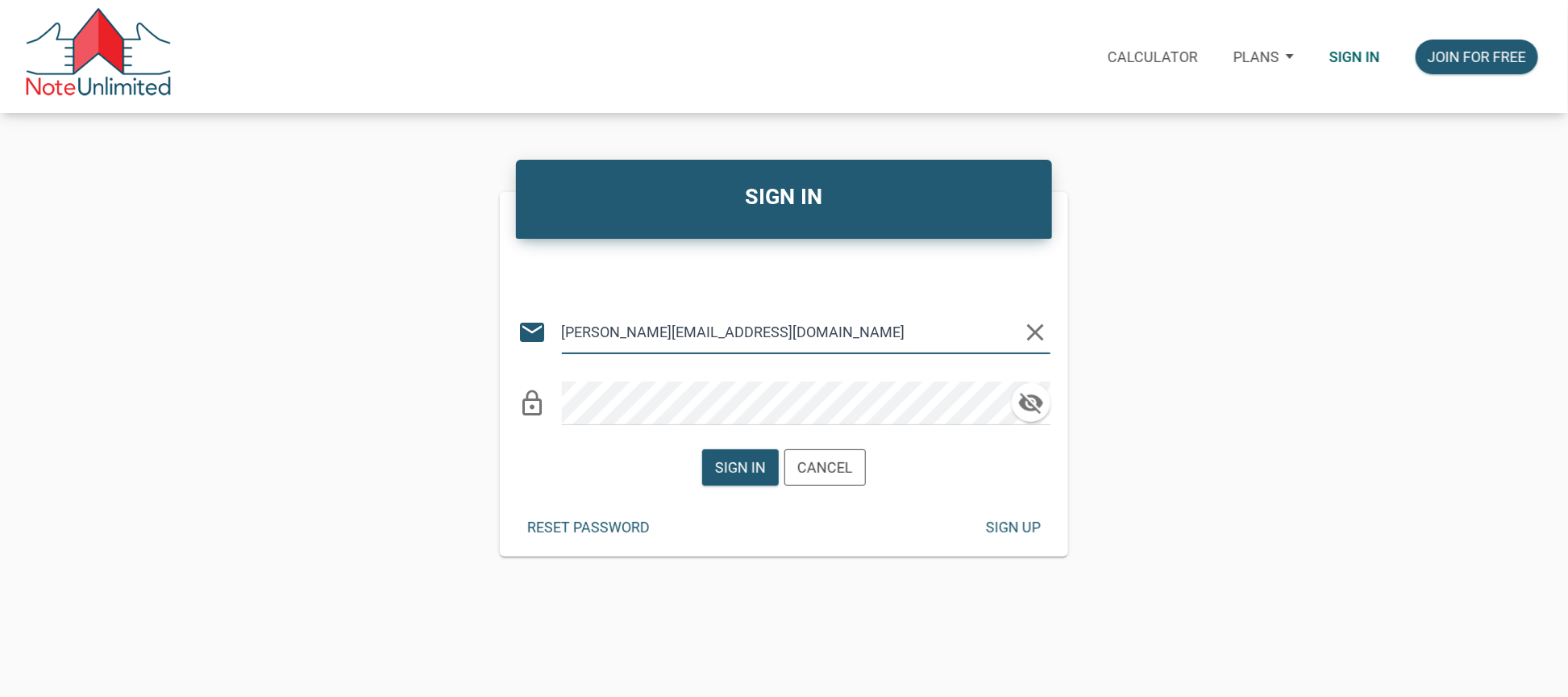
click at [1035, 329] on icon "clear" at bounding box center [1035, 332] width 29 height 29
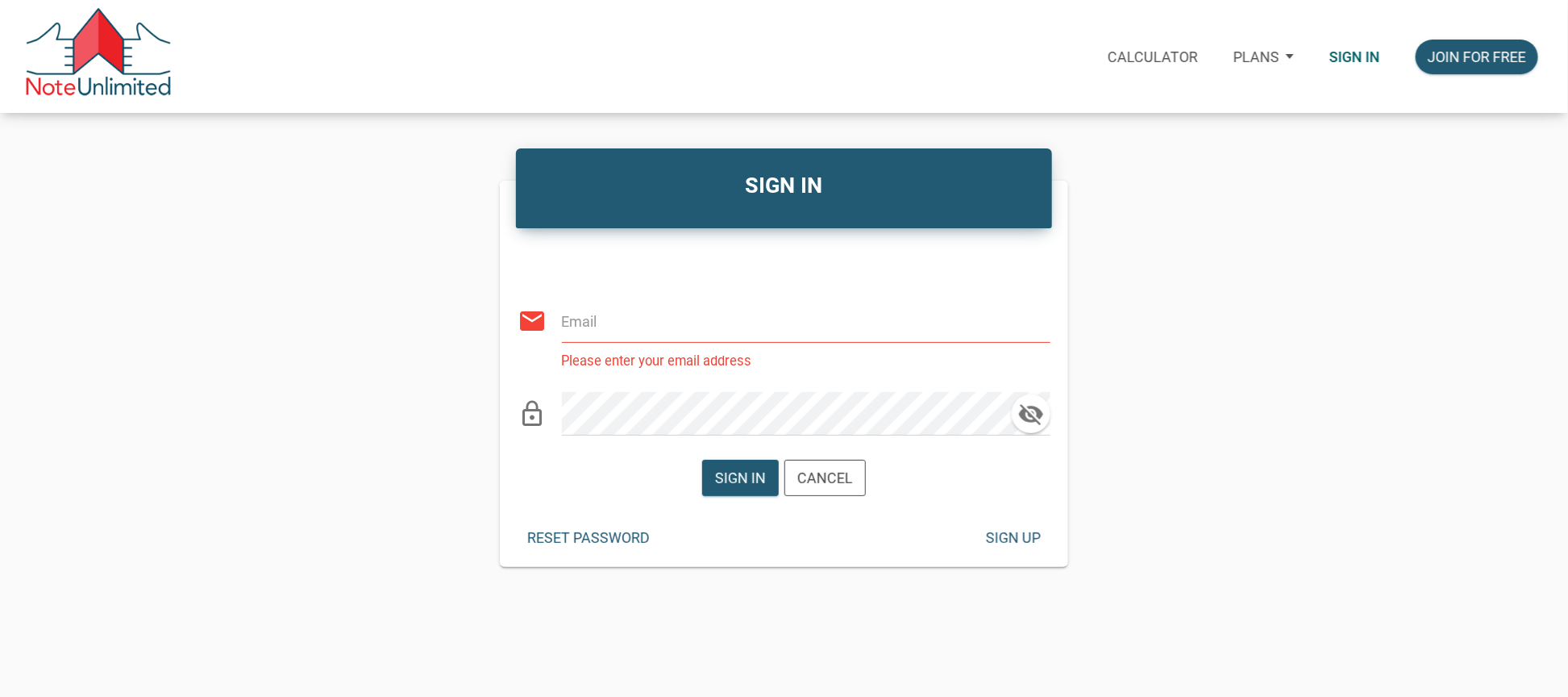
click at [891, 332] on input "email" at bounding box center [791, 320] width 459 height 43
click at [662, 323] on input "email" at bounding box center [791, 320] width 459 height 43
drag, startPoint x: 608, startPoint y: 322, endPoint x: 557, endPoint y: 315, distance: 51.5
click at [557, 315] on div "email auto clear" at bounding box center [784, 314] width 532 height 60
type input "ale"
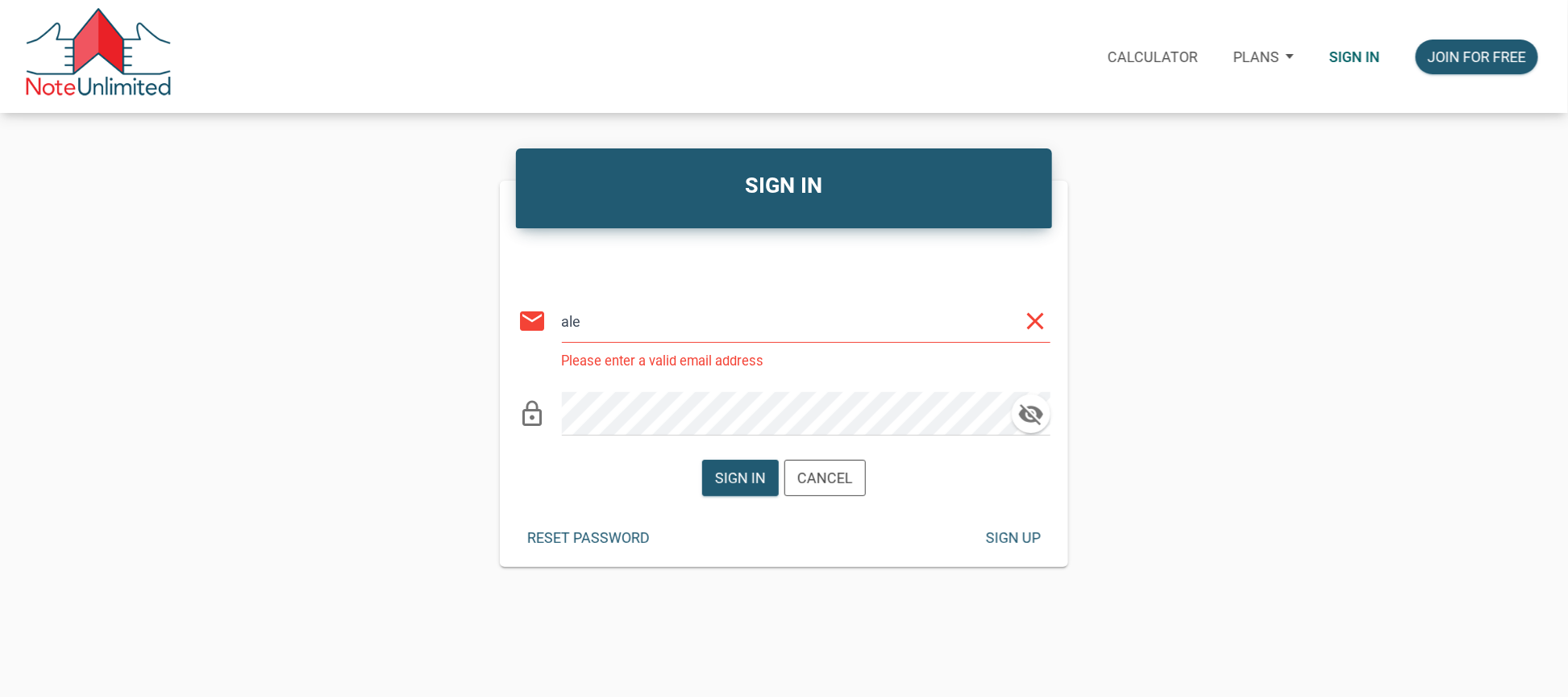
click at [1041, 317] on icon "clear" at bounding box center [1035, 320] width 29 height 29
click at [924, 333] on input "email" at bounding box center [791, 320] width 459 height 43
type input "automationnoteunlimited+buyer@gmail.com"
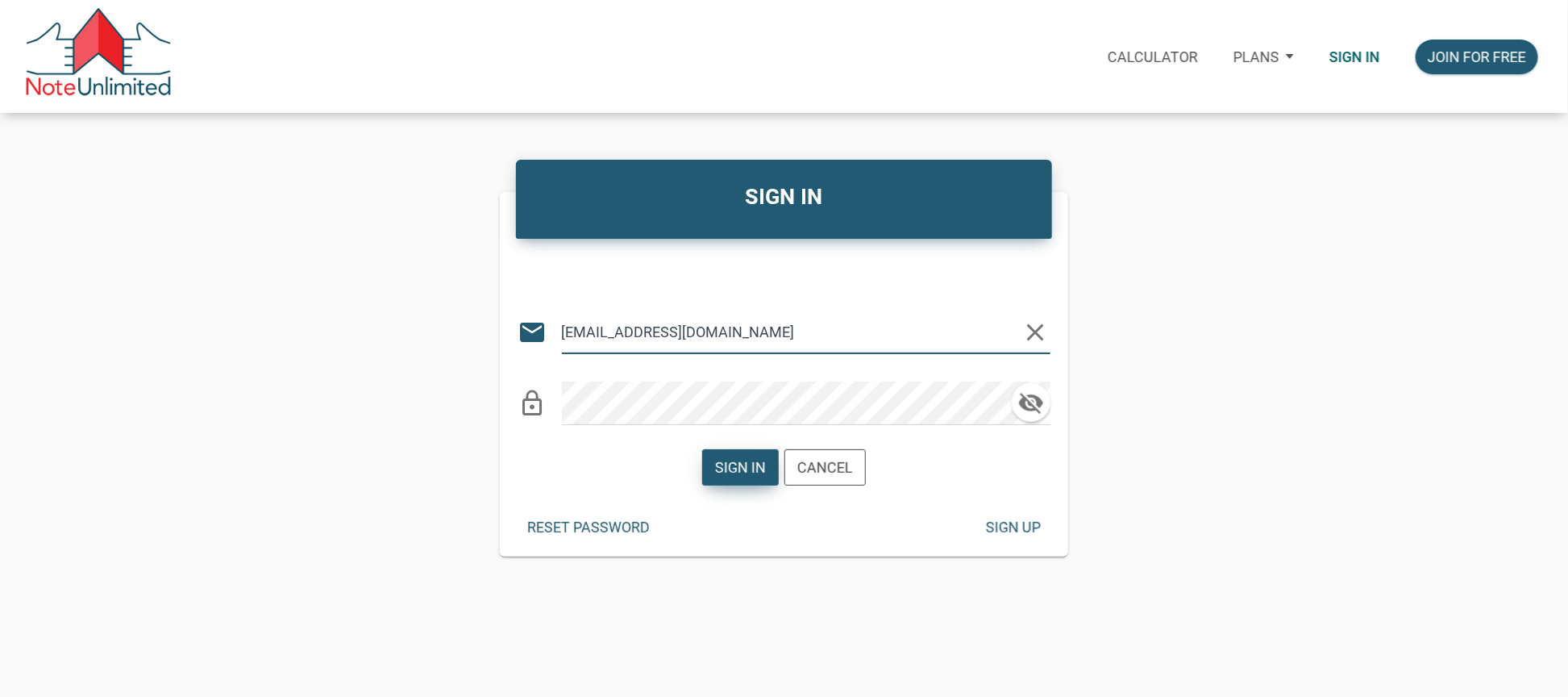
click at [741, 475] on div "Sign in" at bounding box center [740, 467] width 51 height 22
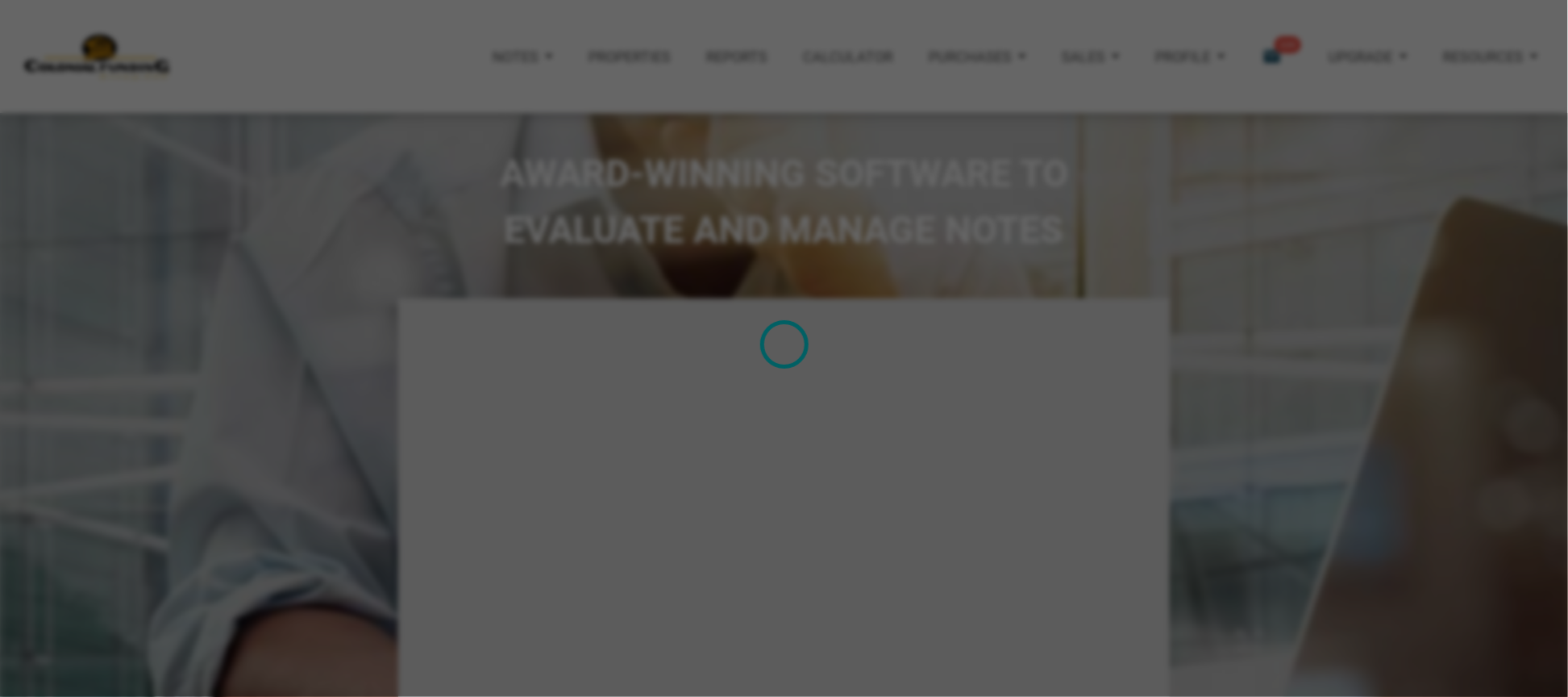
type input "Introduction to new features"
select select
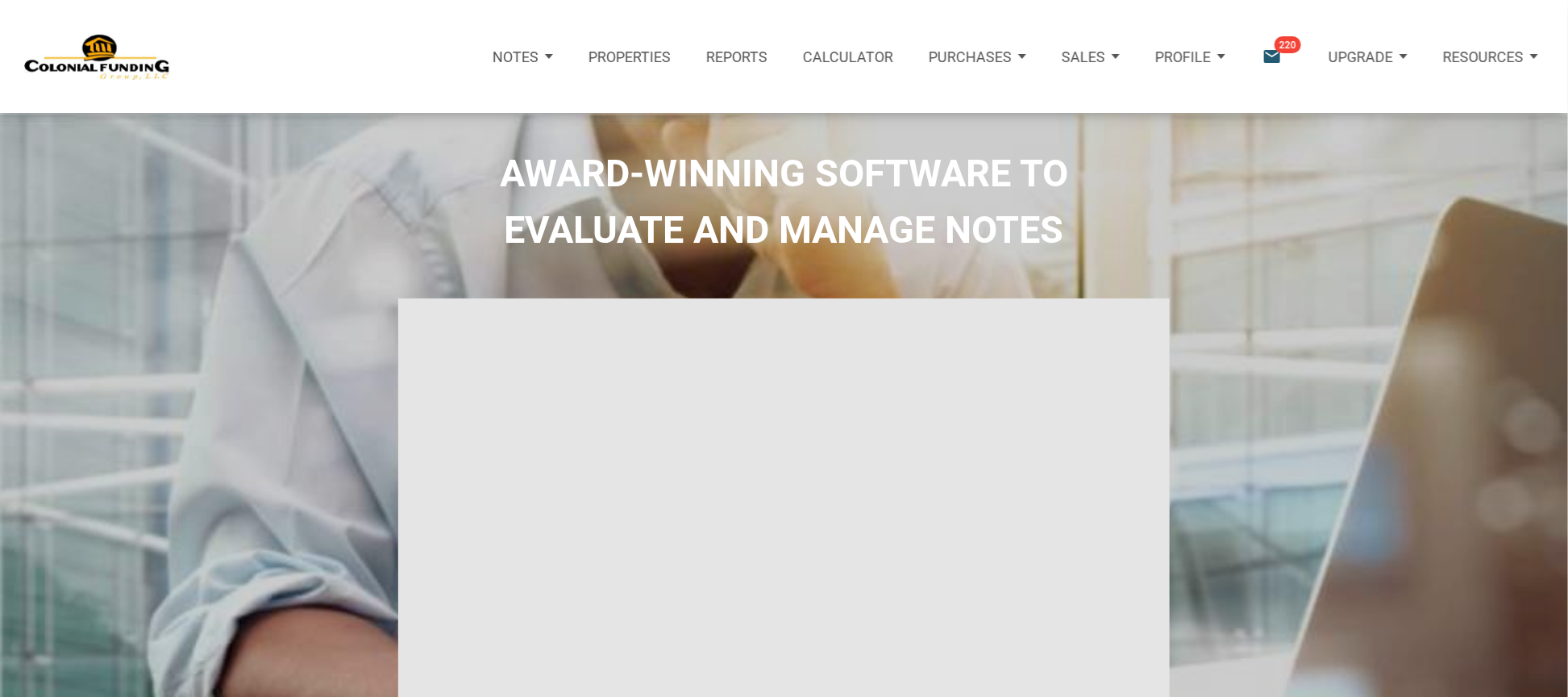
click at [1224, 52] on div "Profile" at bounding box center [1190, 56] width 106 height 58
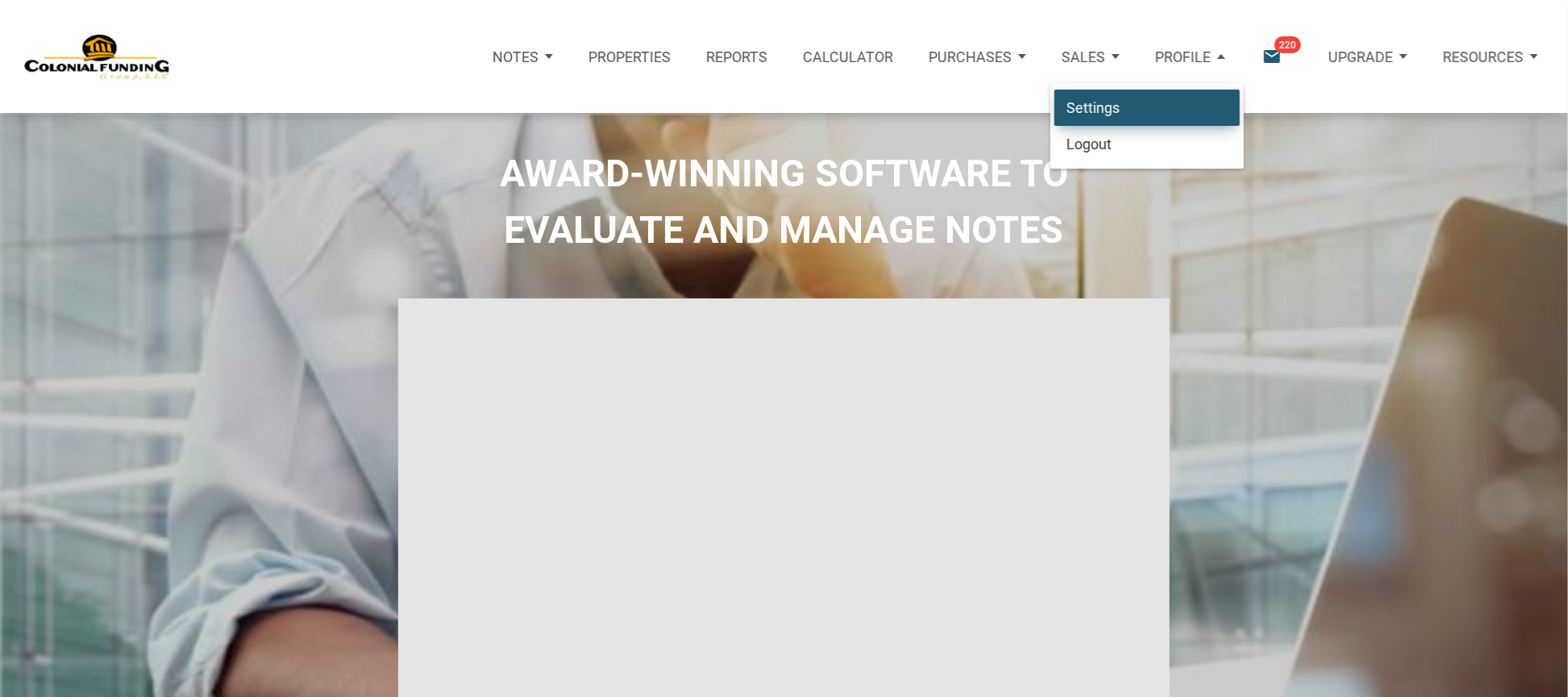
click at [1096, 106] on link "Settings" at bounding box center [1147, 106] width 185 height 37
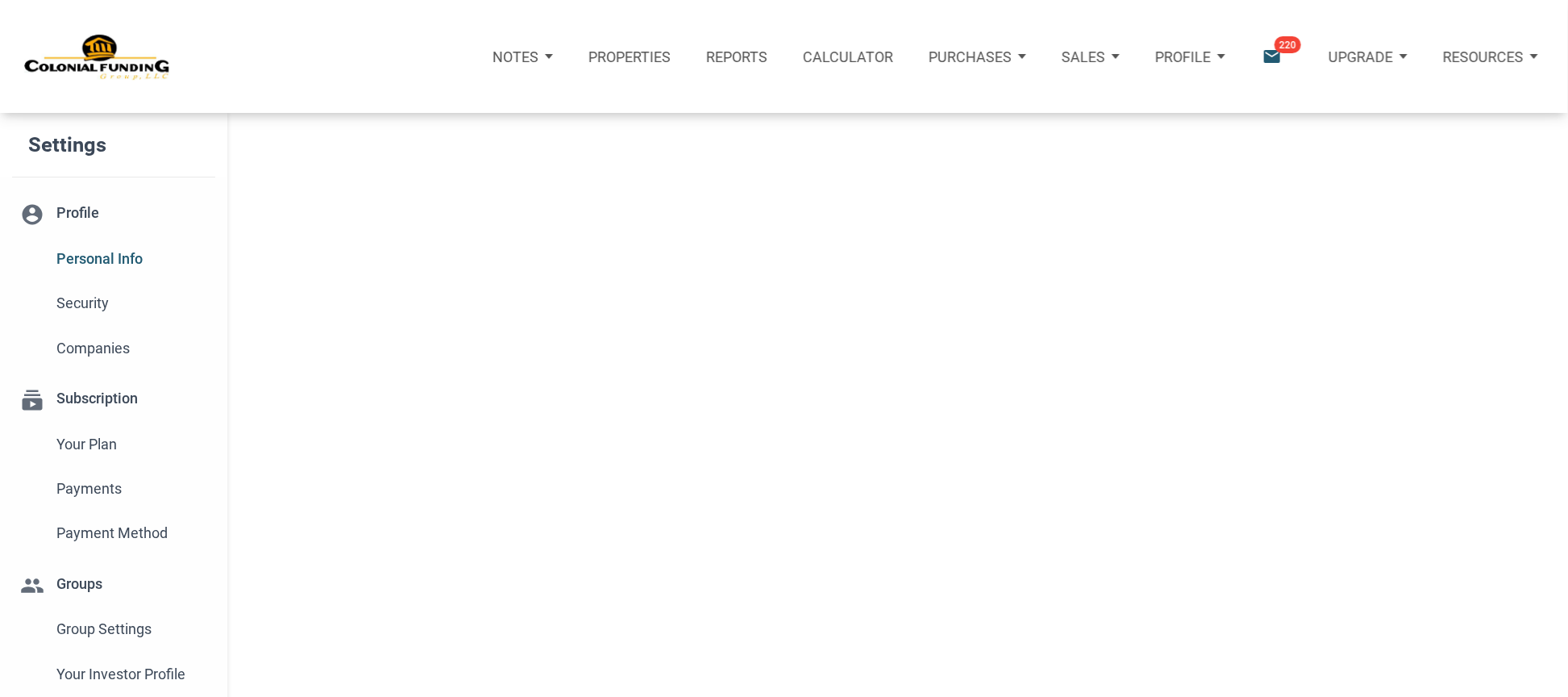
select select
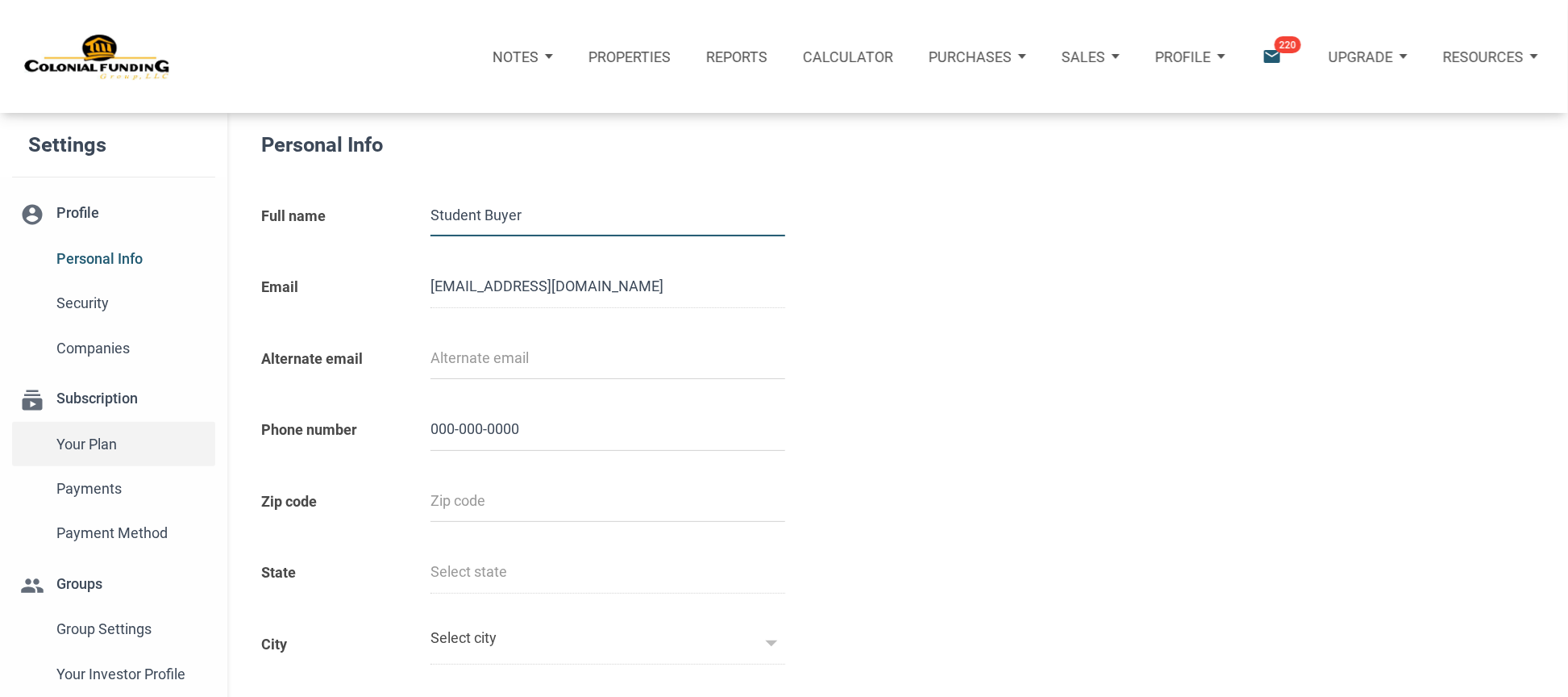
type input "0000000000"
select select
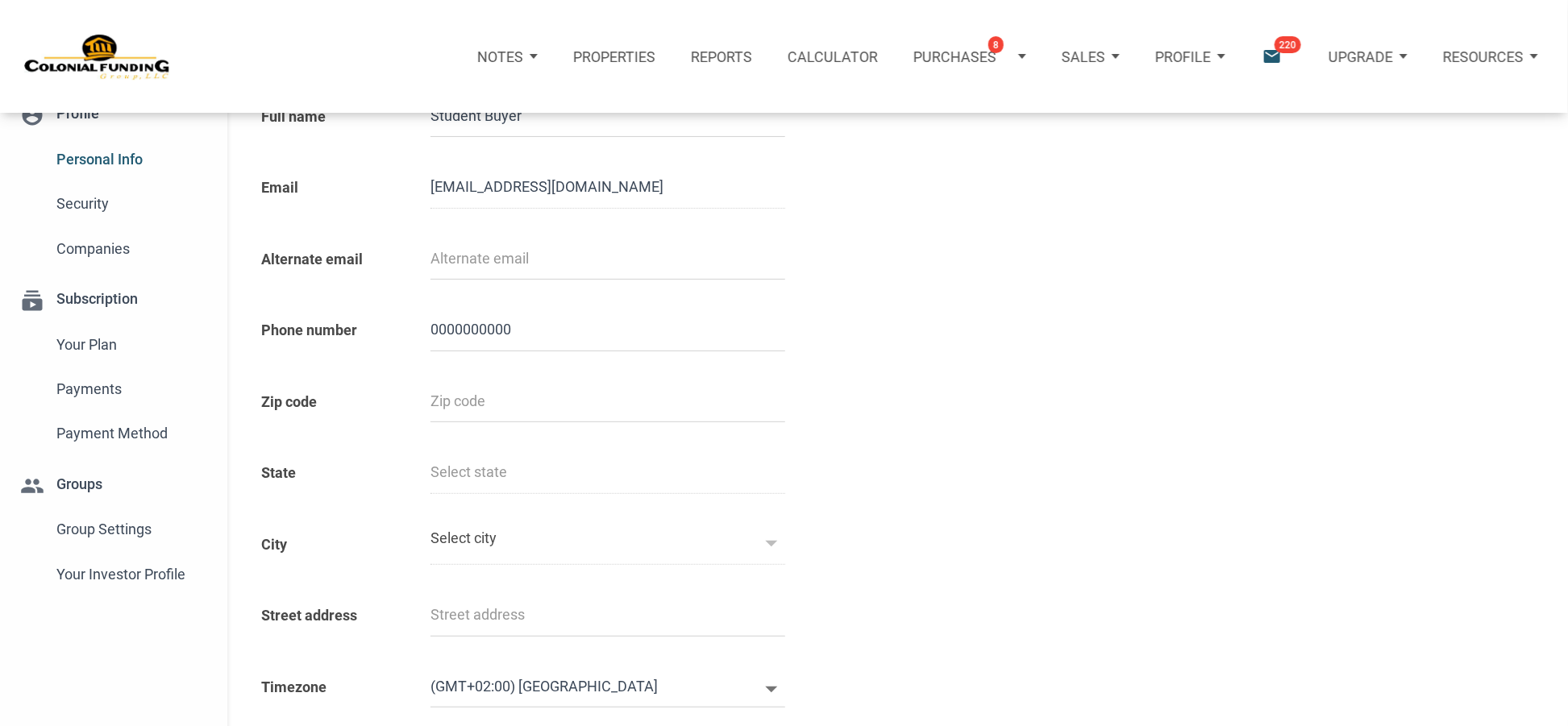
scroll to position [37, 0]
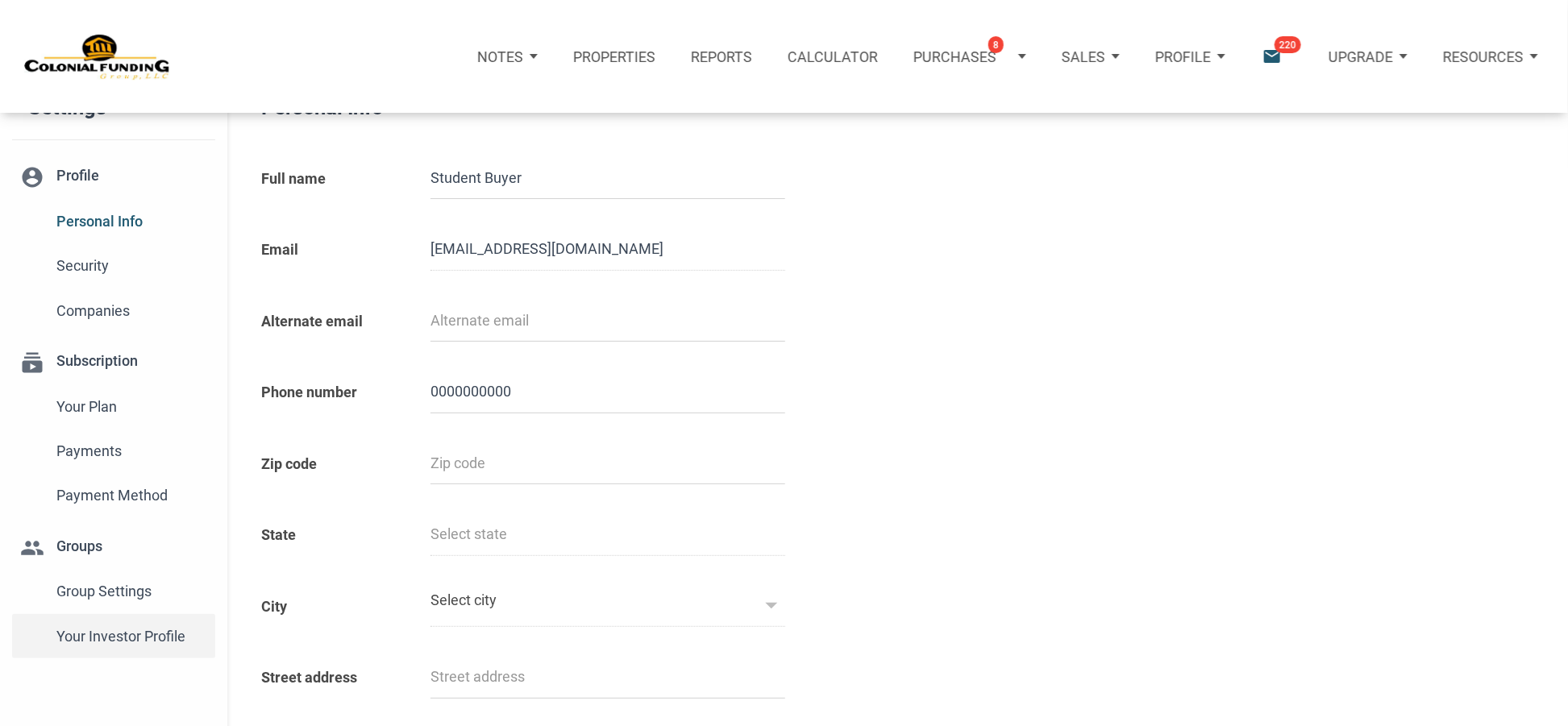
click at [148, 638] on span "Your Investor Profile" at bounding box center [132, 636] width 151 height 29
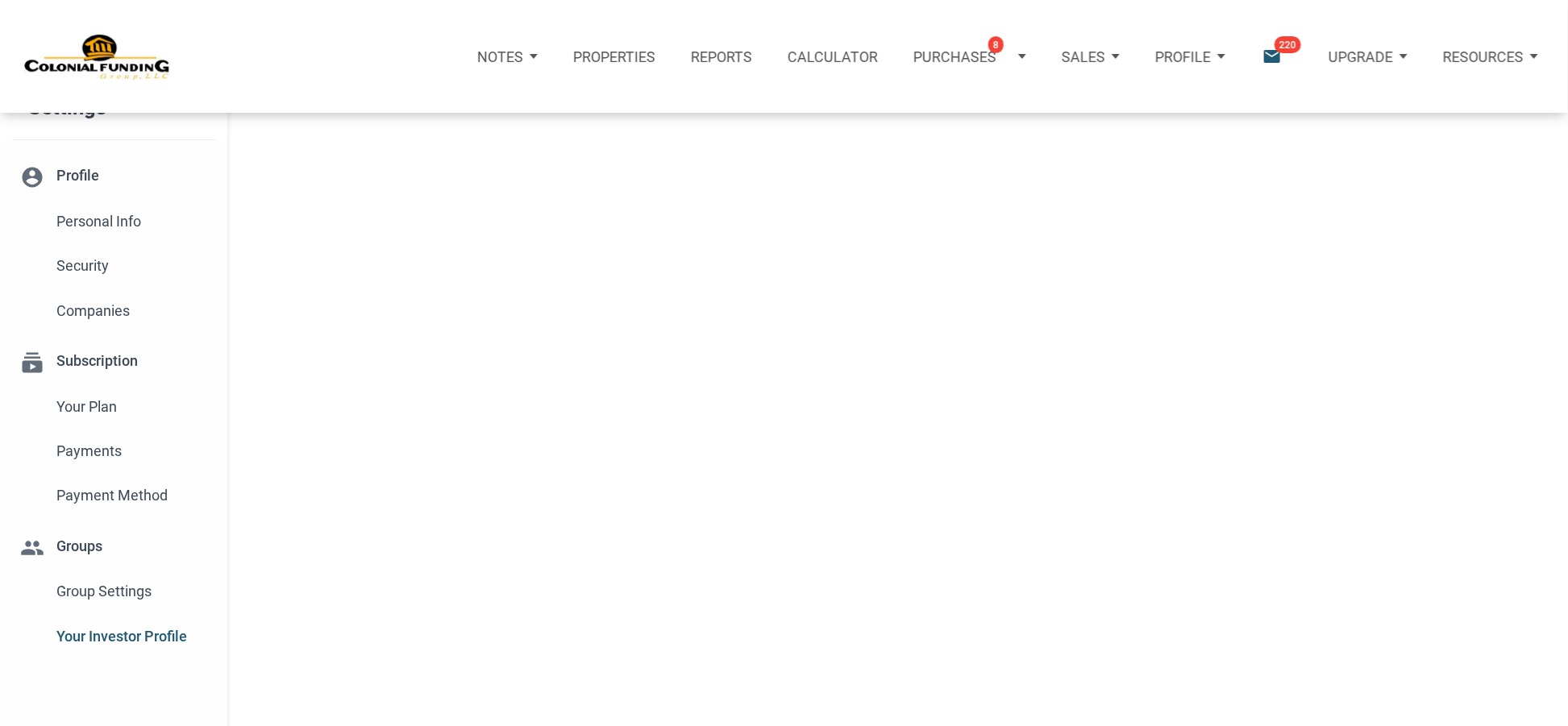
type input "Wealth Builder"
select select
type input "$ 200,000"
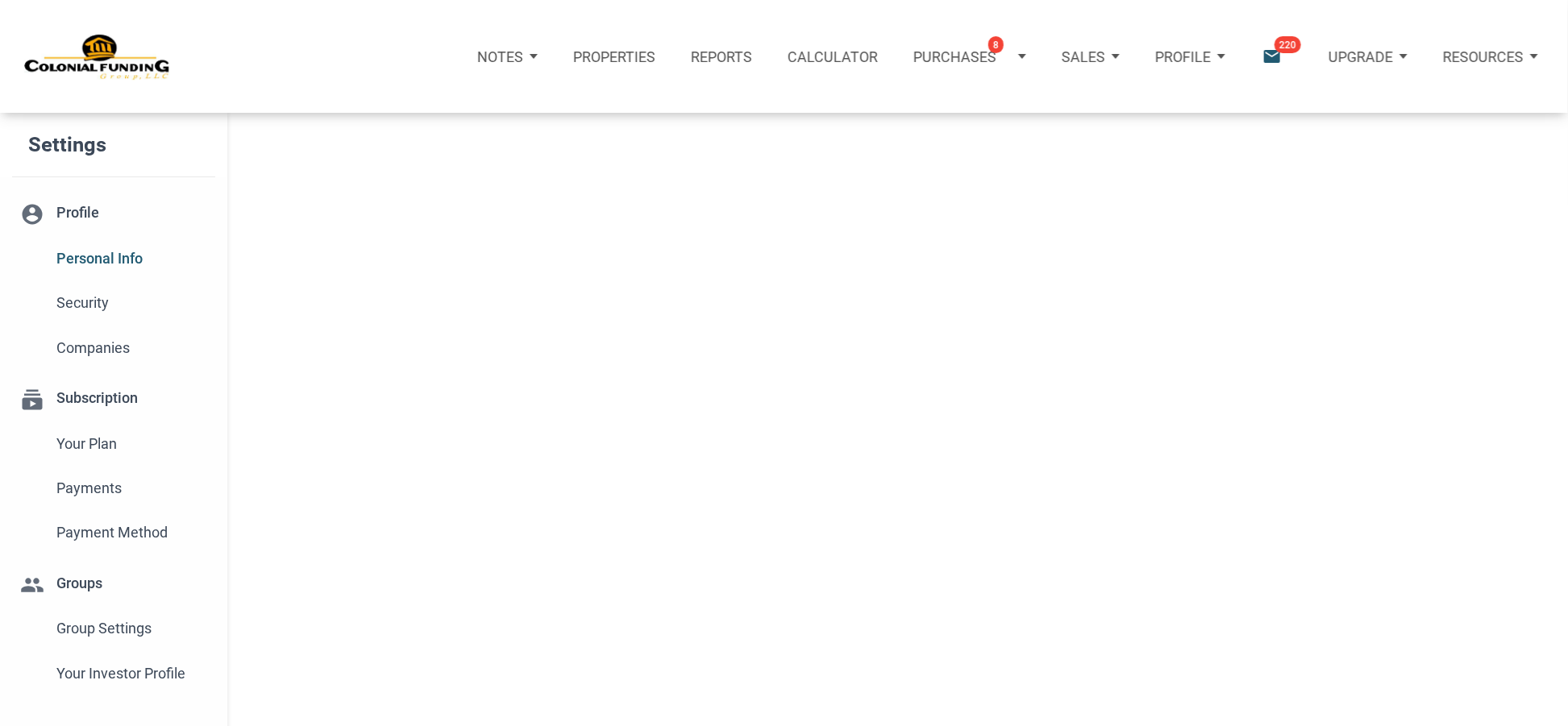
select select
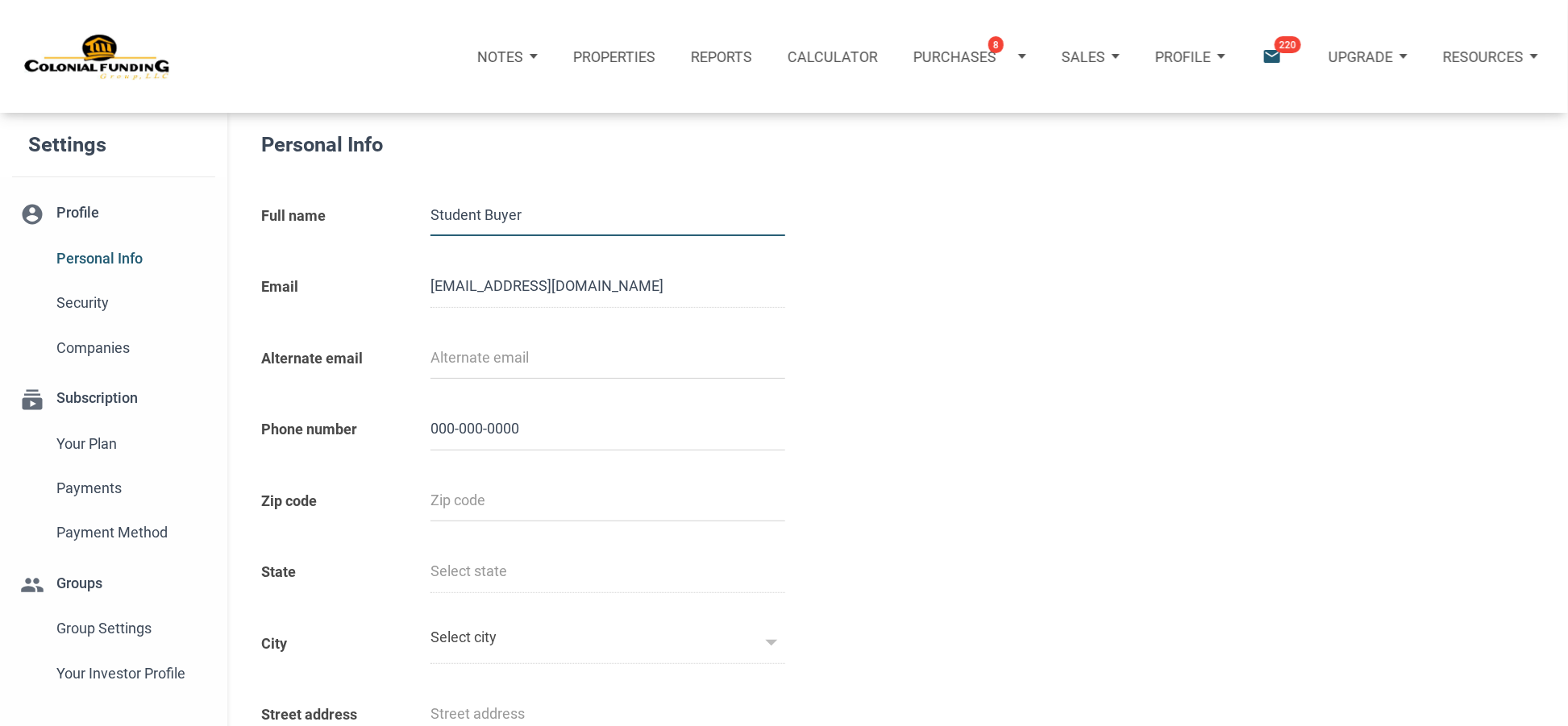
type input "0000000000"
select select
click at [1225, 56] on div "Profile" at bounding box center [1190, 56] width 106 height 58
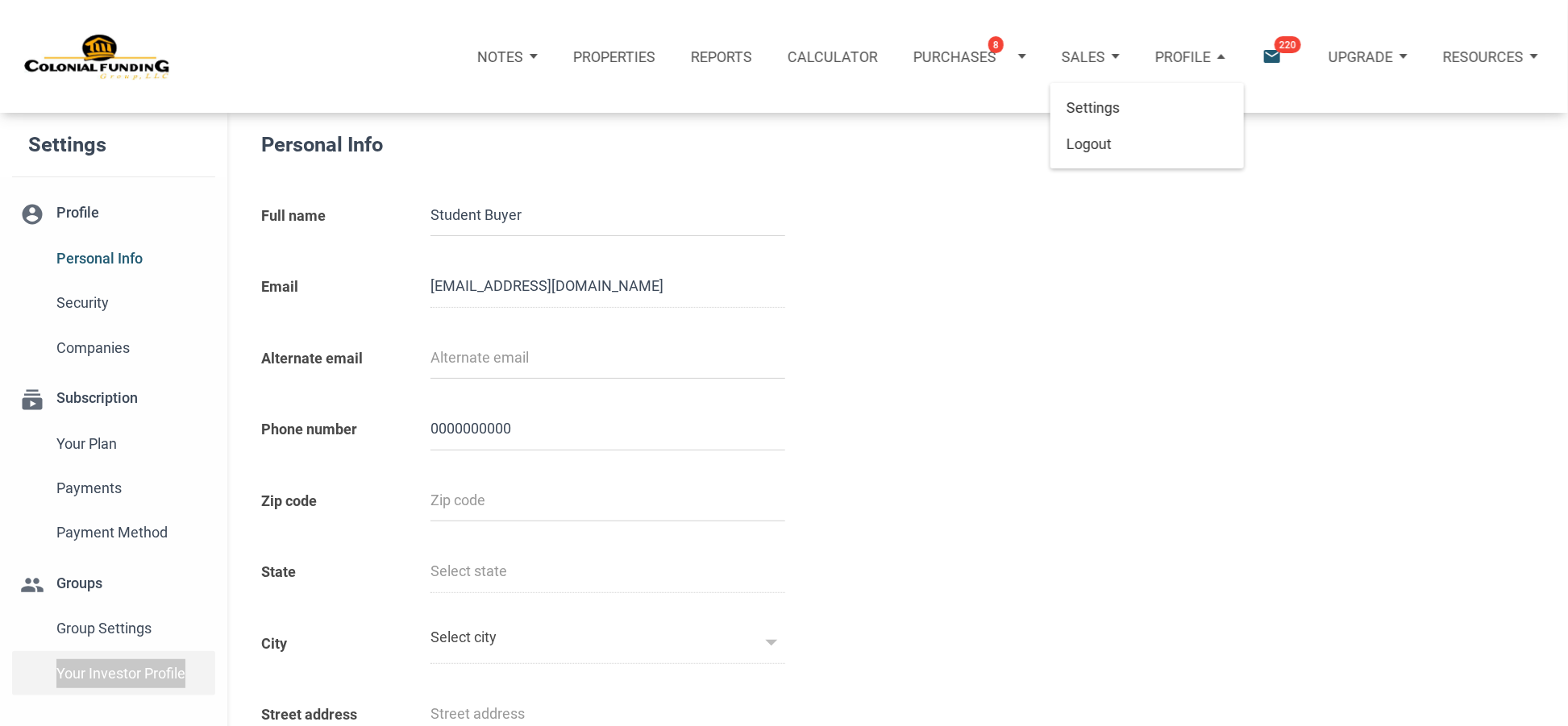
drag, startPoint x: 8, startPoint y: 678, endPoint x: 191, endPoint y: 674, distance: 183.0
click at [191, 674] on li "Your Investor Profile" at bounding box center [114, 674] width 228 height 44
